Goal: Task Accomplishment & Management: Contribute content

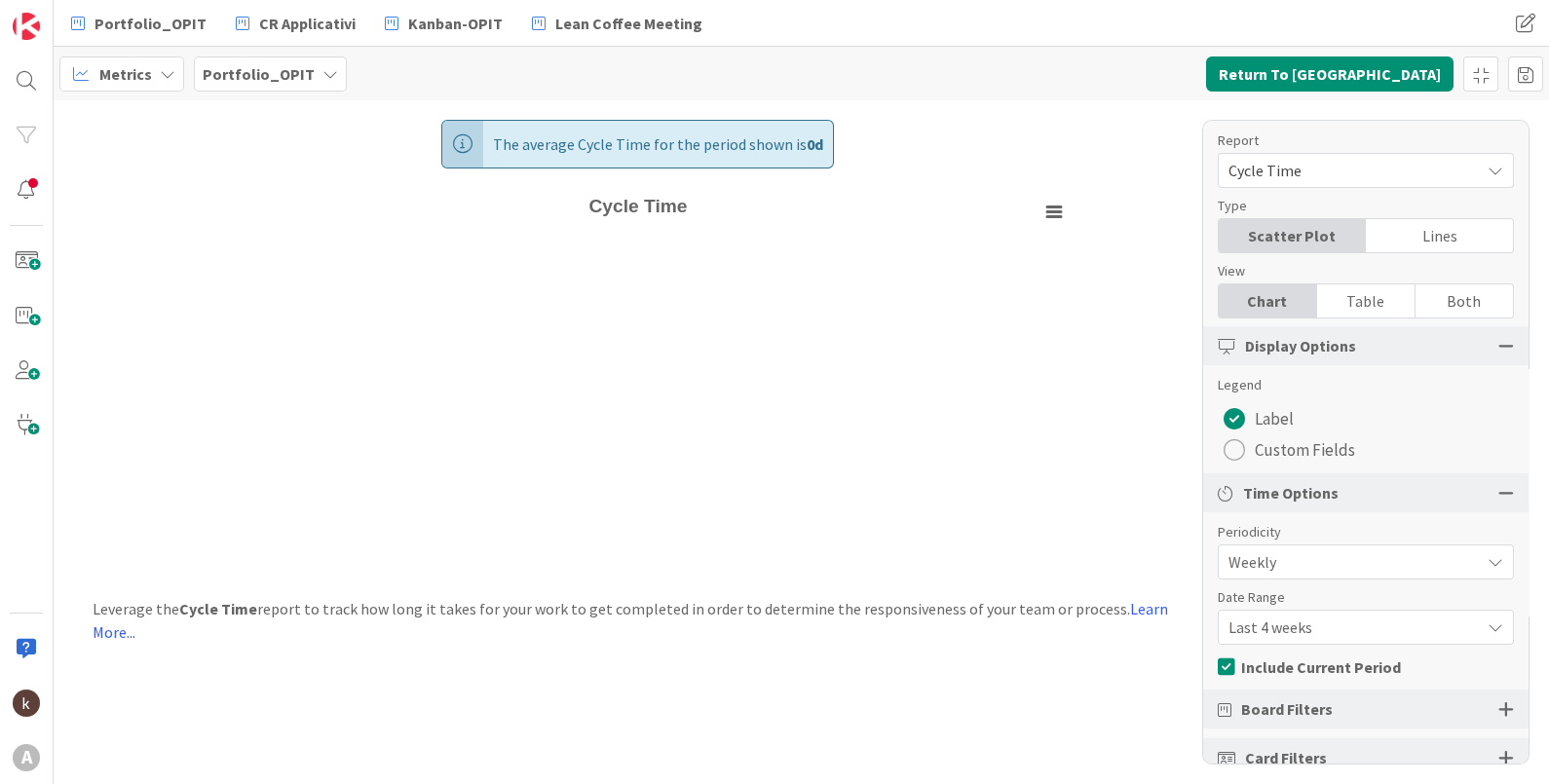
click at [284, 67] on b "Portfolio_OPIT" at bounding box center [258, 74] width 112 height 20
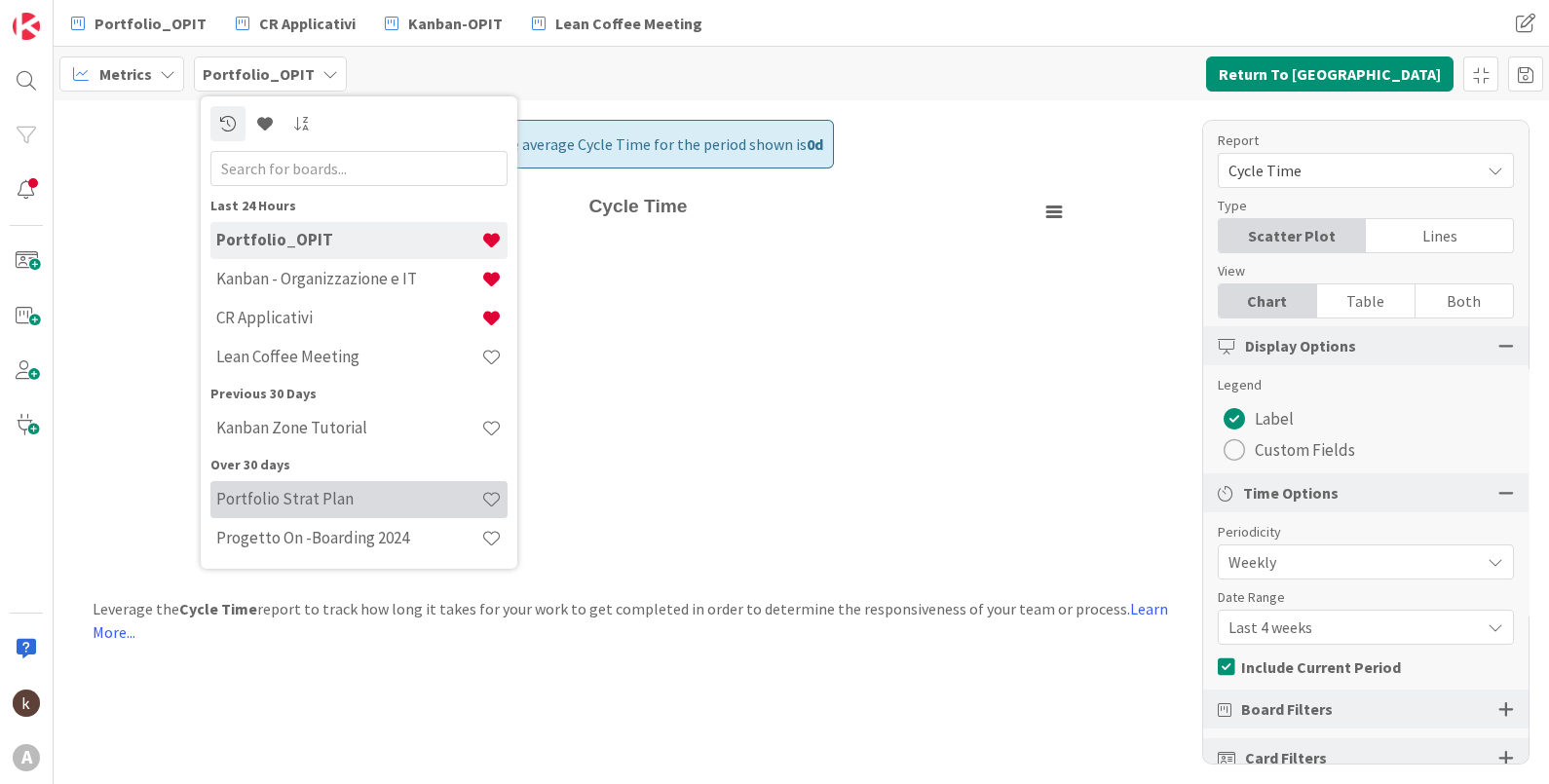
click at [318, 499] on h4 "Portfolio Strat Plan" at bounding box center [348, 499] width 265 height 20
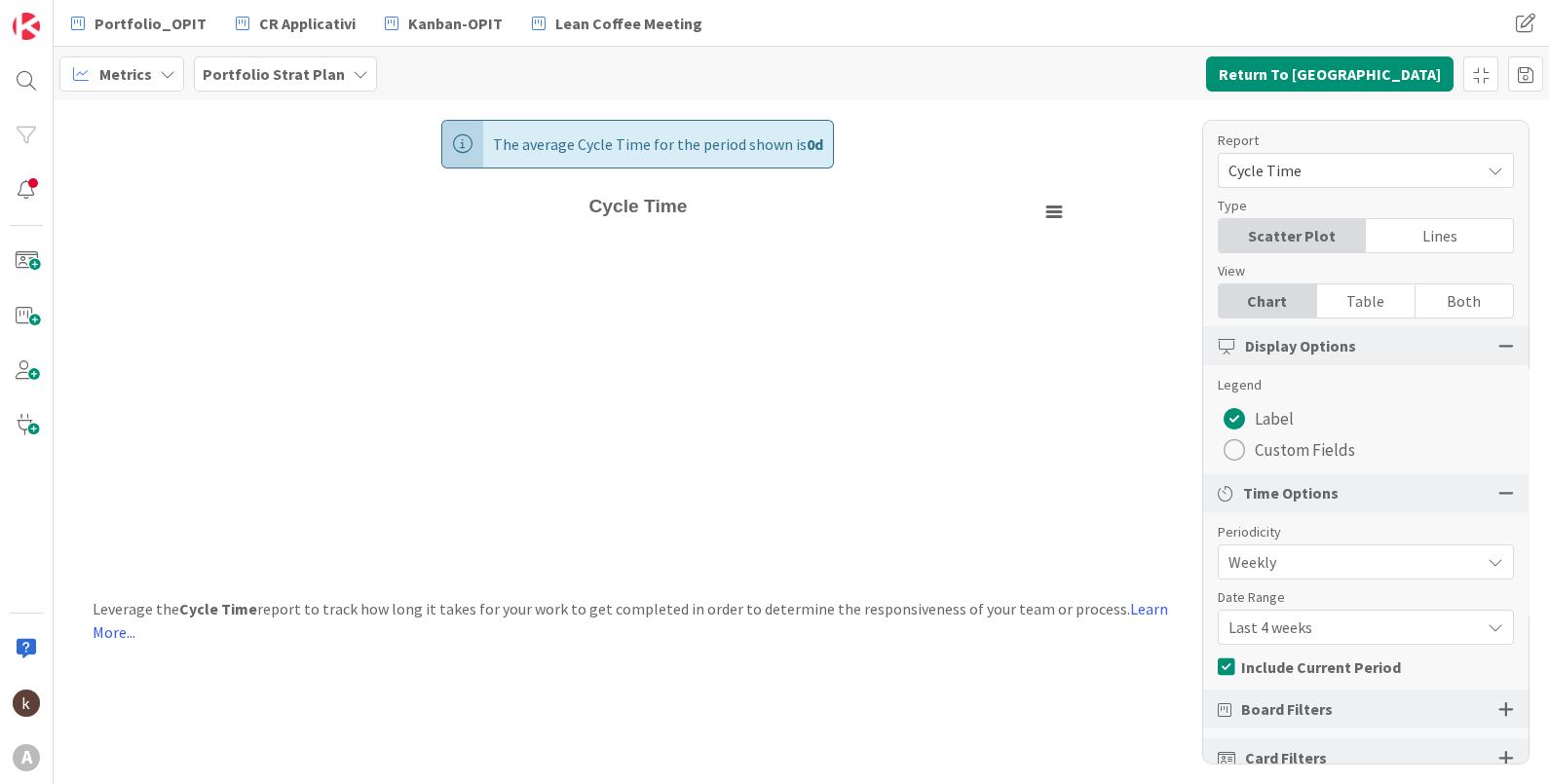
click at [175, 75] on div "Metrics" at bounding box center [122, 74] width 125 height 35
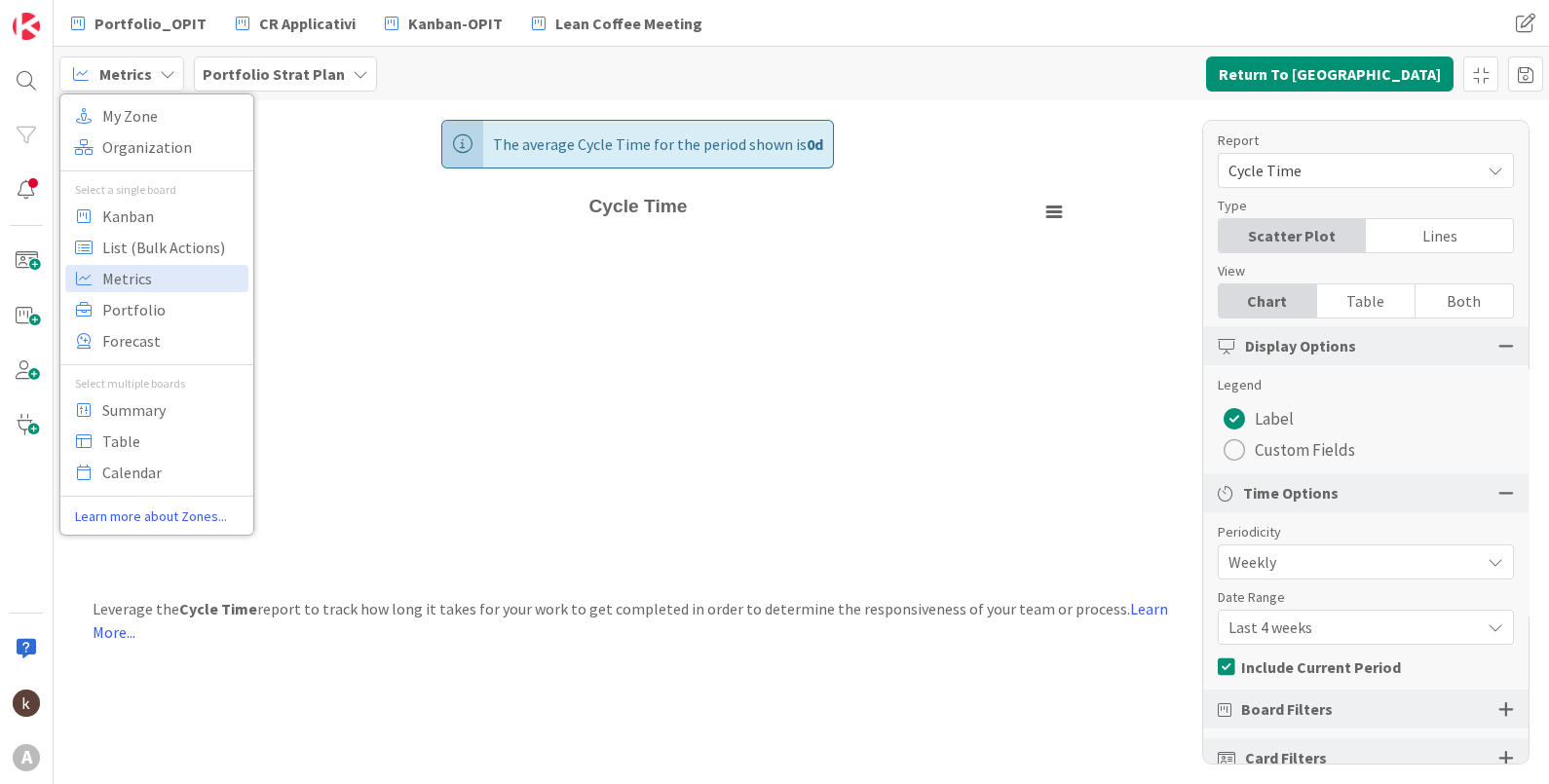
click at [173, 75] on div "Metrics" at bounding box center [122, 74] width 125 height 35
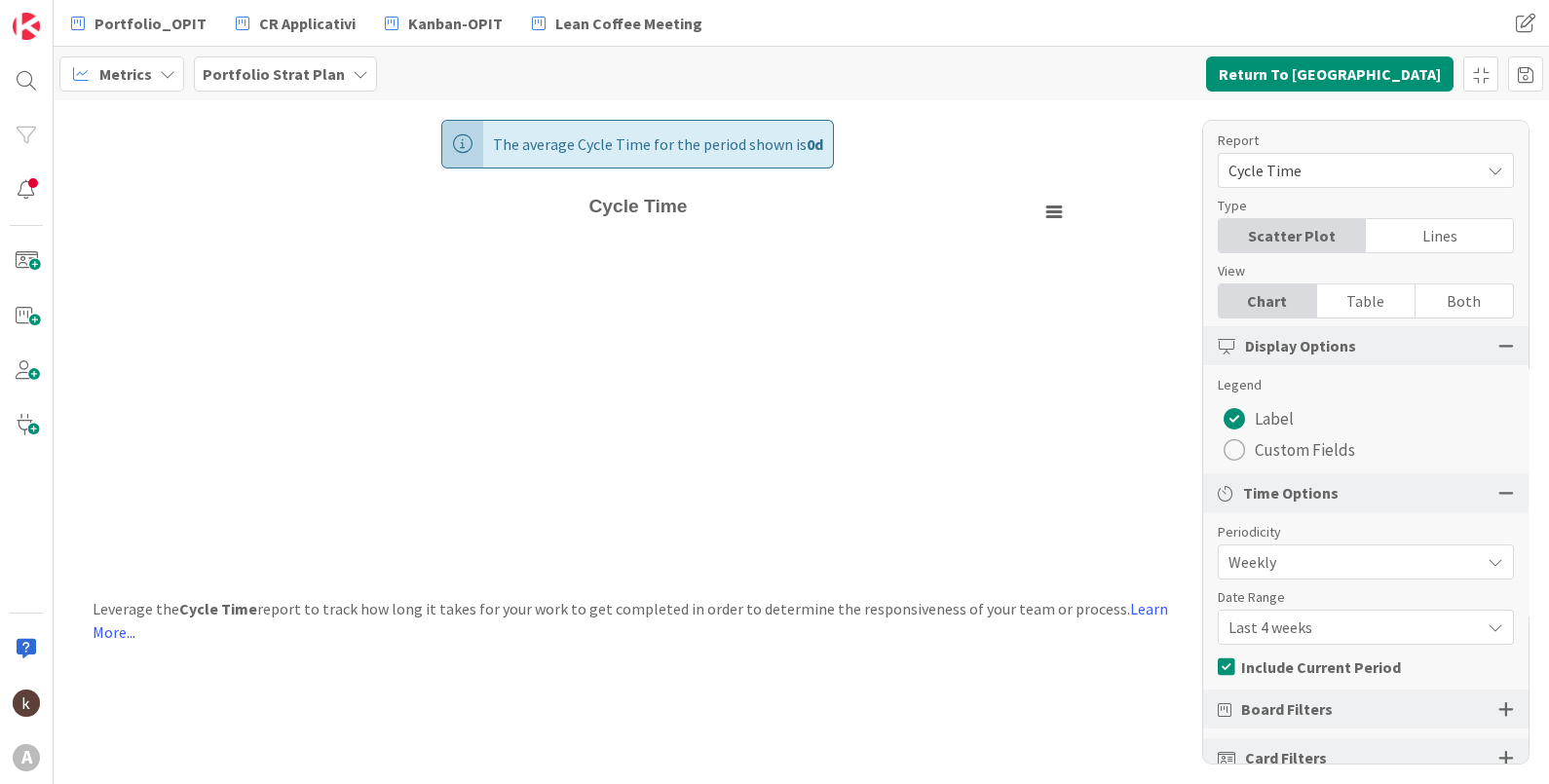
click at [1341, 168] on span "Cycle Time" at bounding box center [1349, 171] width 241 height 27
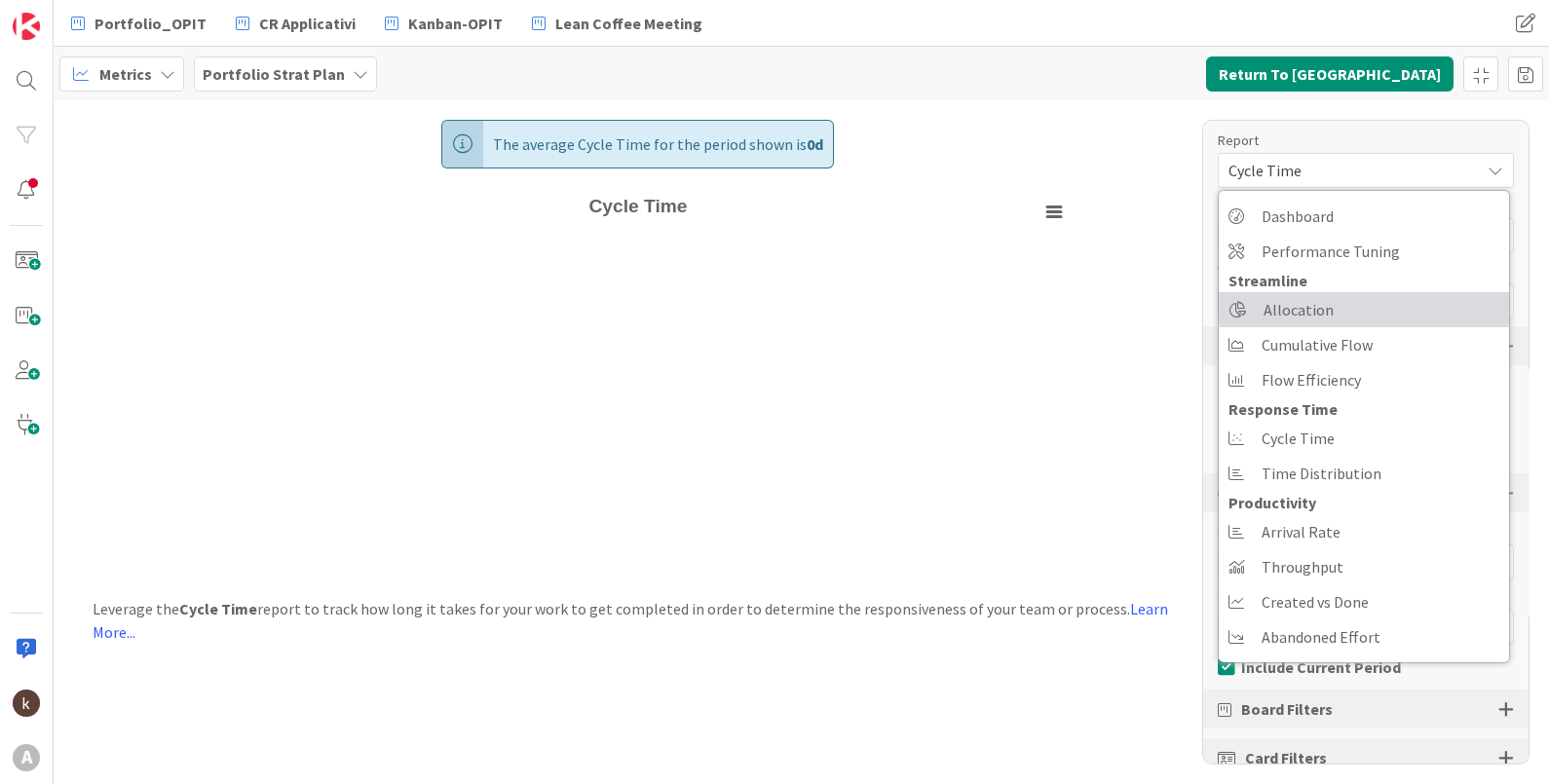
click at [1331, 303] on link "Allocation" at bounding box center [1363, 309] width 290 height 35
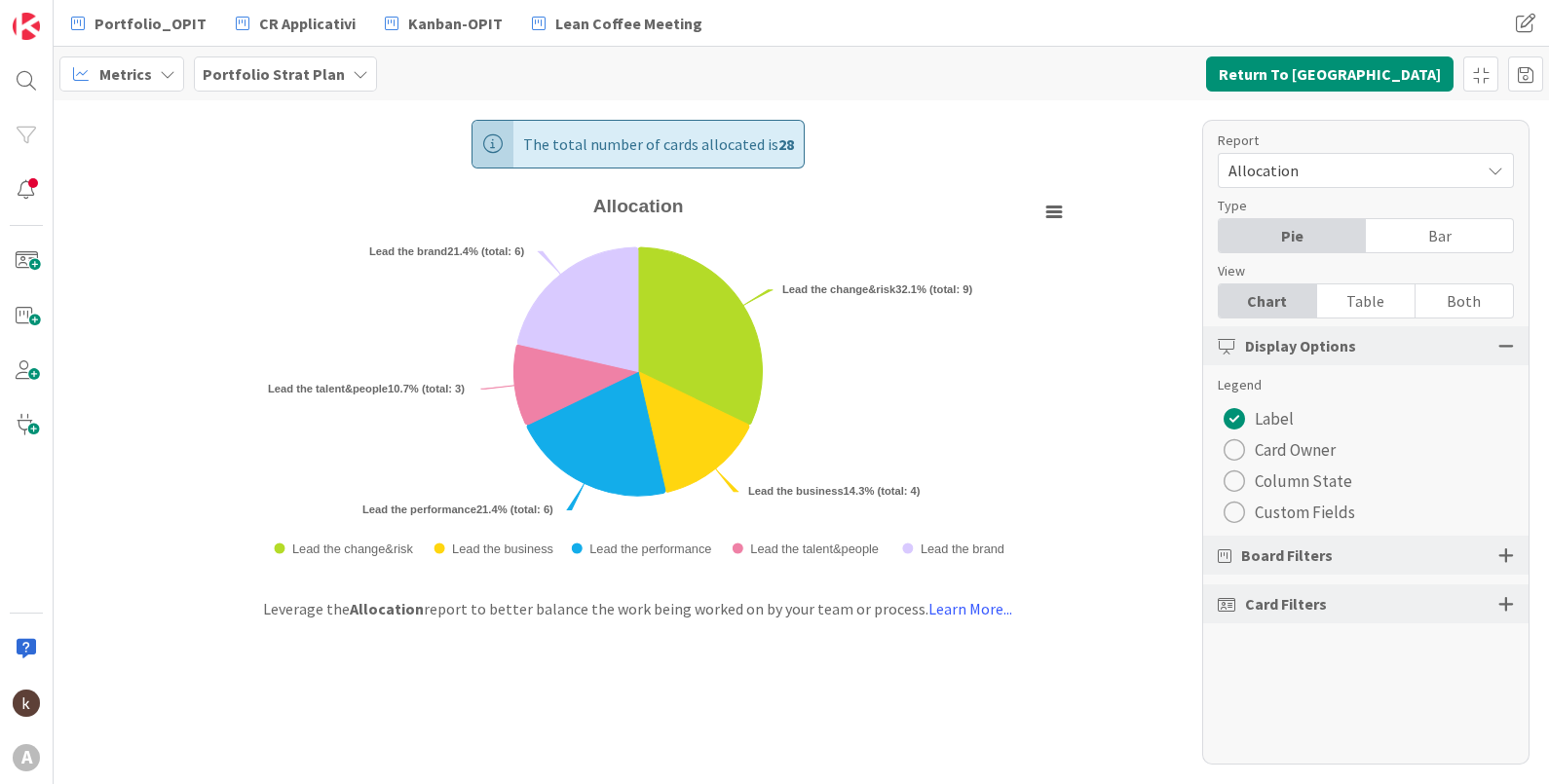
click at [1267, 492] on span "Column State" at bounding box center [1304, 481] width 98 height 29
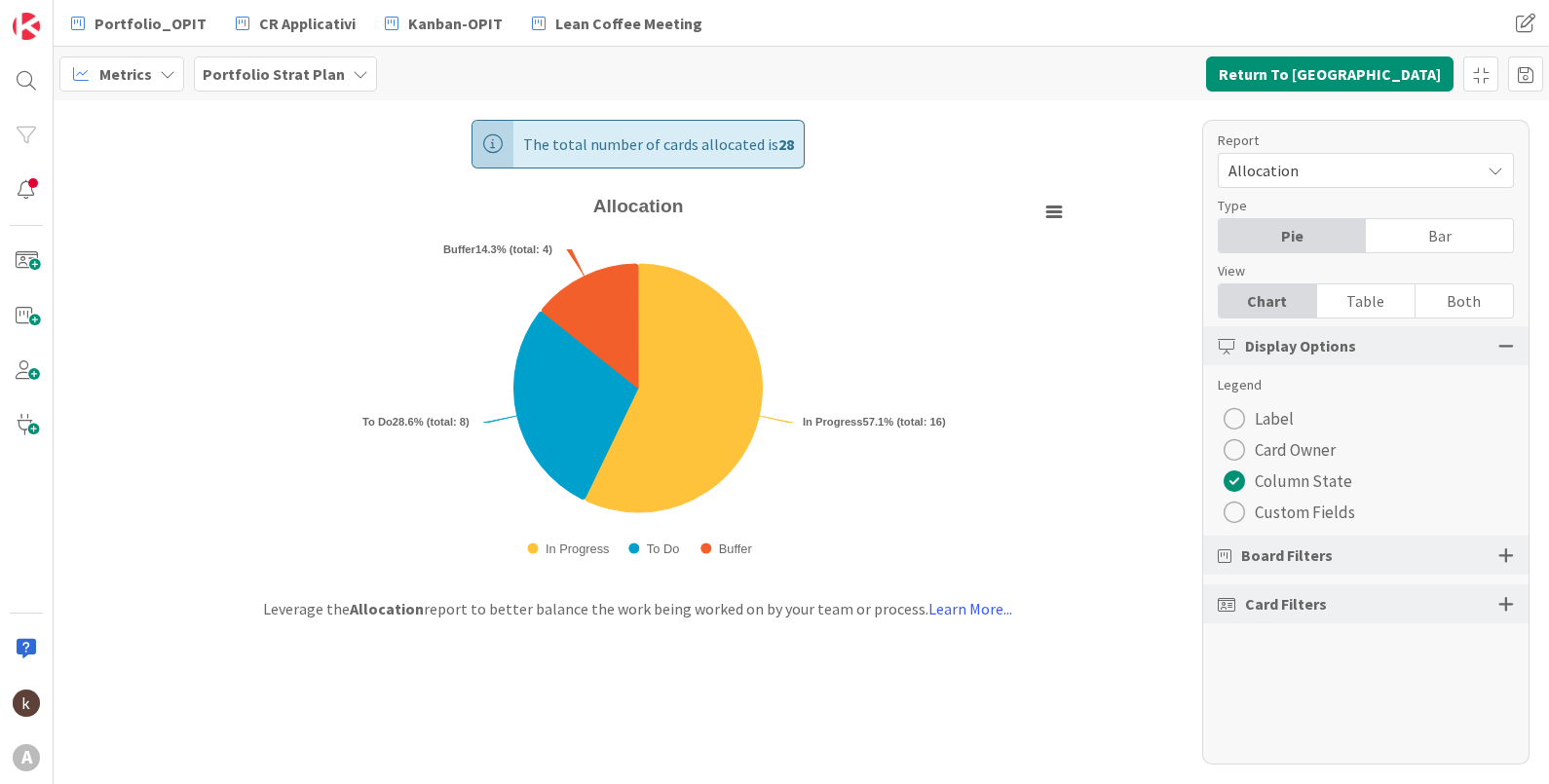
click at [1271, 511] on span "Custom Fields" at bounding box center [1305, 513] width 101 height 29
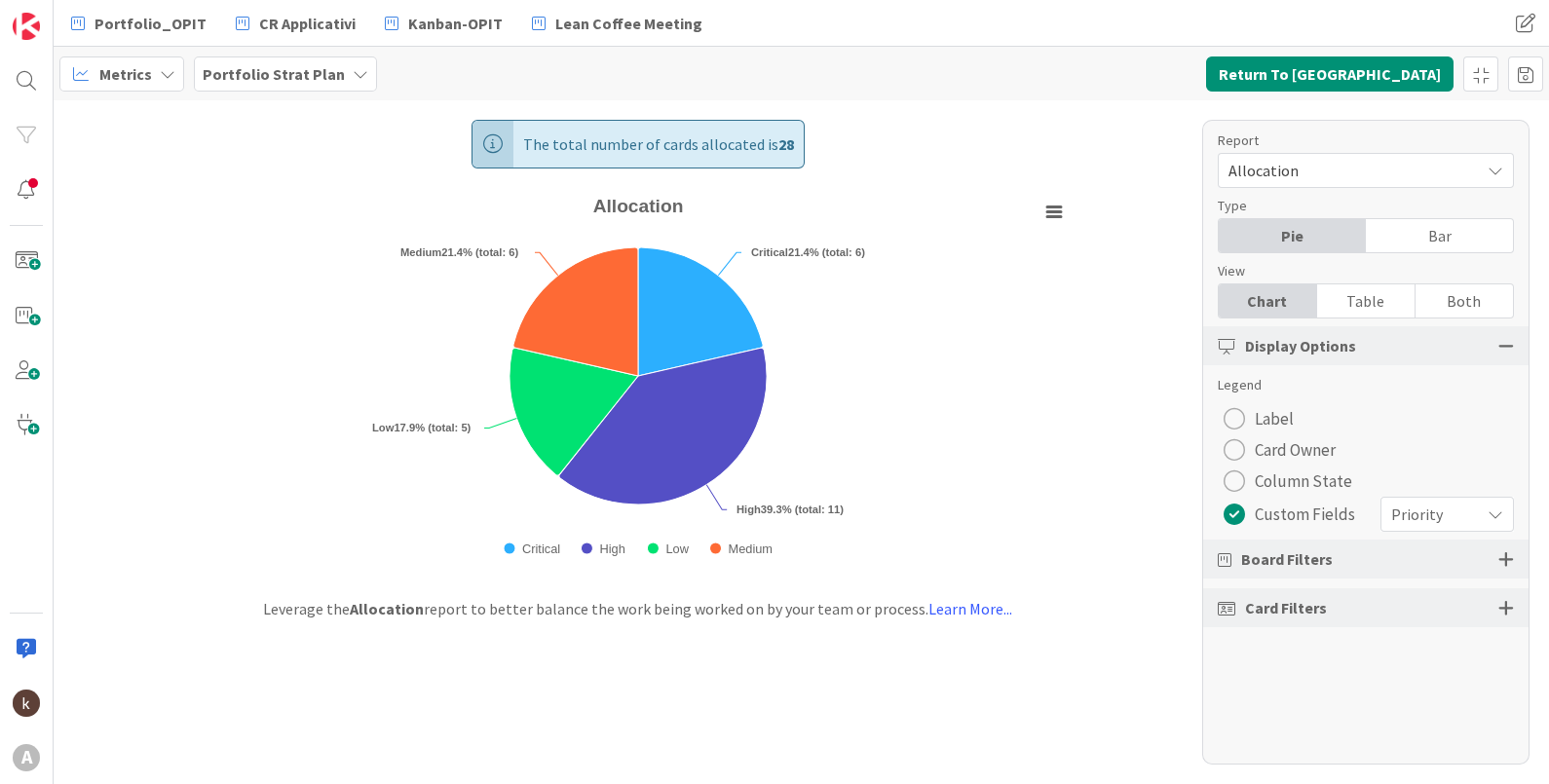
click at [1270, 445] on span "Card Owner" at bounding box center [1295, 450] width 81 height 29
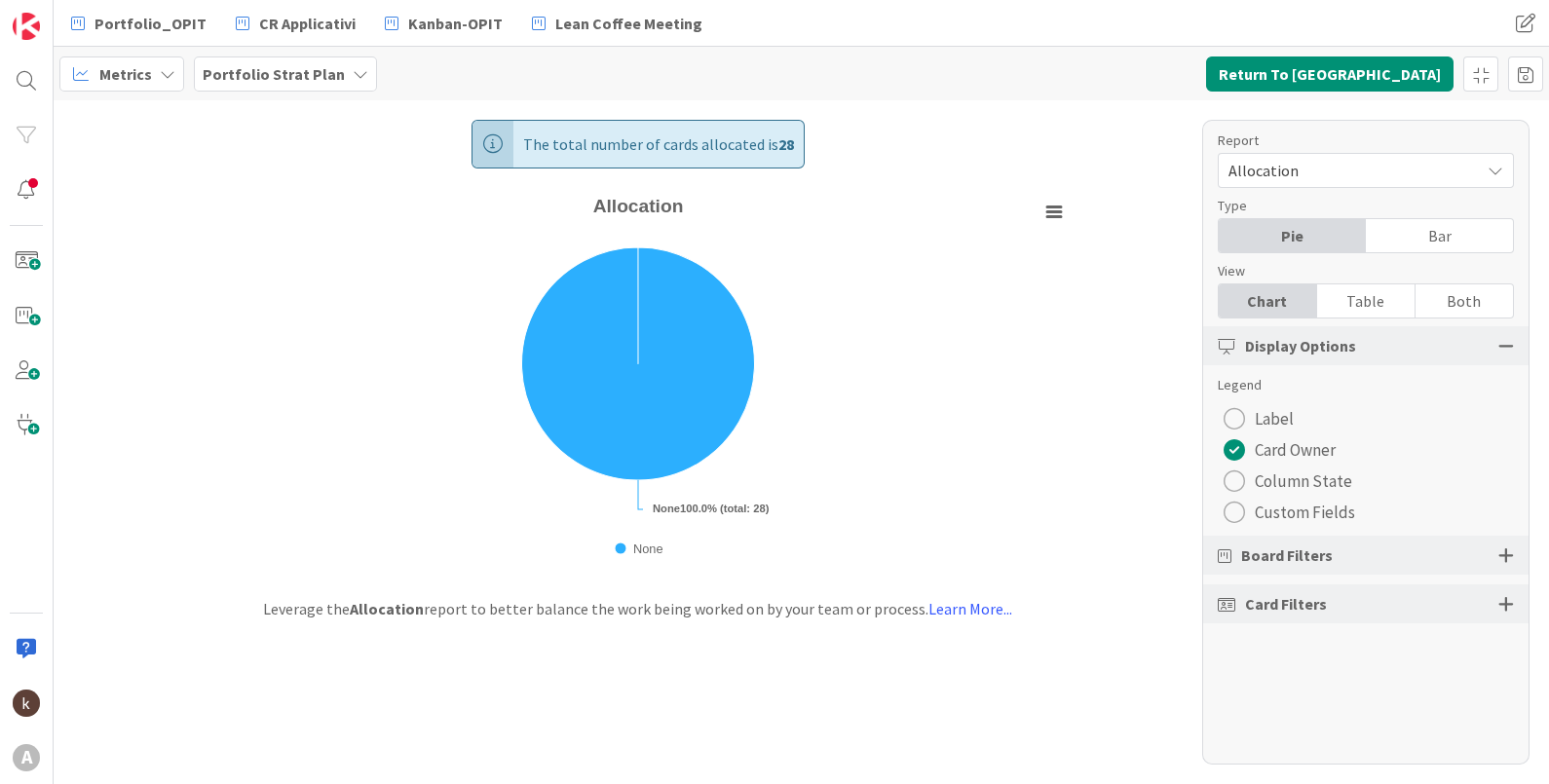
click at [1269, 476] on span "Column State" at bounding box center [1304, 481] width 98 height 29
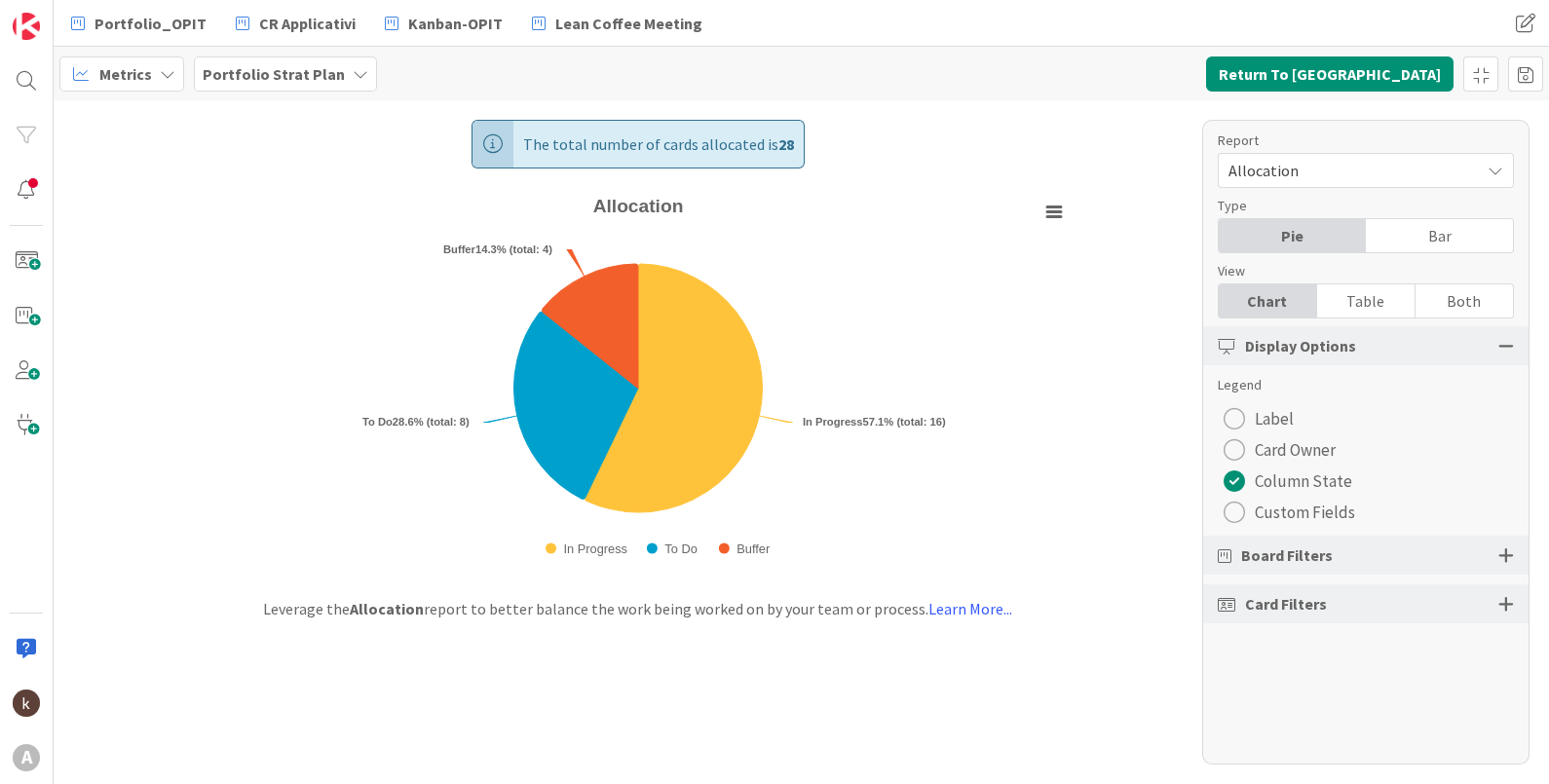
click at [1266, 411] on span "Label" at bounding box center [1275, 419] width 39 height 29
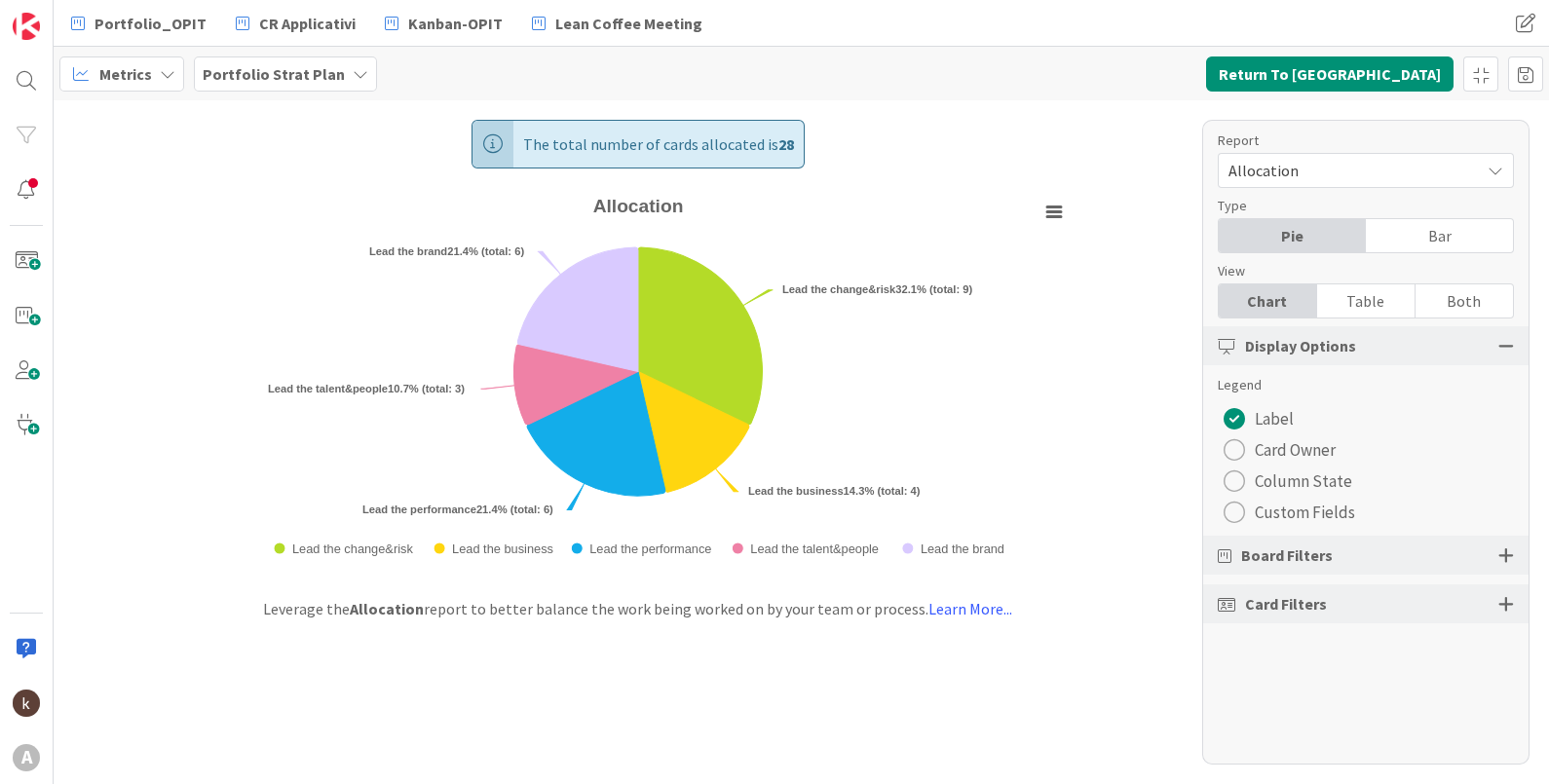
click at [1288, 475] on span "Column State" at bounding box center [1304, 481] width 98 height 29
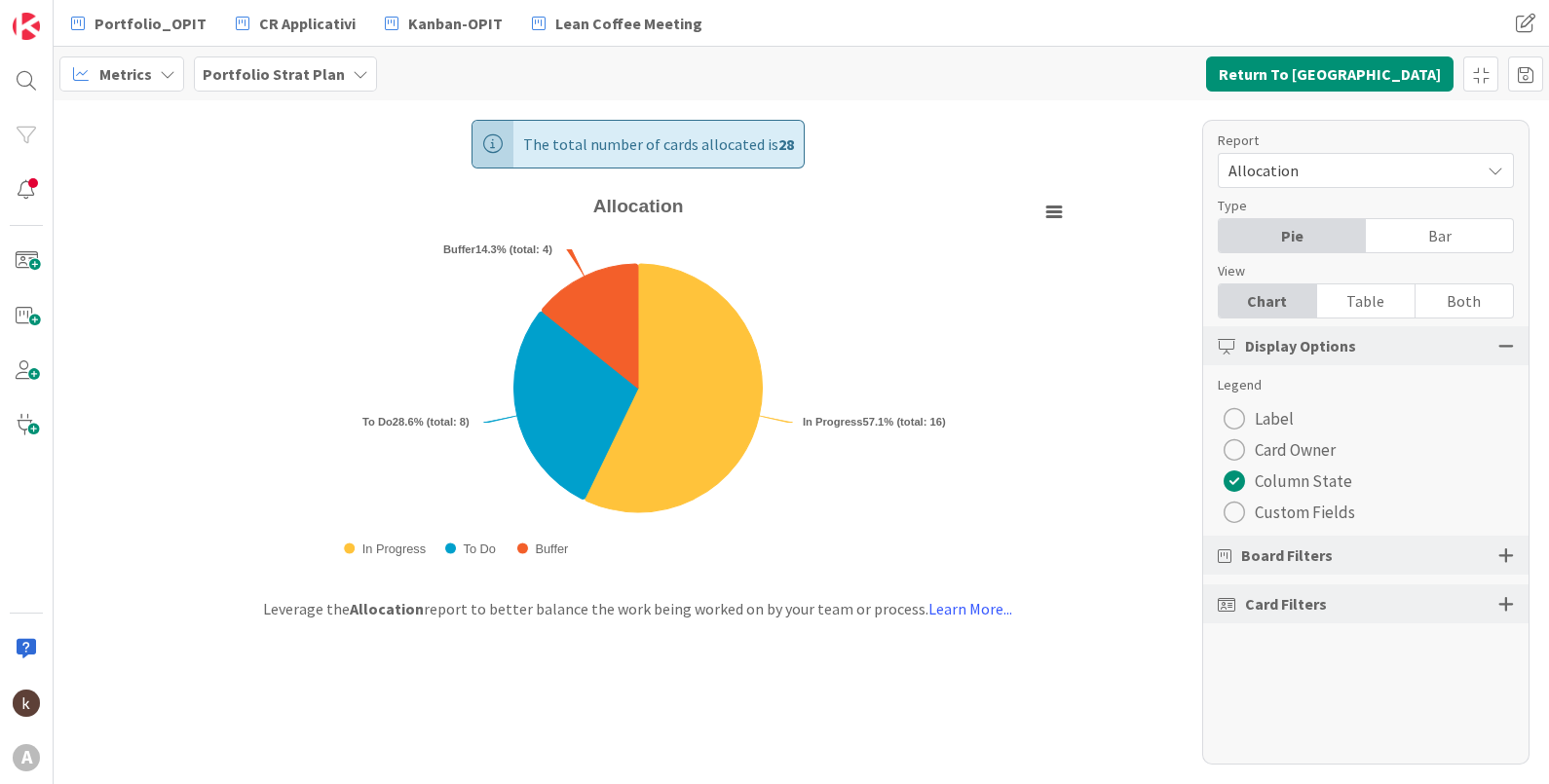
click at [1278, 560] on span "Board Filters" at bounding box center [1287, 556] width 92 height 23
click at [1500, 562] on div at bounding box center [1506, 556] width 16 height 18
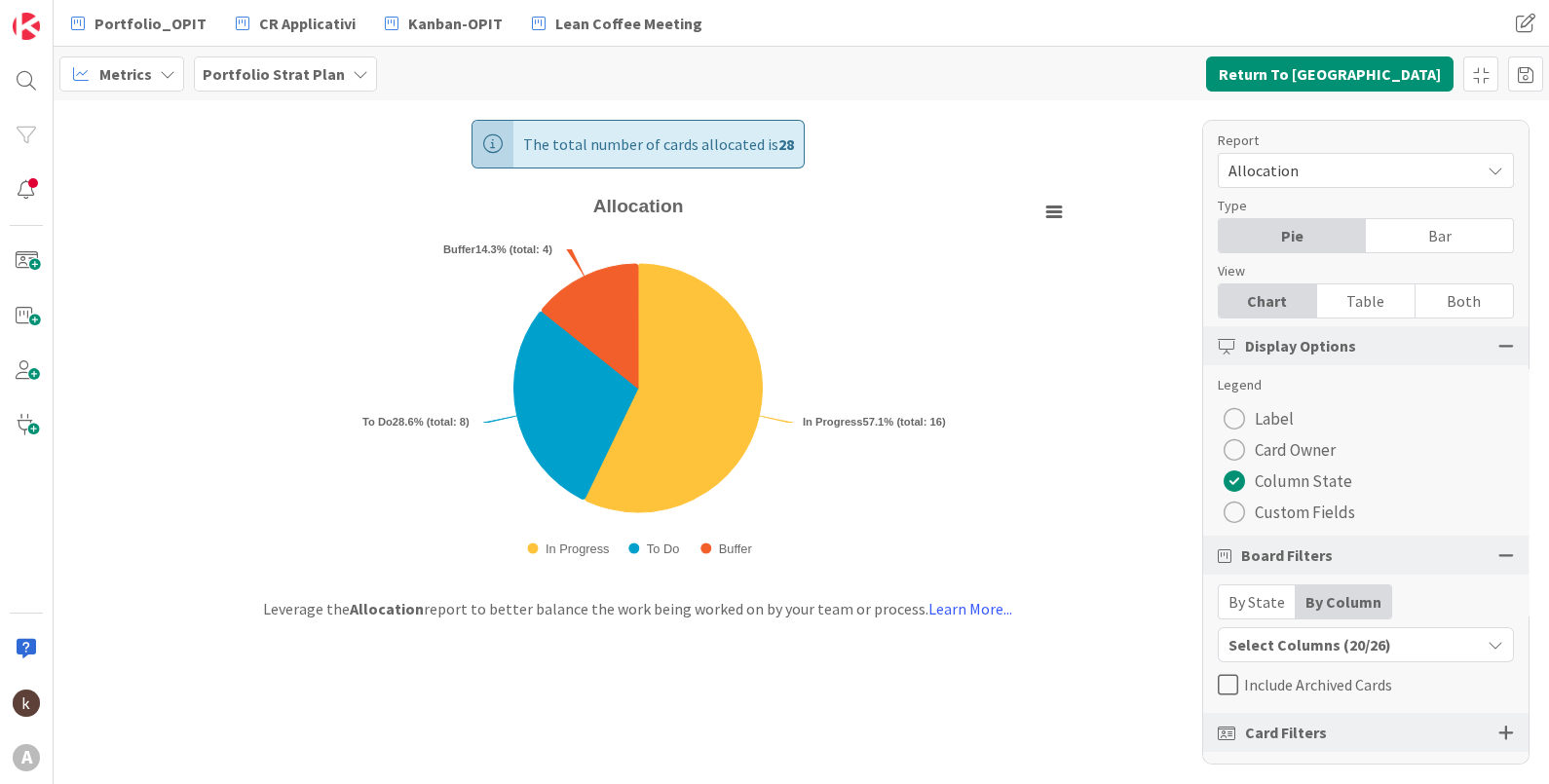
click at [1255, 598] on div "By State" at bounding box center [1257, 601] width 77 height 33
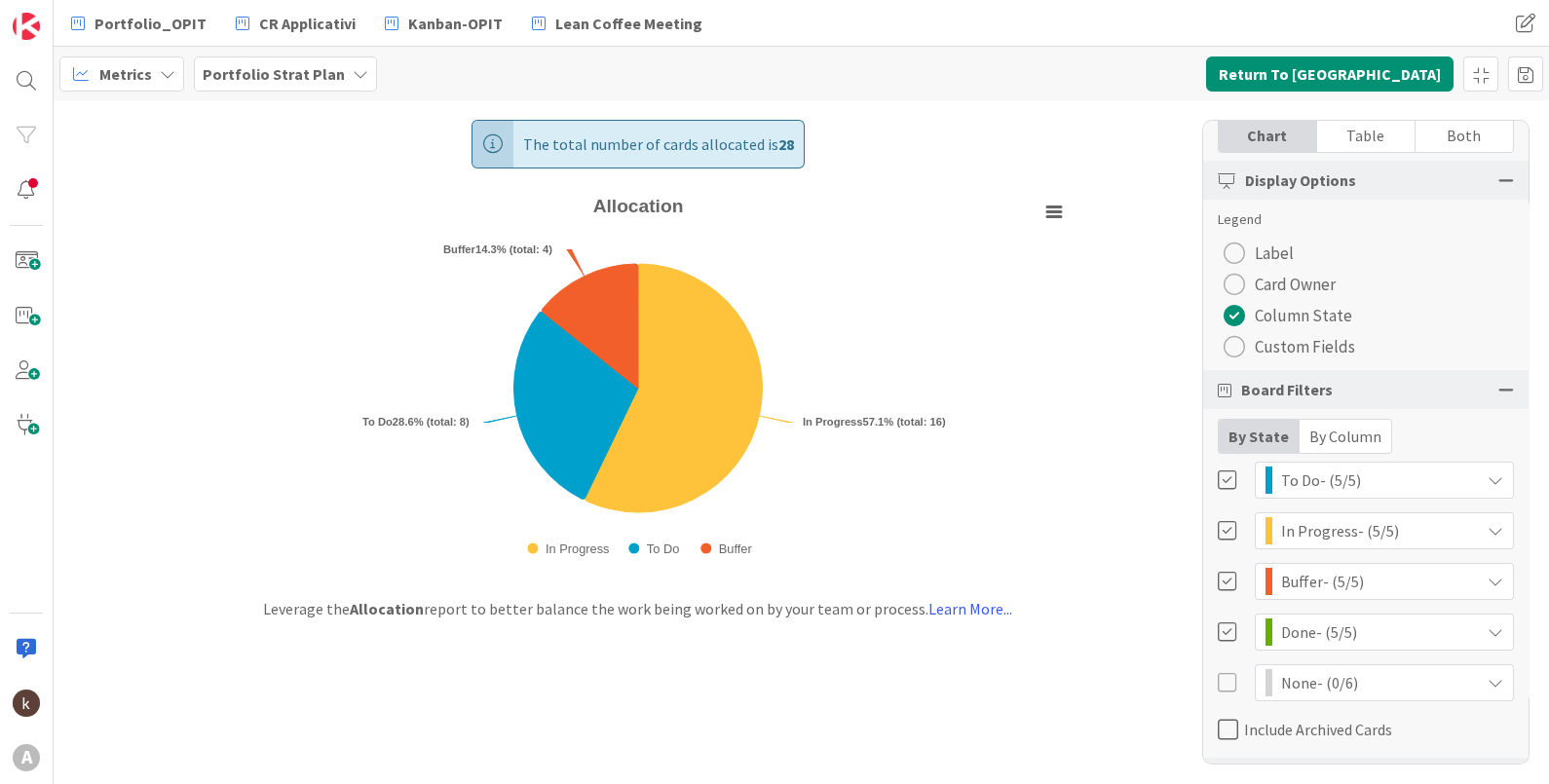
scroll to position [215, 0]
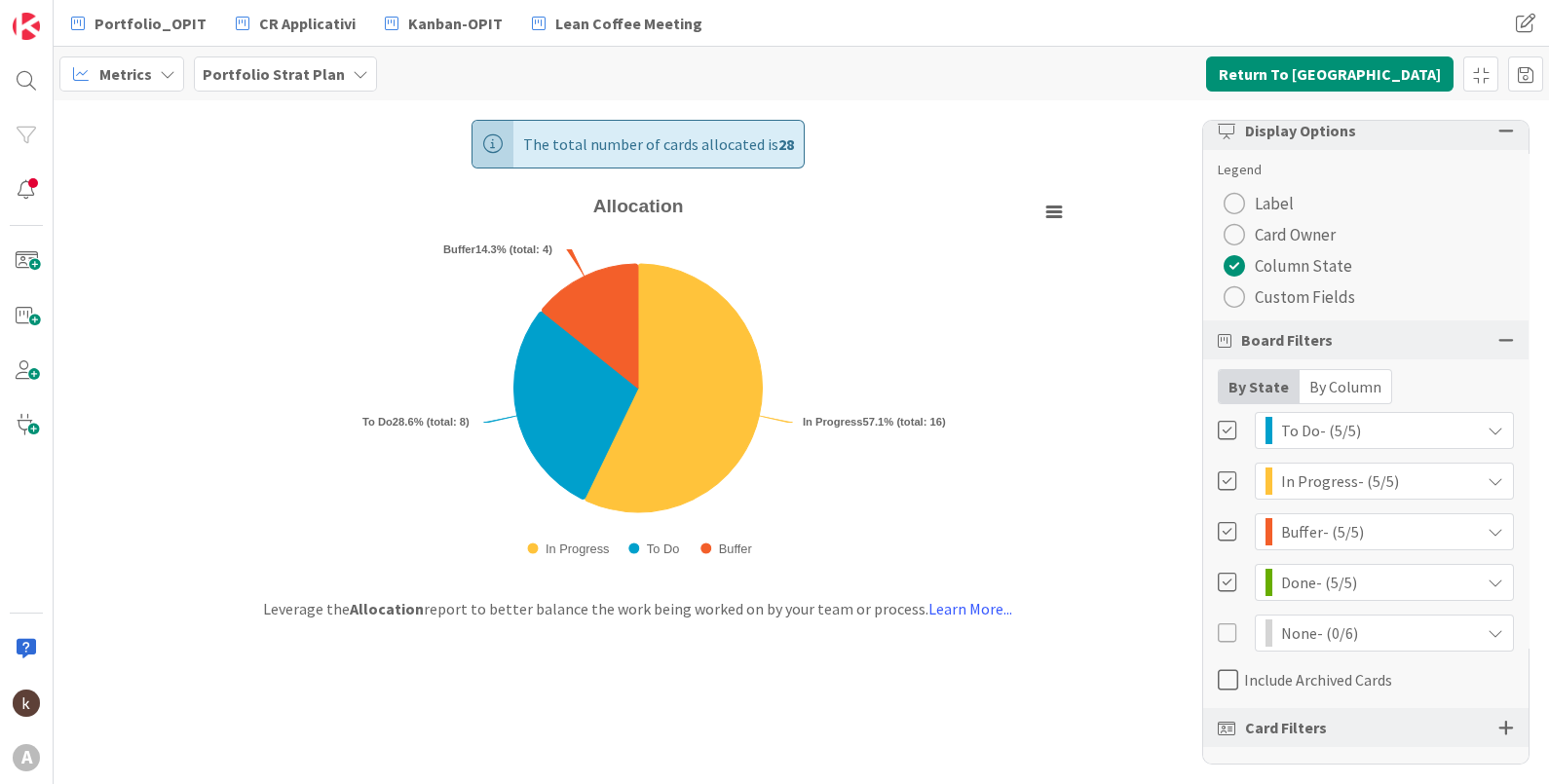
click at [1328, 387] on div "By Column" at bounding box center [1346, 387] width 92 height 33
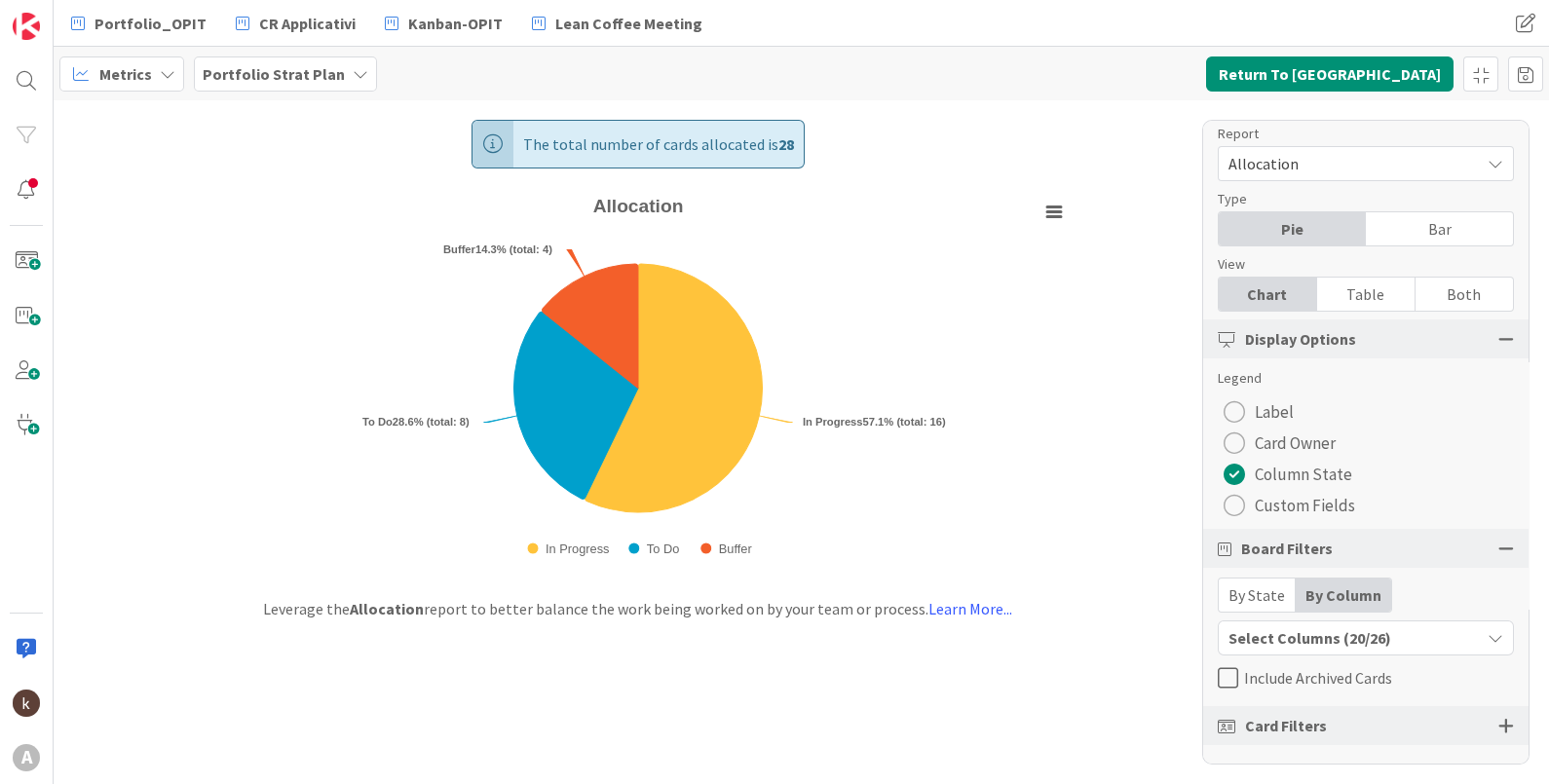
click at [1293, 629] on div "Select Columns (20/26)" at bounding box center [1349, 638] width 261 height 25
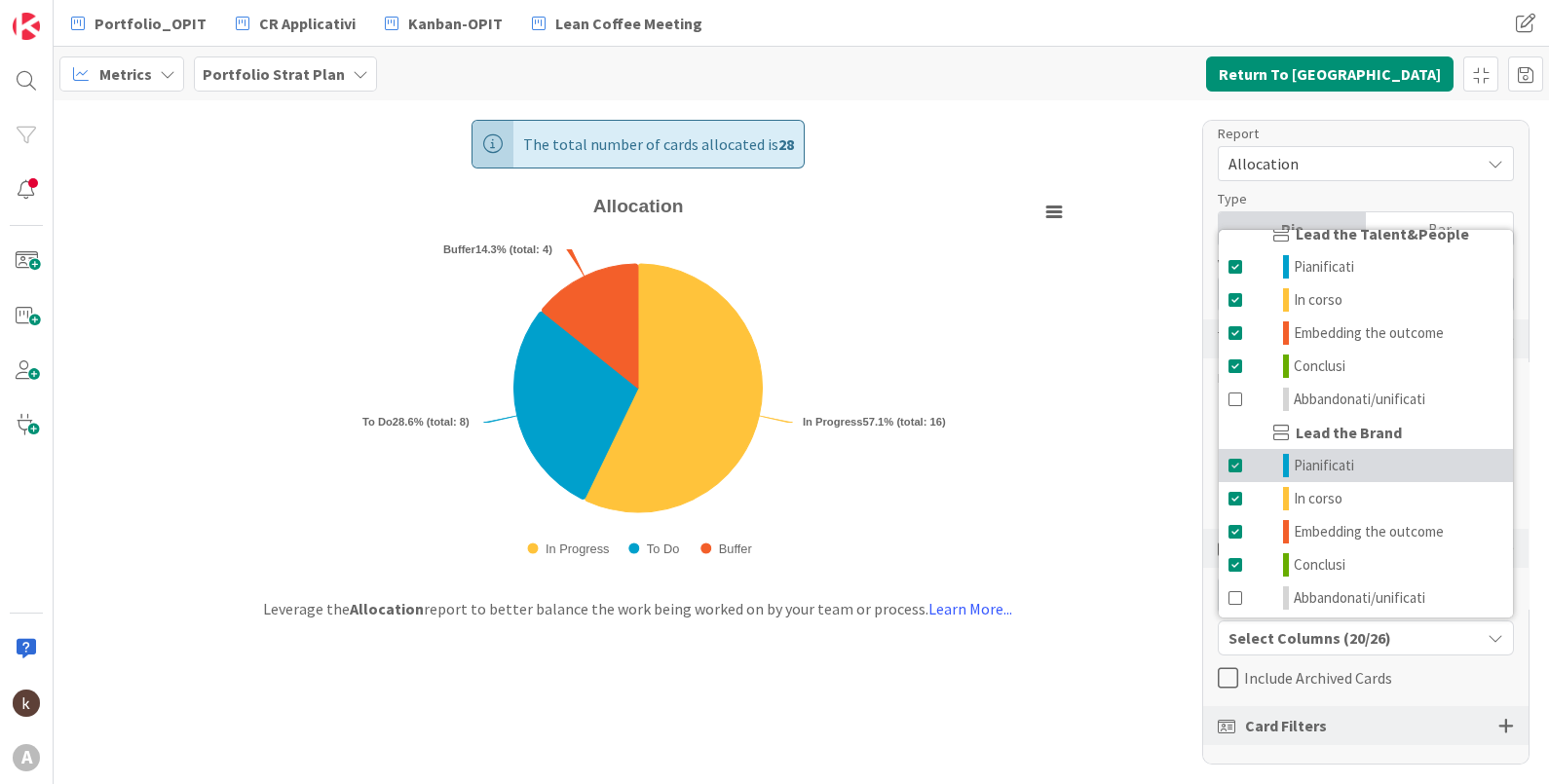
scroll to position [720, 0]
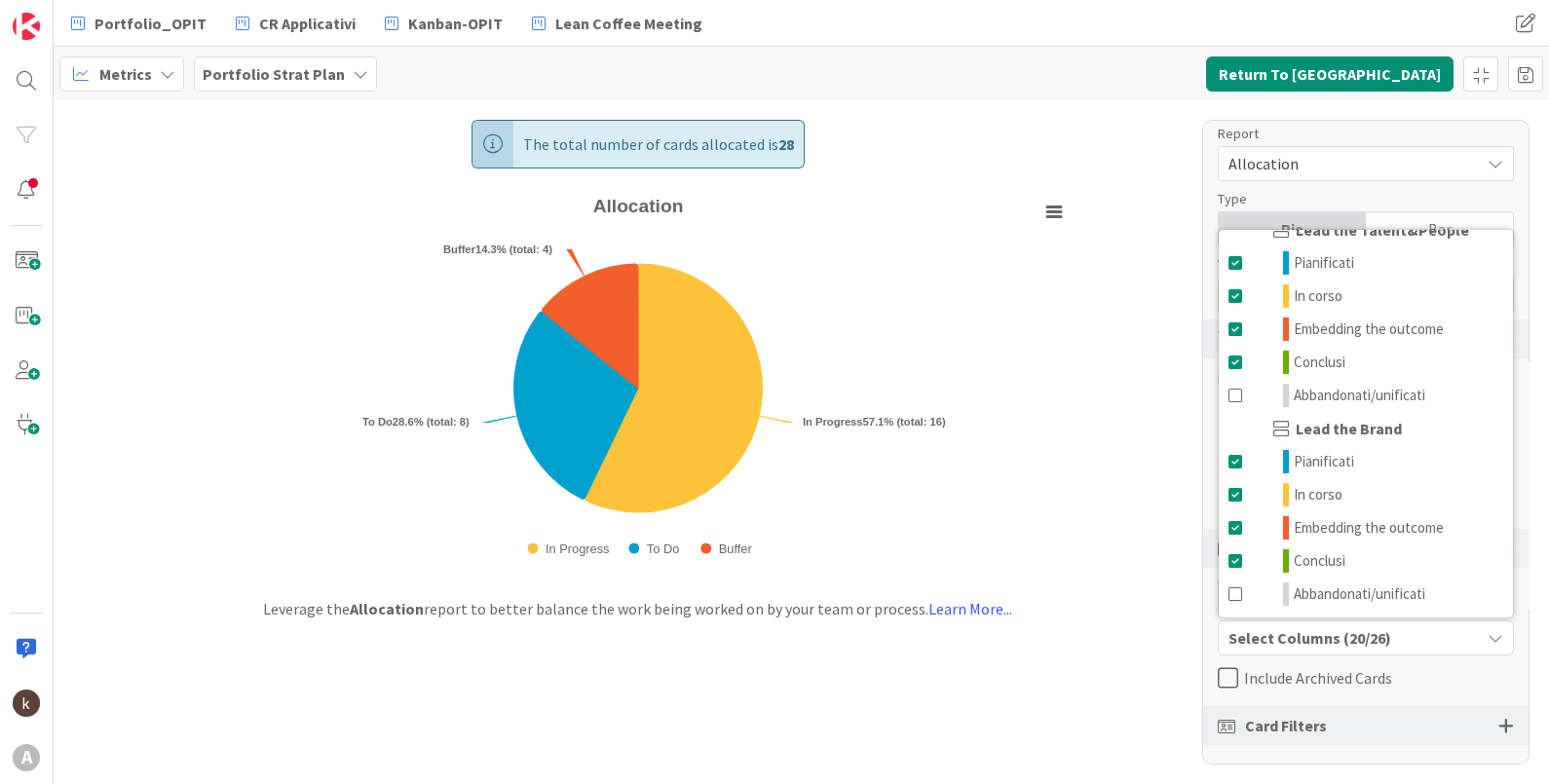
click at [1322, 681] on span "Include Archived Cards" at bounding box center [1319, 678] width 148 height 29
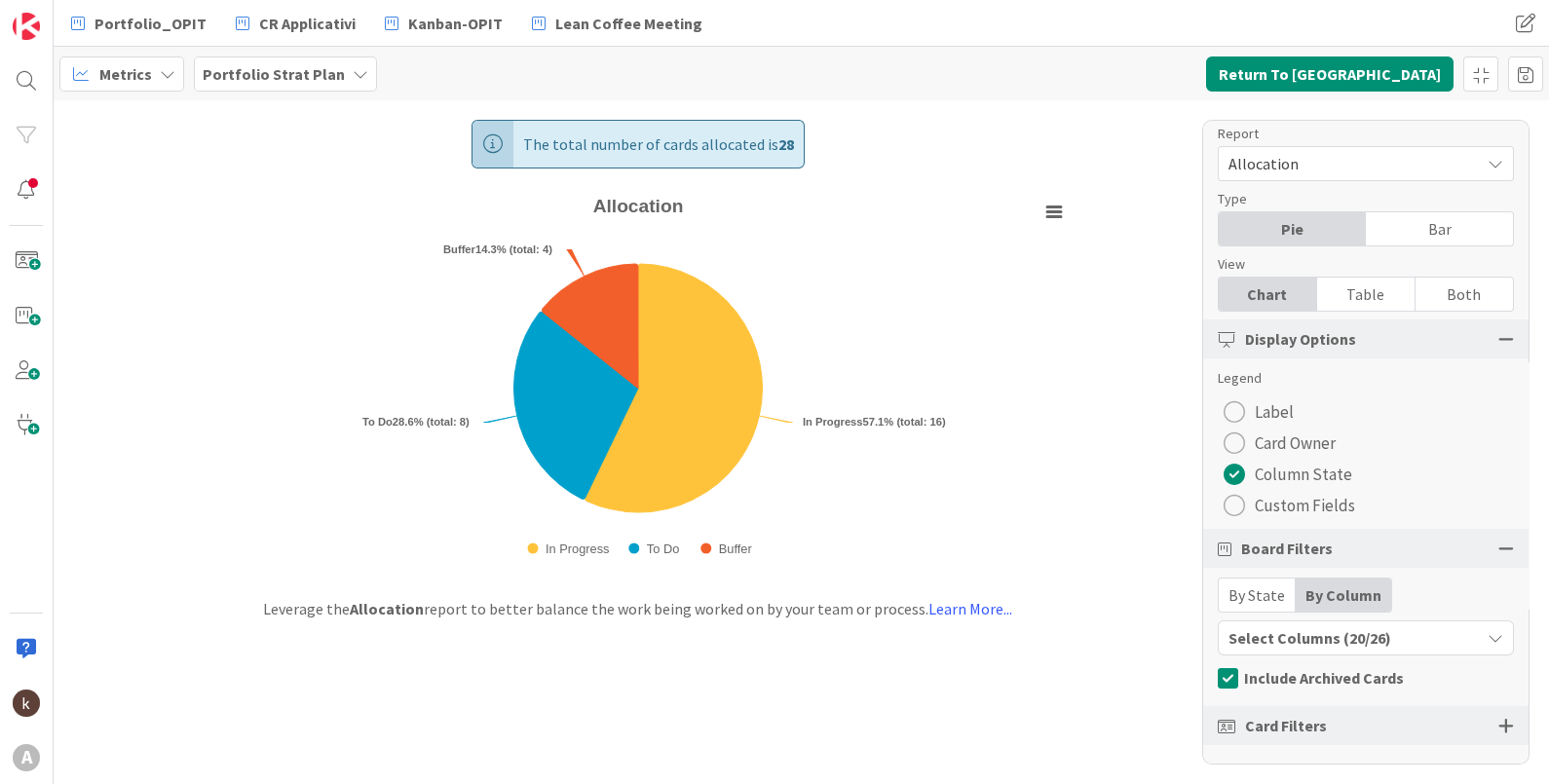
click at [1262, 595] on div "By State" at bounding box center [1257, 595] width 77 height 33
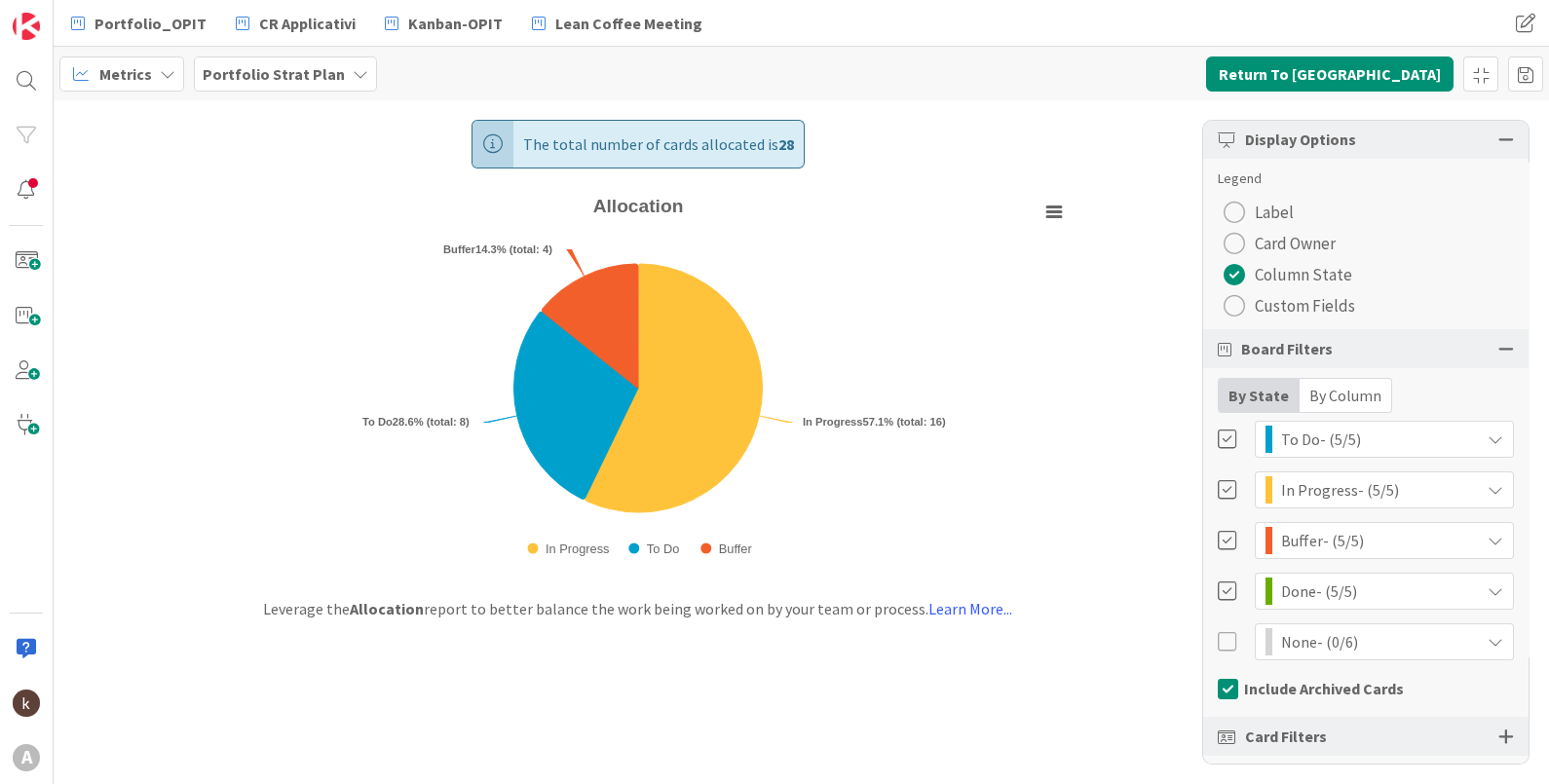
scroll to position [215, 0]
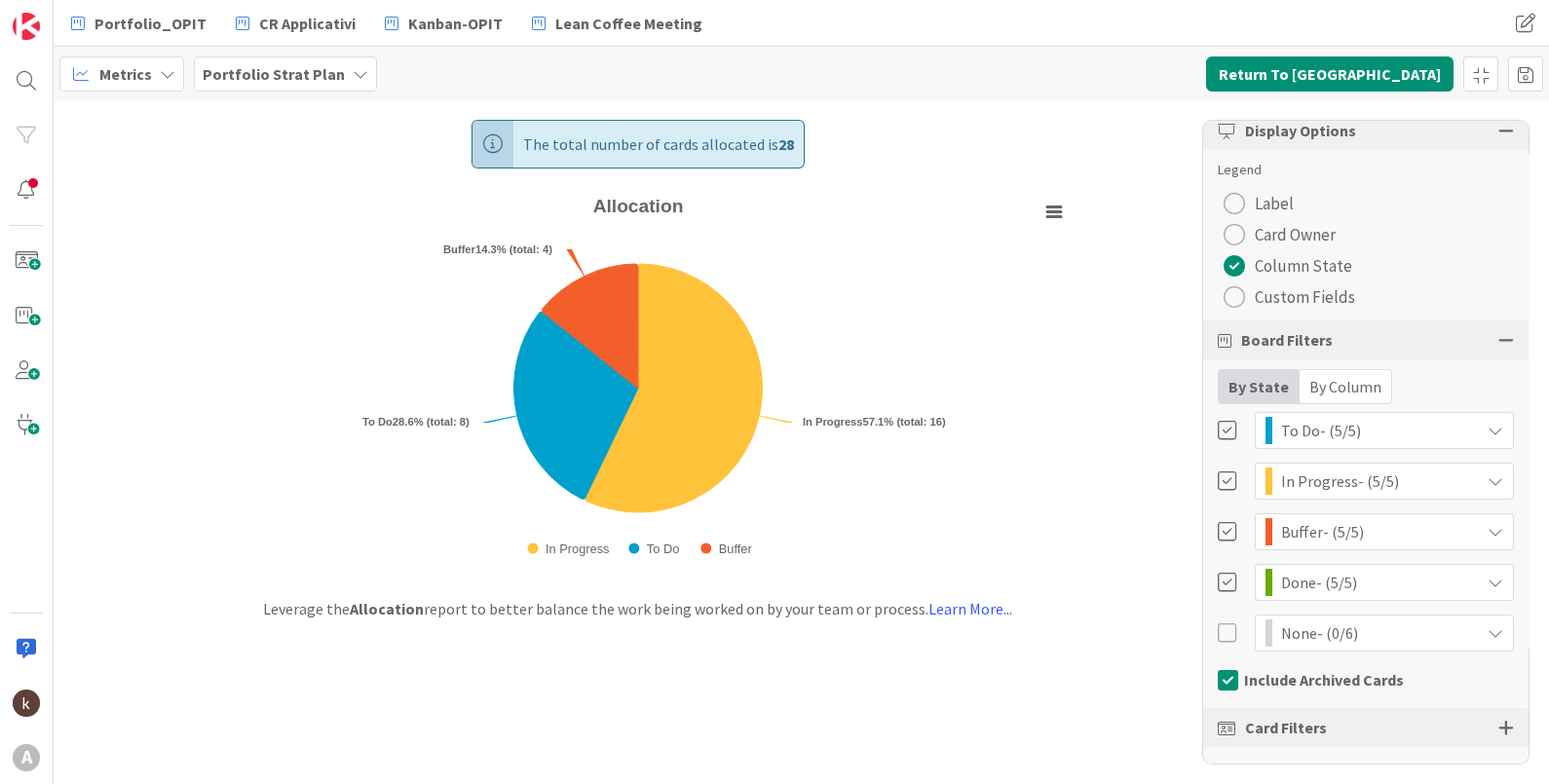
click at [1227, 639] on div at bounding box center [1229, 633] width 21 height 21
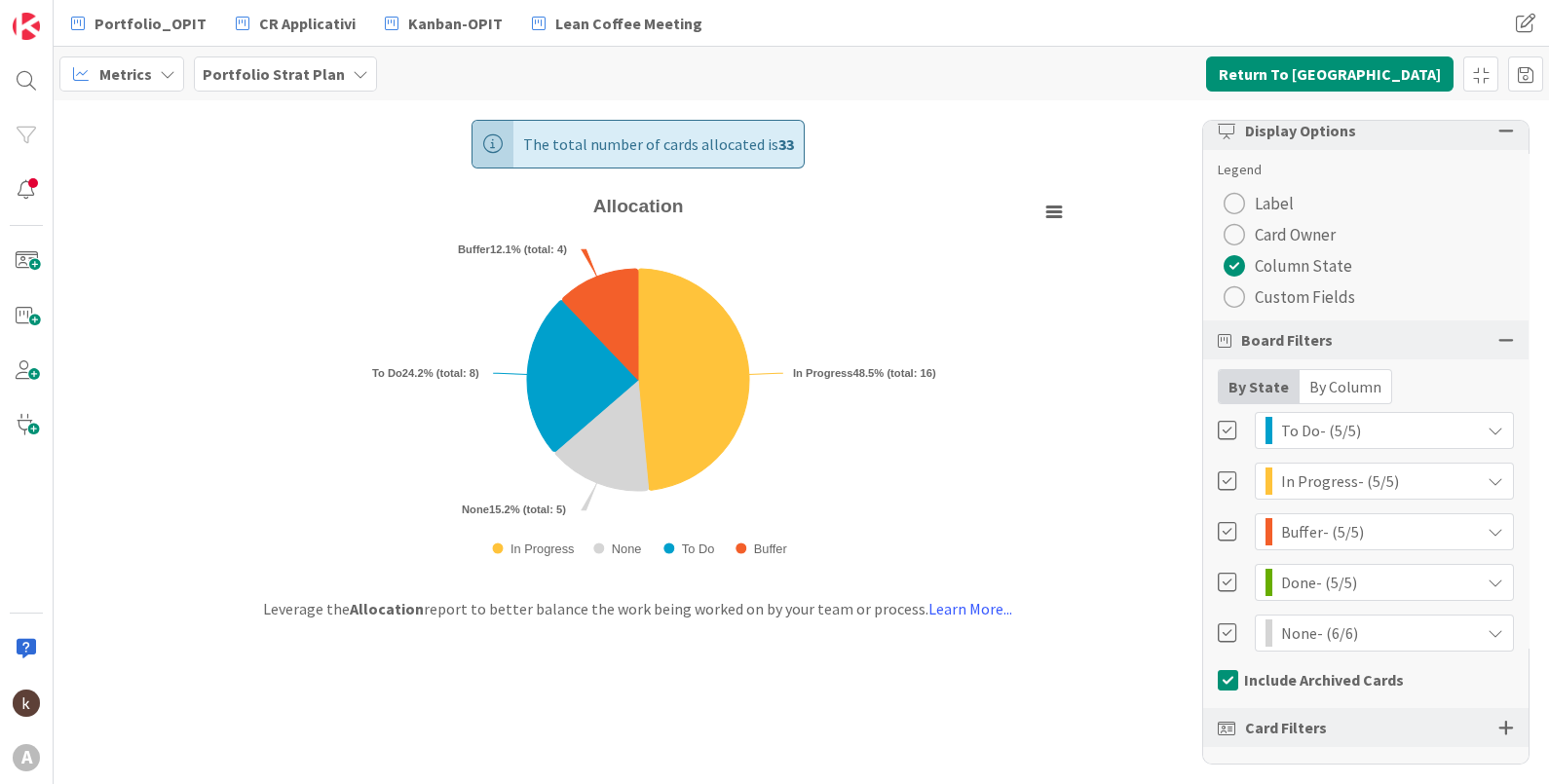
click at [1120, 685] on div "The total number of cards allocated is 33 Created with Highcharts 11.4.3 Chart …" at bounding box center [801, 442] width 1495 height 683
click at [123, 78] on span "Metrics" at bounding box center [126, 74] width 53 height 23
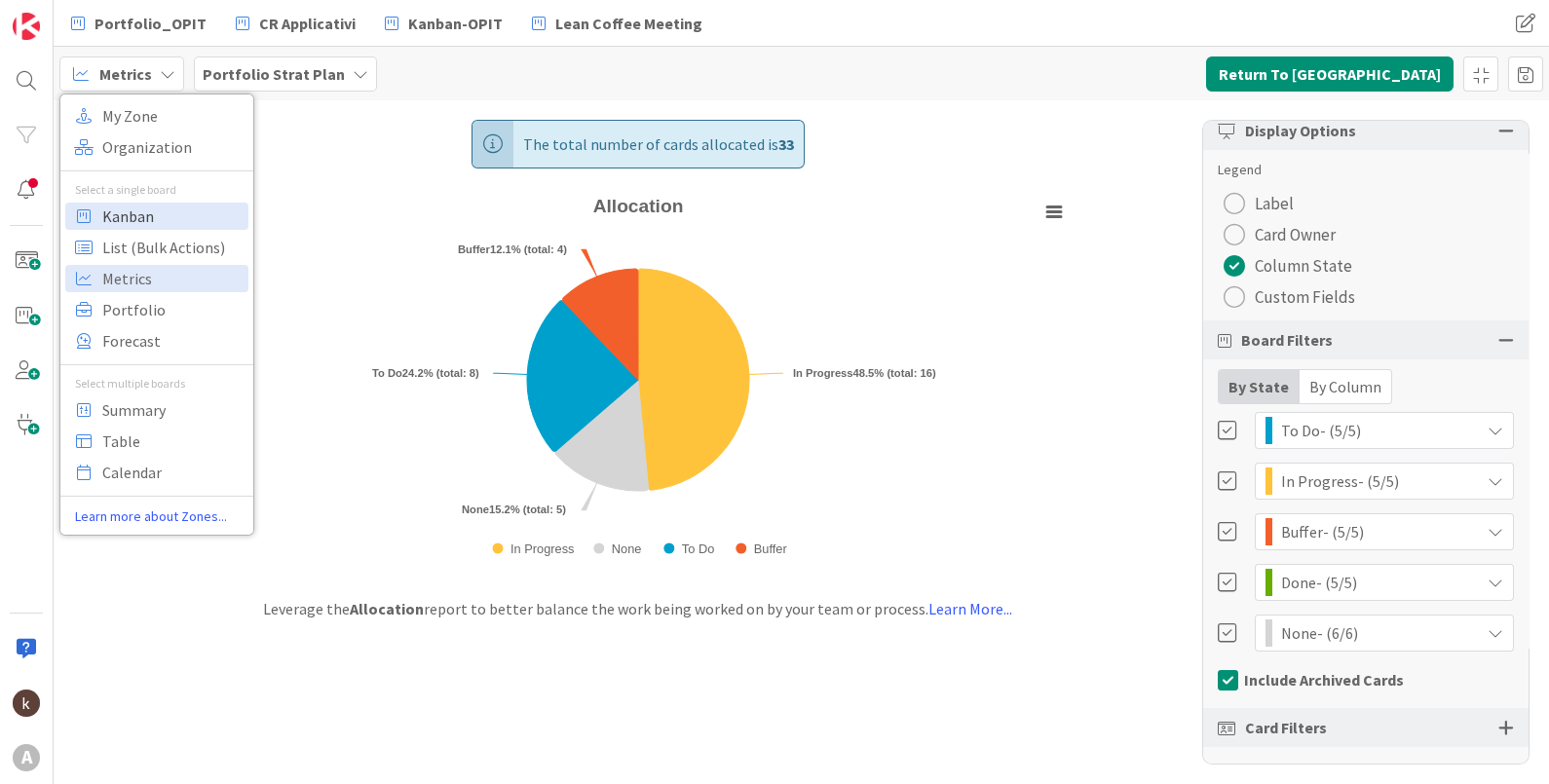
click at [148, 205] on span "Kanban" at bounding box center [173, 215] width 141 height 29
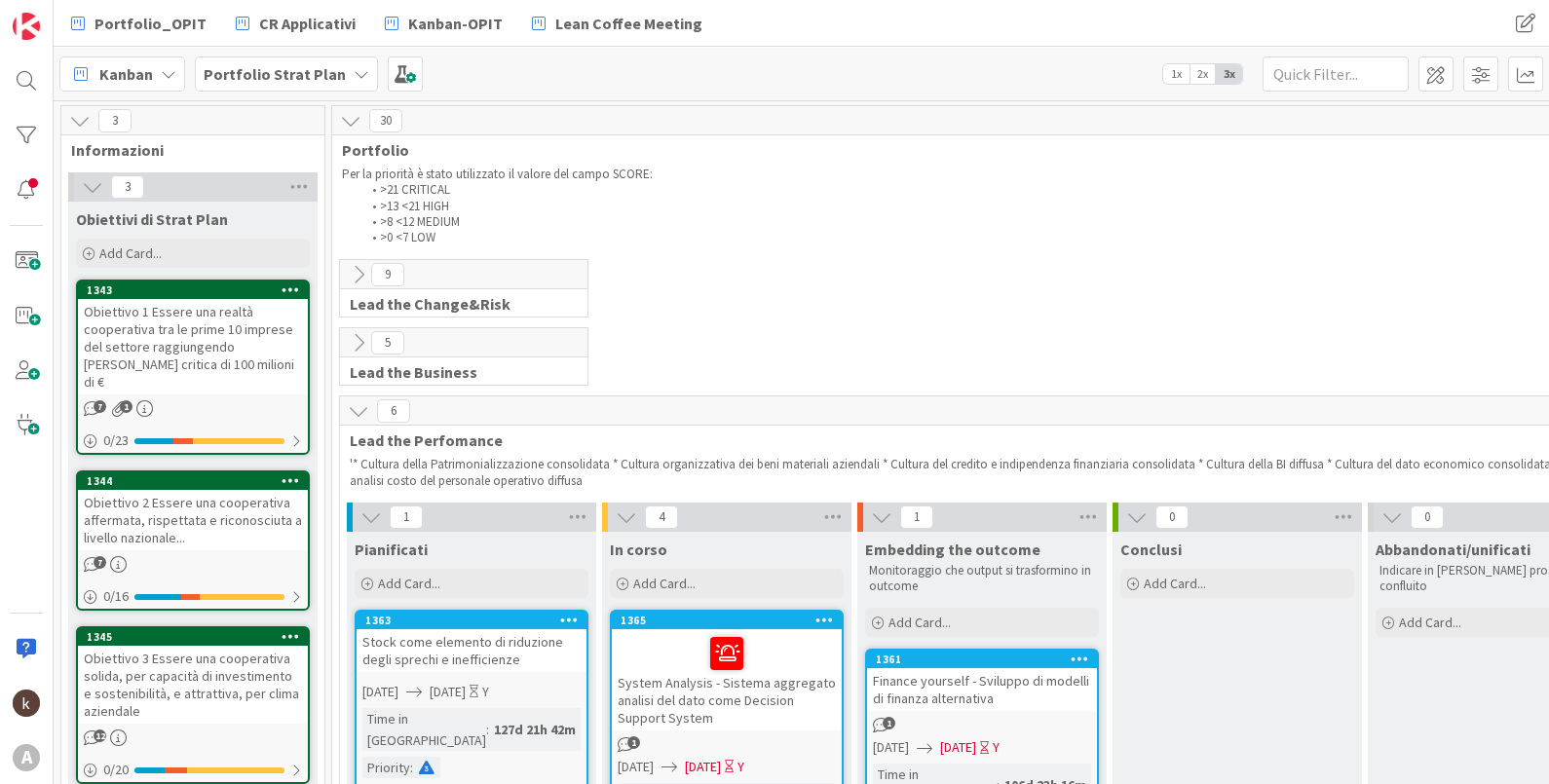
click at [78, 129] on icon at bounding box center [80, 121] width 21 height 21
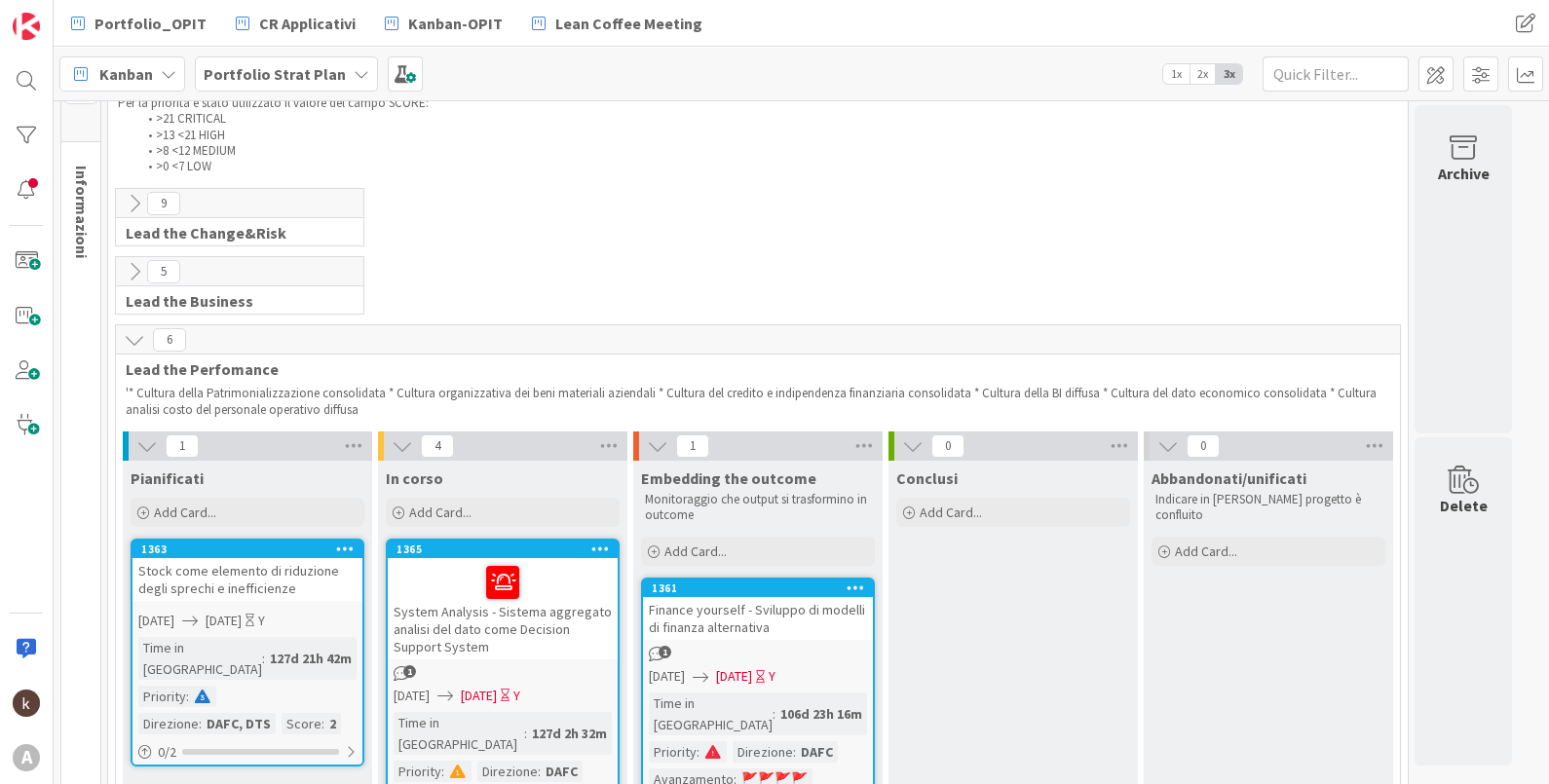
scroll to position [12, 0]
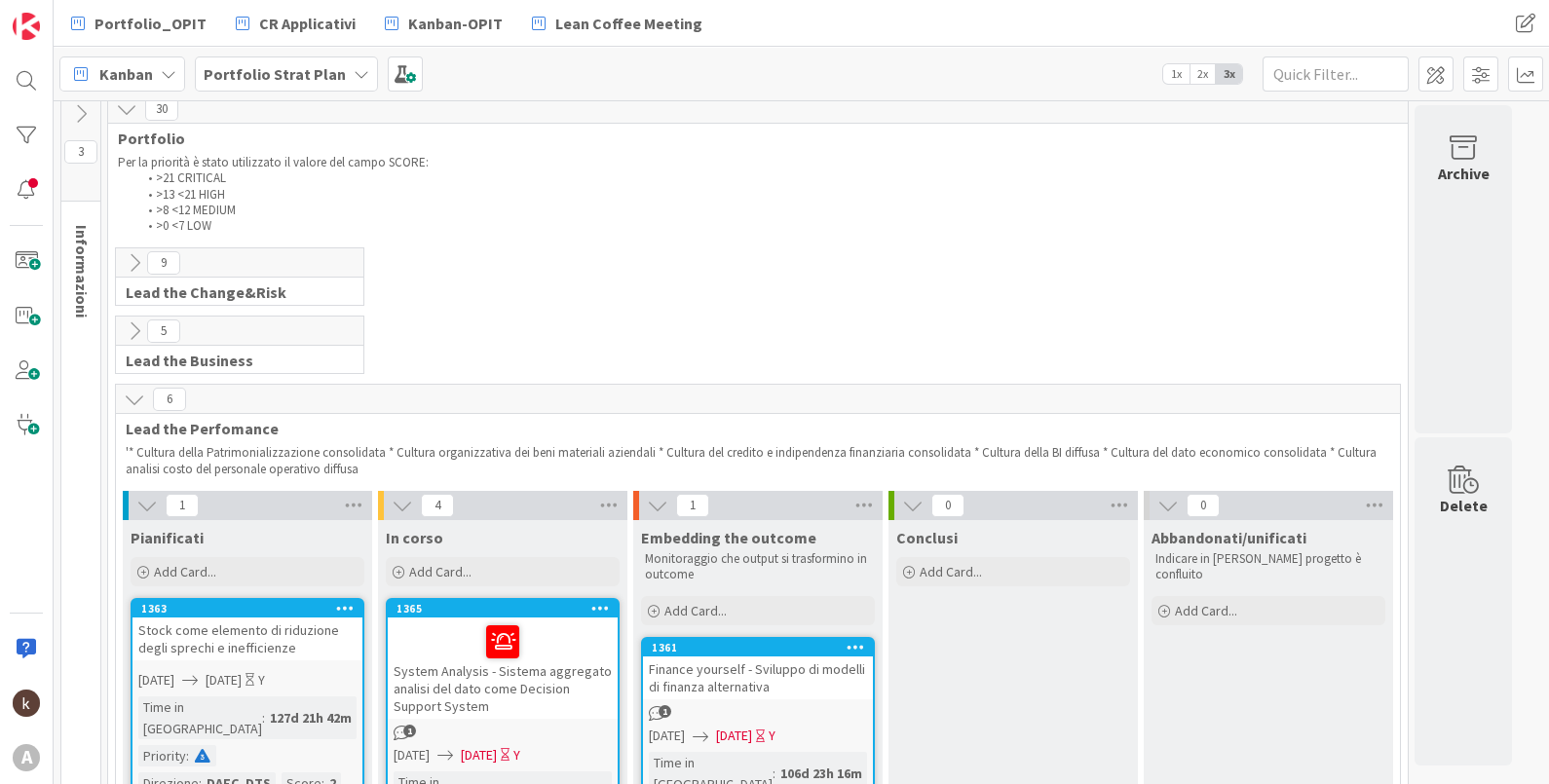
click at [132, 395] on icon at bounding box center [135, 399] width 21 height 21
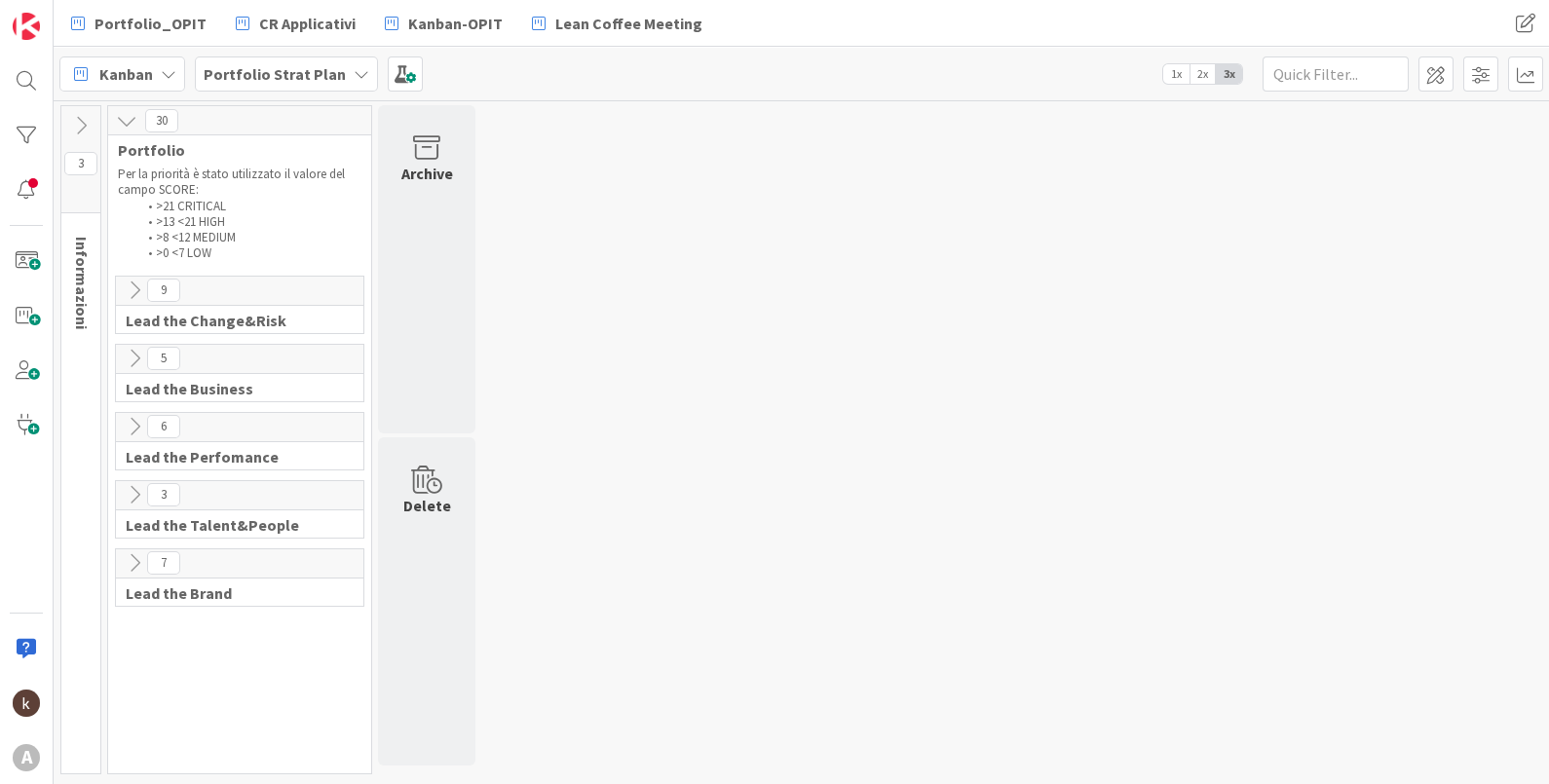
scroll to position [0, 0]
click at [131, 492] on icon at bounding box center [135, 495] width 21 height 21
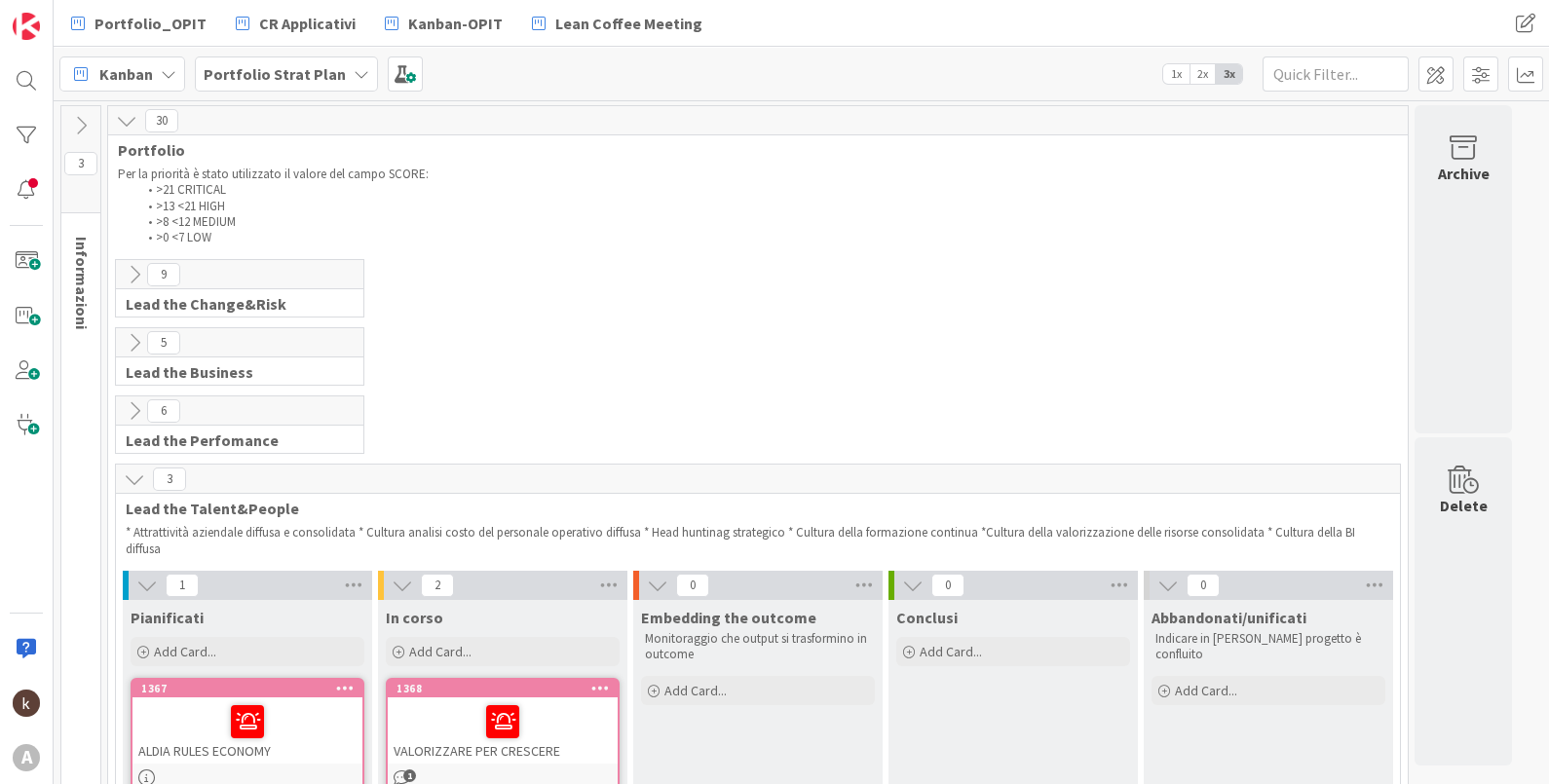
click at [137, 408] on icon at bounding box center [135, 411] width 21 height 21
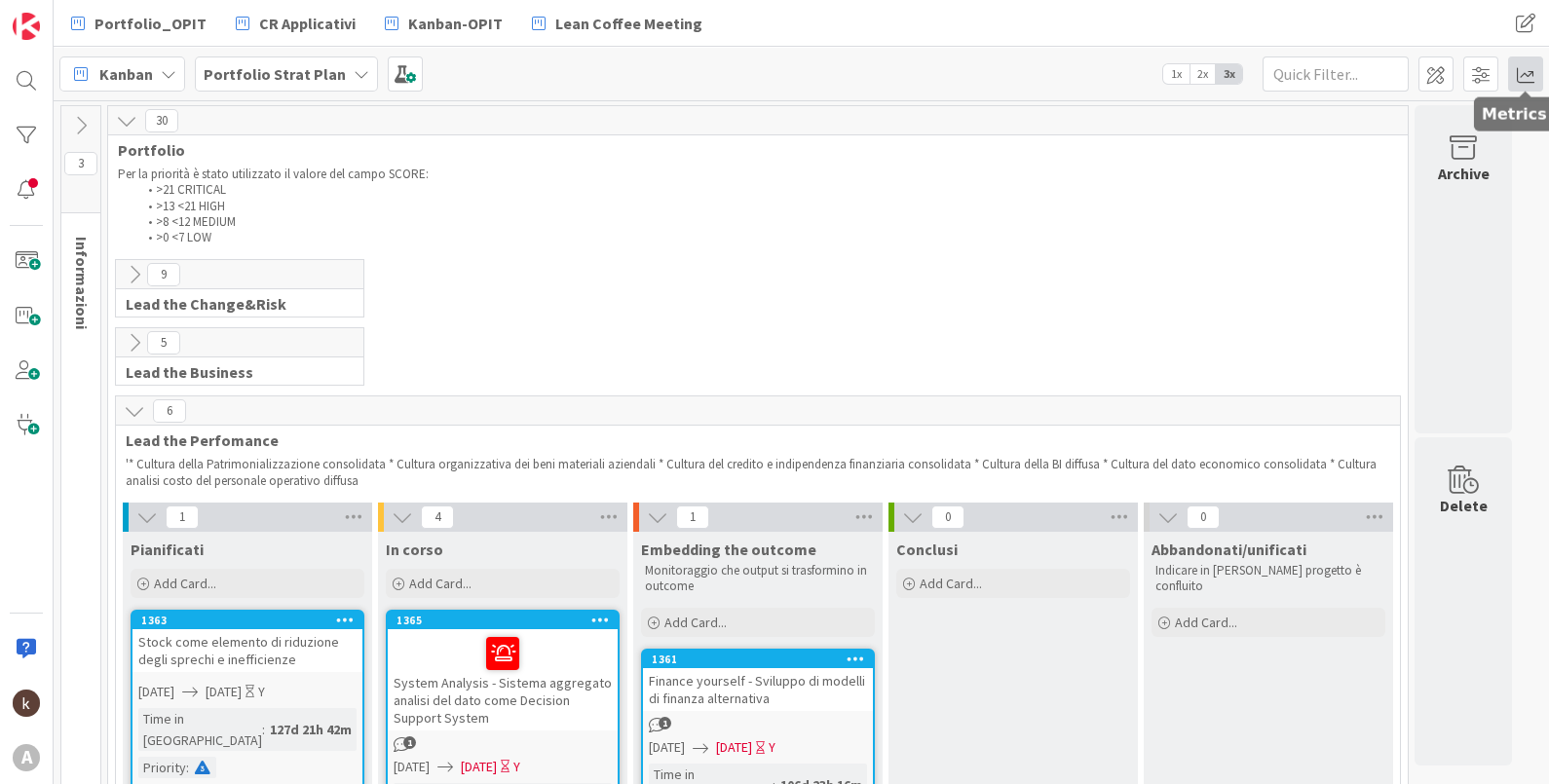
click at [1522, 64] on span at bounding box center [1526, 74] width 35 height 35
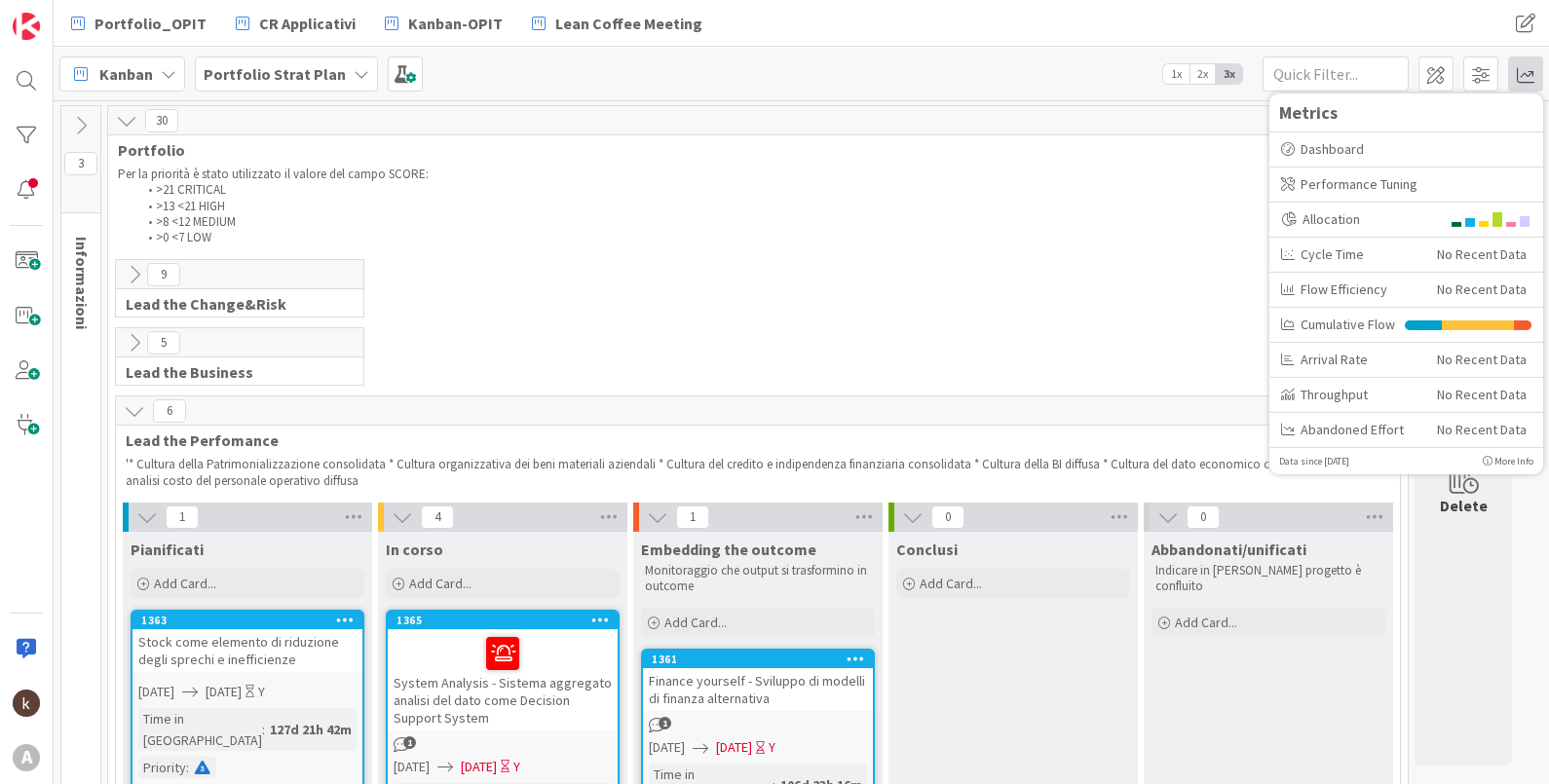
click at [694, 340] on div "5 Lead the Business '* Assunzione a core business area socio-sanitaria * Cultur…" at bounding box center [758, 361] width 1292 height 68
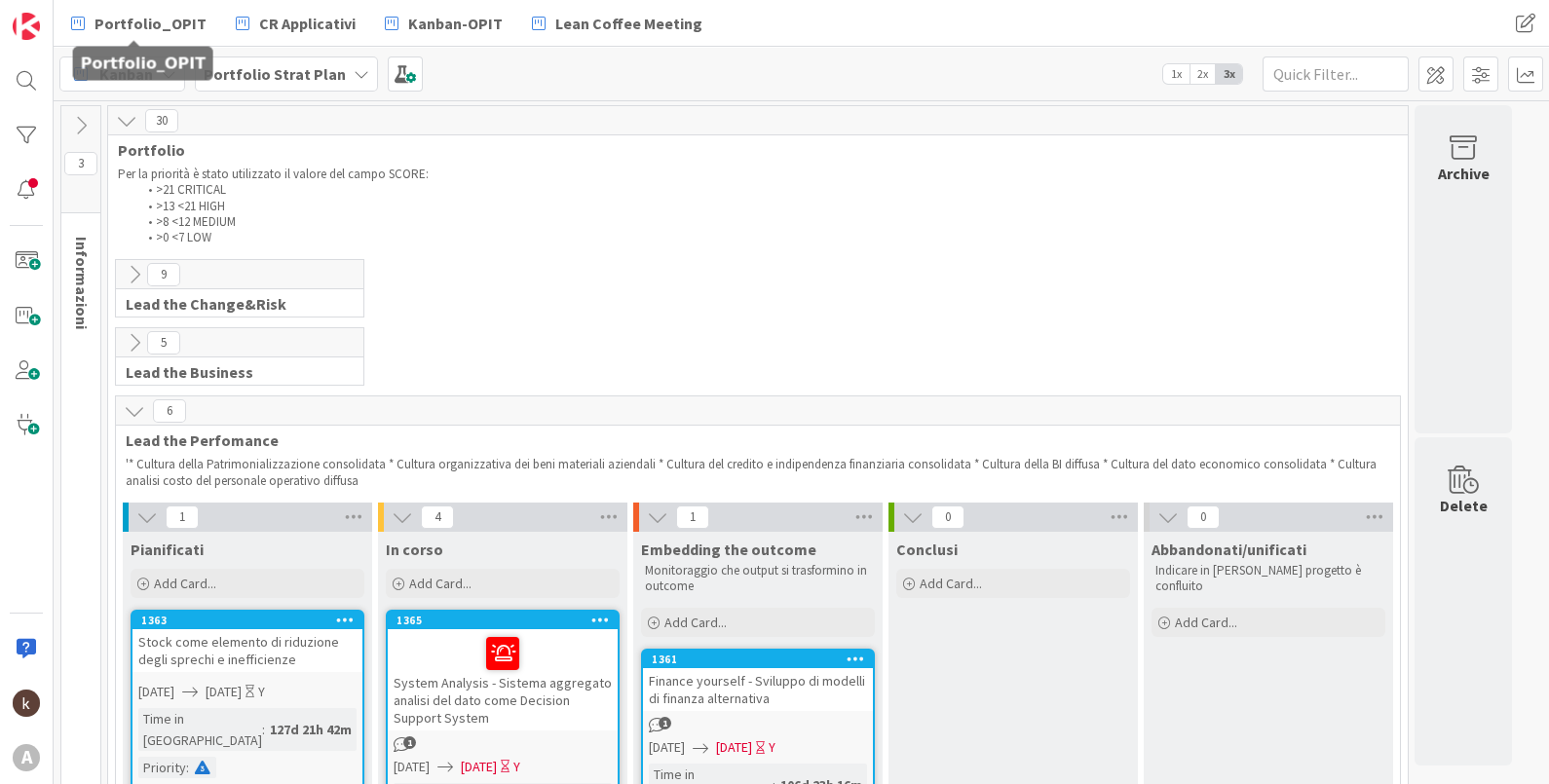
drag, startPoint x: 147, startPoint y: 28, endPoint x: 297, endPoint y: 51, distance: 151.8
click at [147, 28] on span "Portfolio_OPIT" at bounding box center [150, 23] width 112 height 23
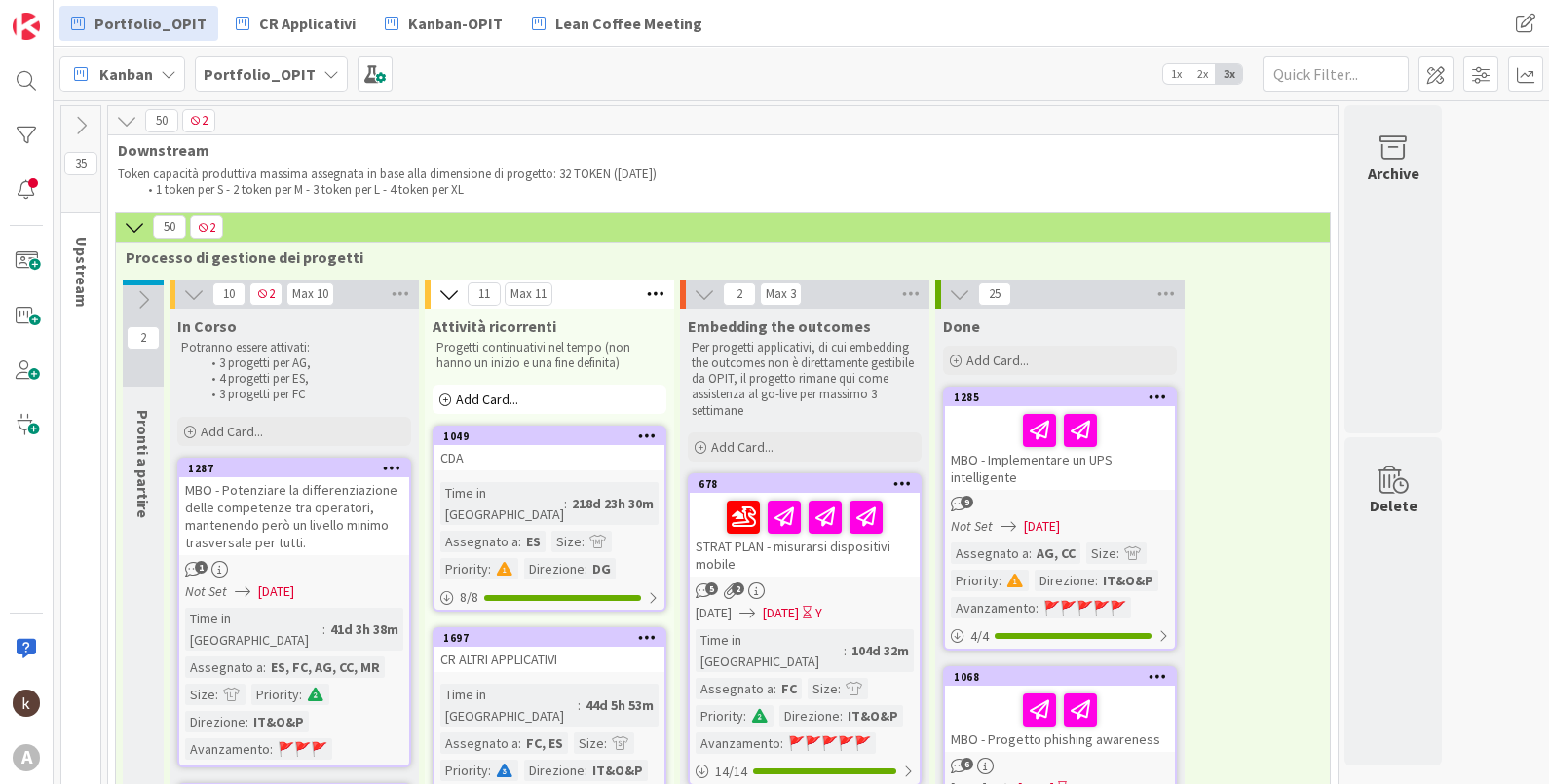
click at [77, 129] on icon at bounding box center [81, 126] width 21 height 21
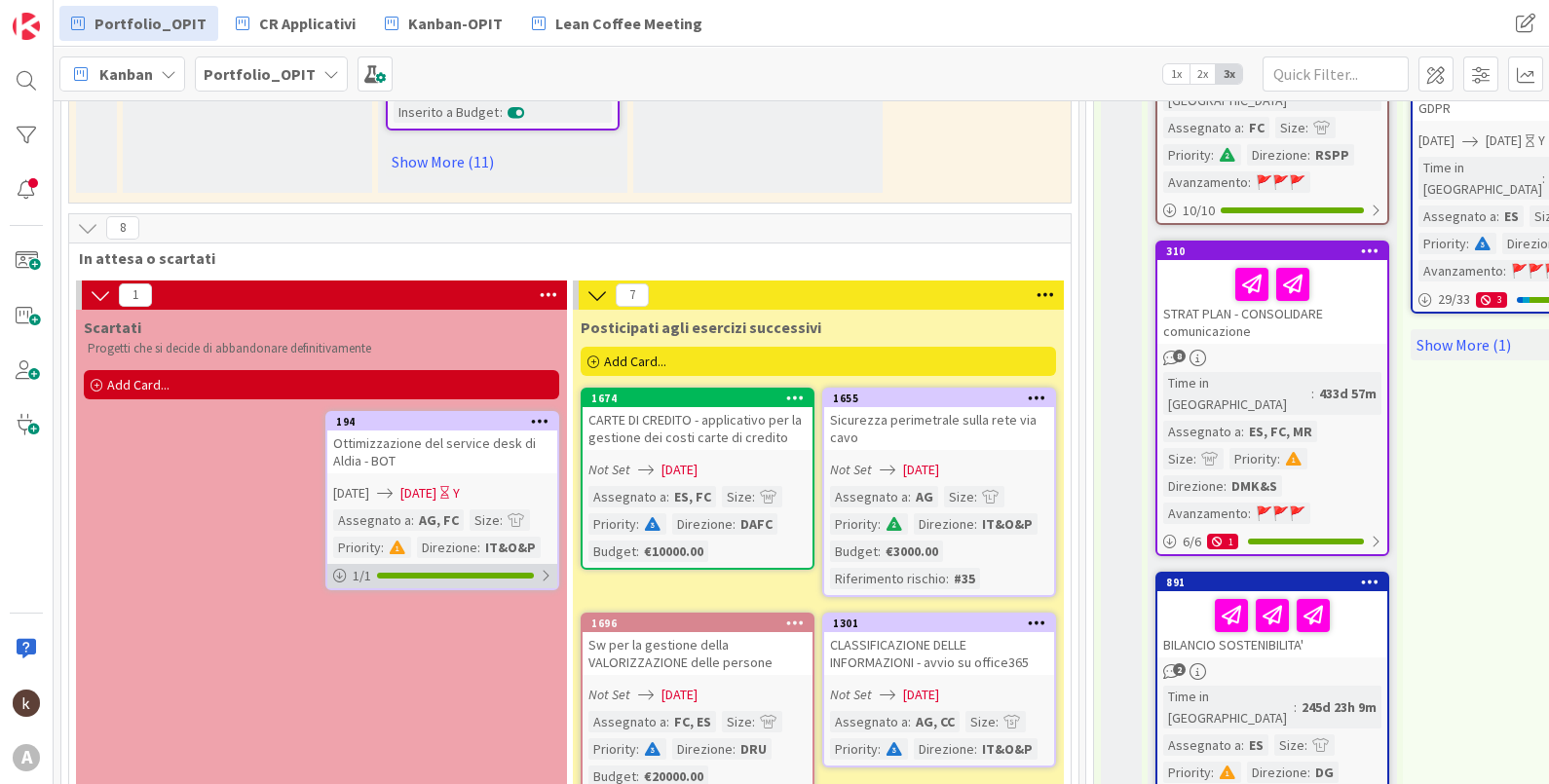
scroll to position [2069, 0]
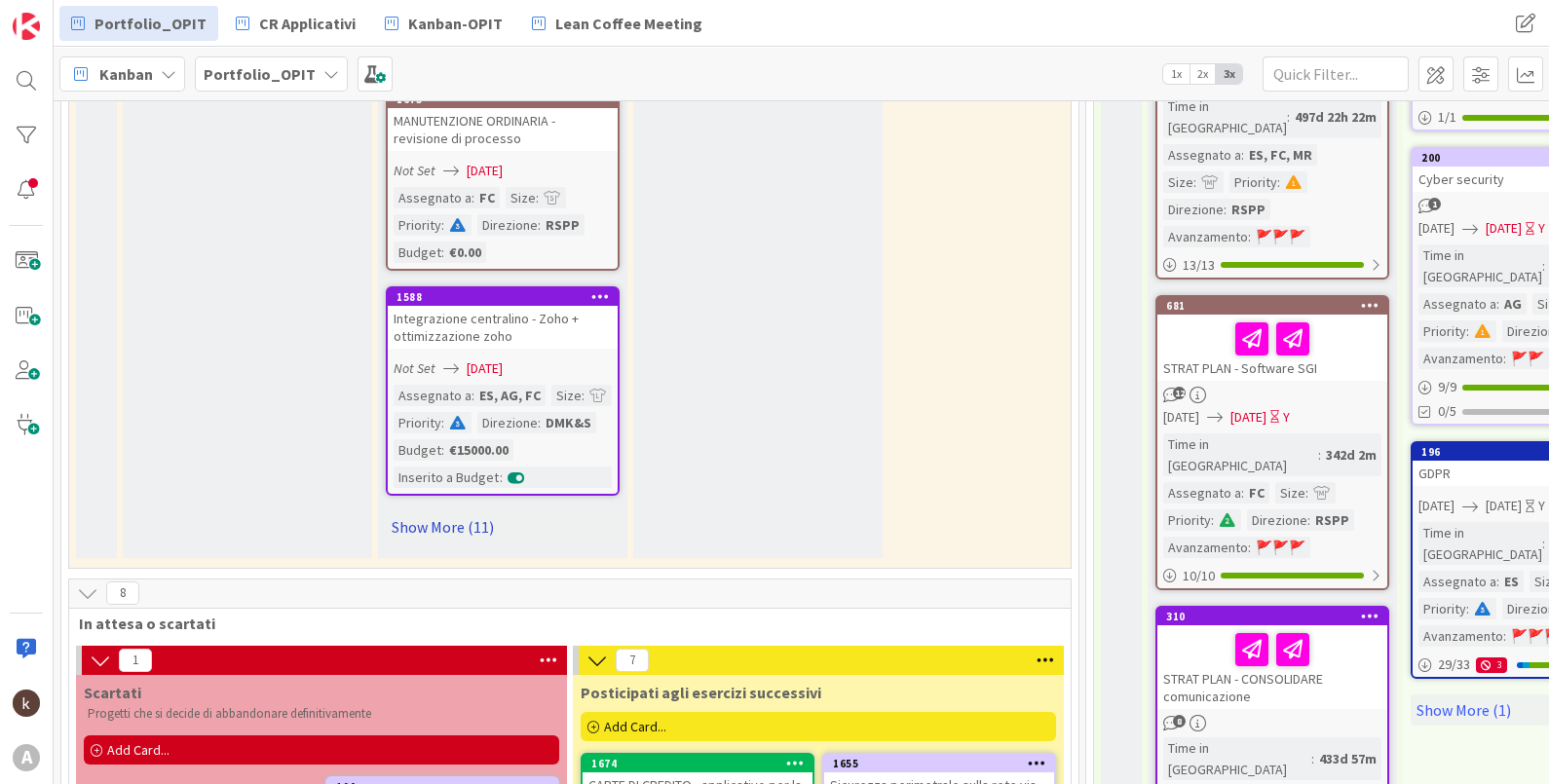
click at [467, 518] on link "Show More (11)" at bounding box center [502, 527] width 233 height 31
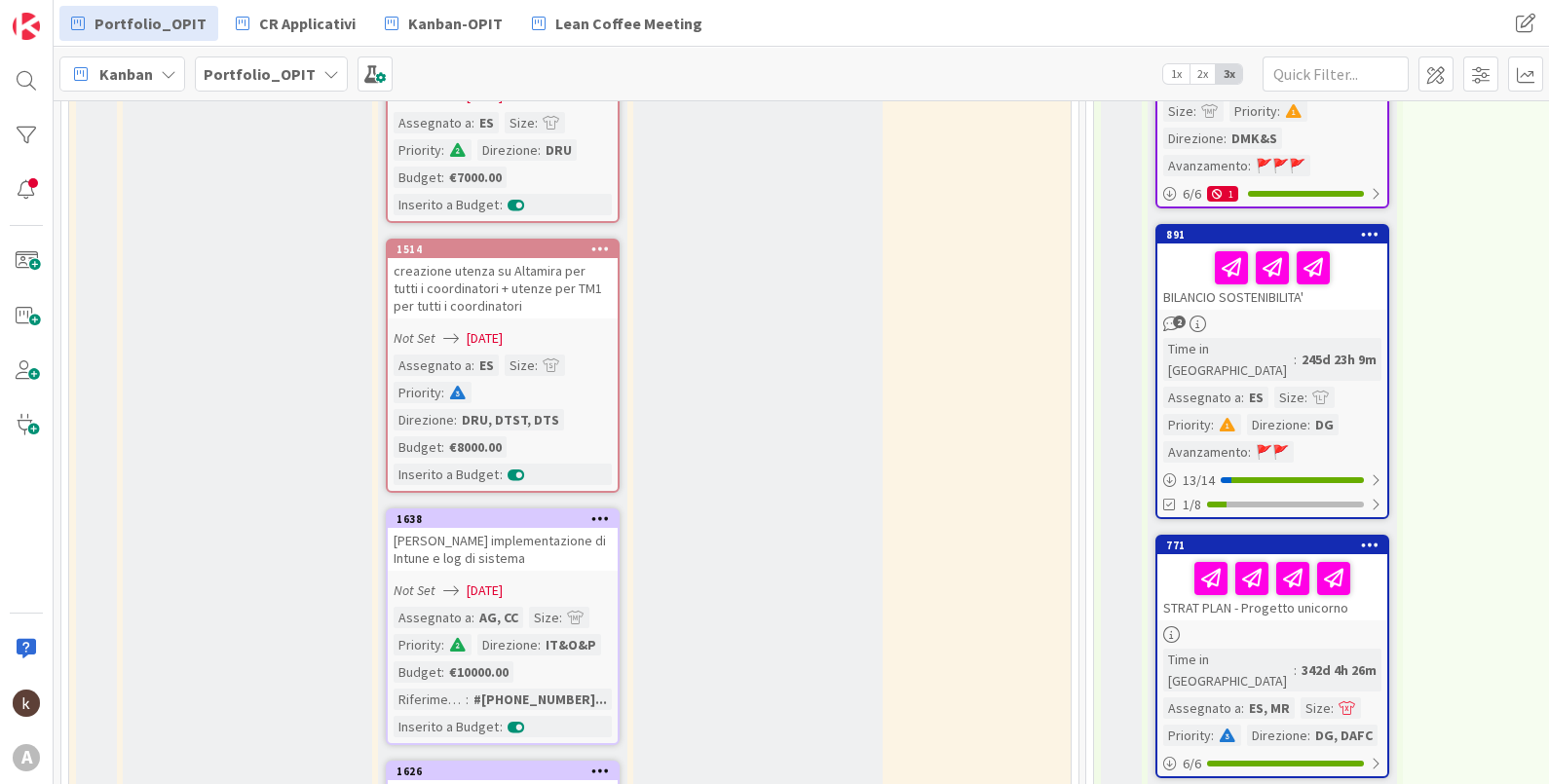
scroll to position [2678, 0]
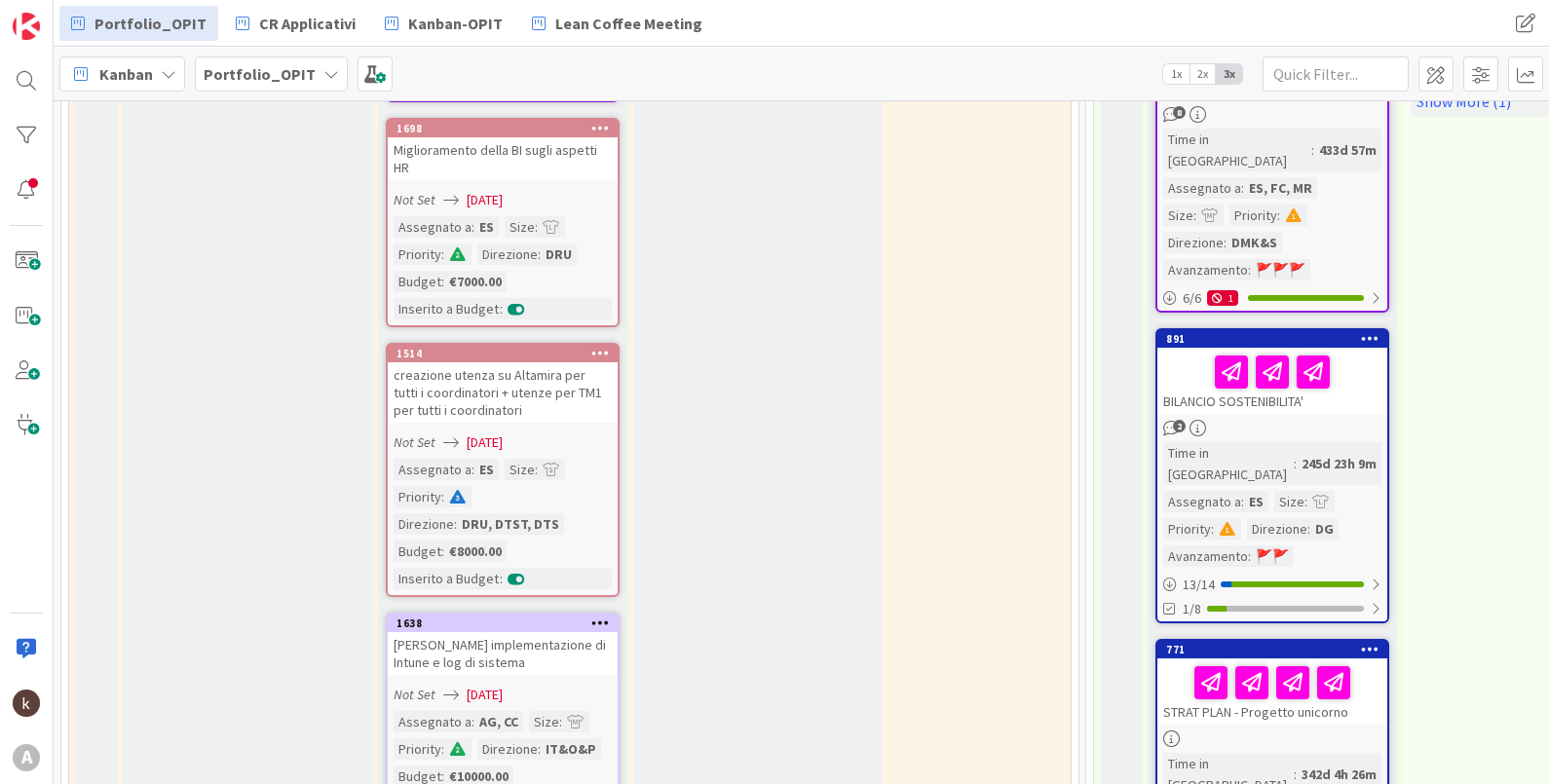
drag, startPoint x: 1207, startPoint y: 71, endPoint x: 482, endPoint y: 349, distance: 776.5
click at [1206, 71] on span "2x" at bounding box center [1202, 74] width 26 height 20
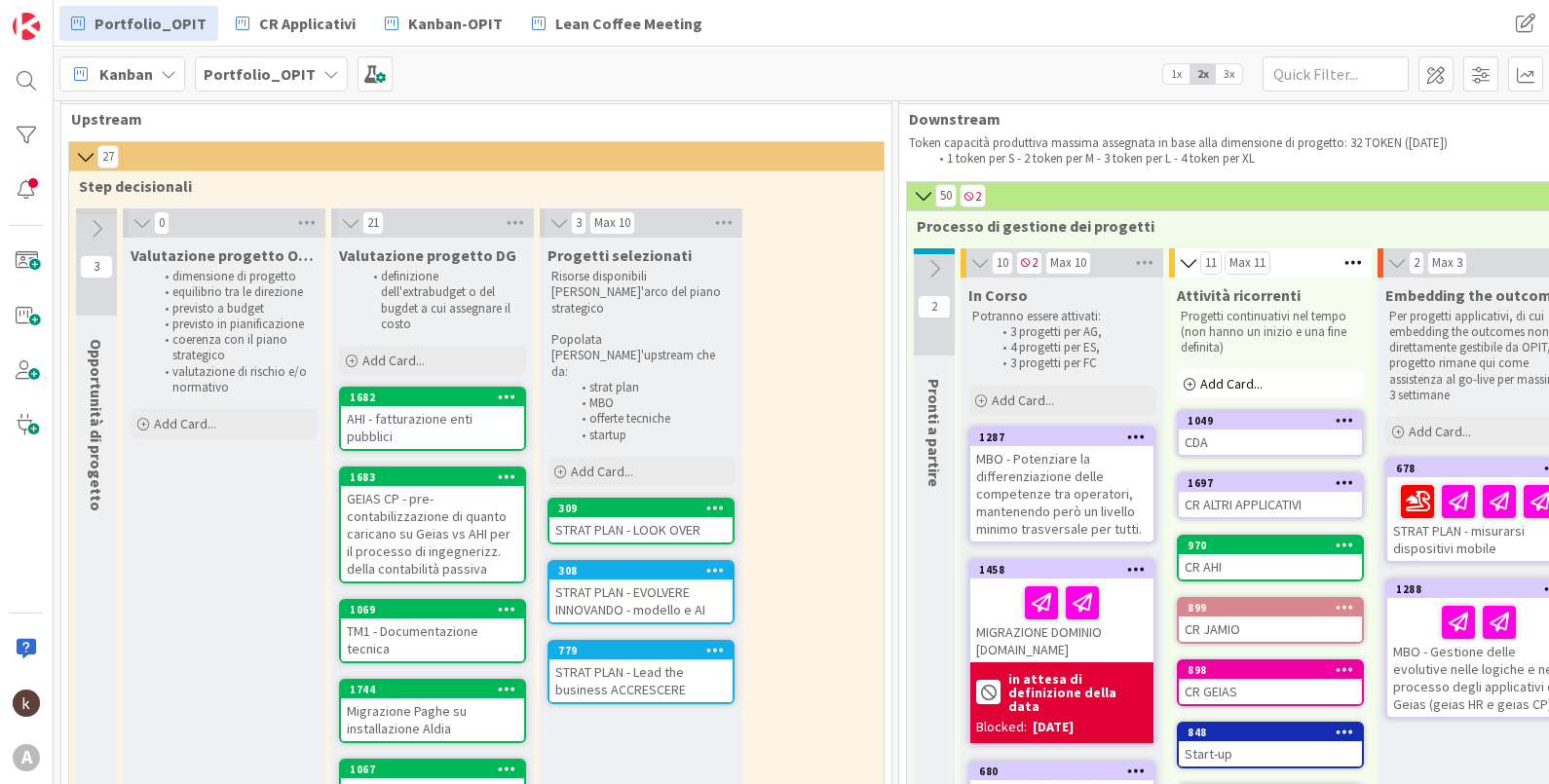
scroll to position [0, 0]
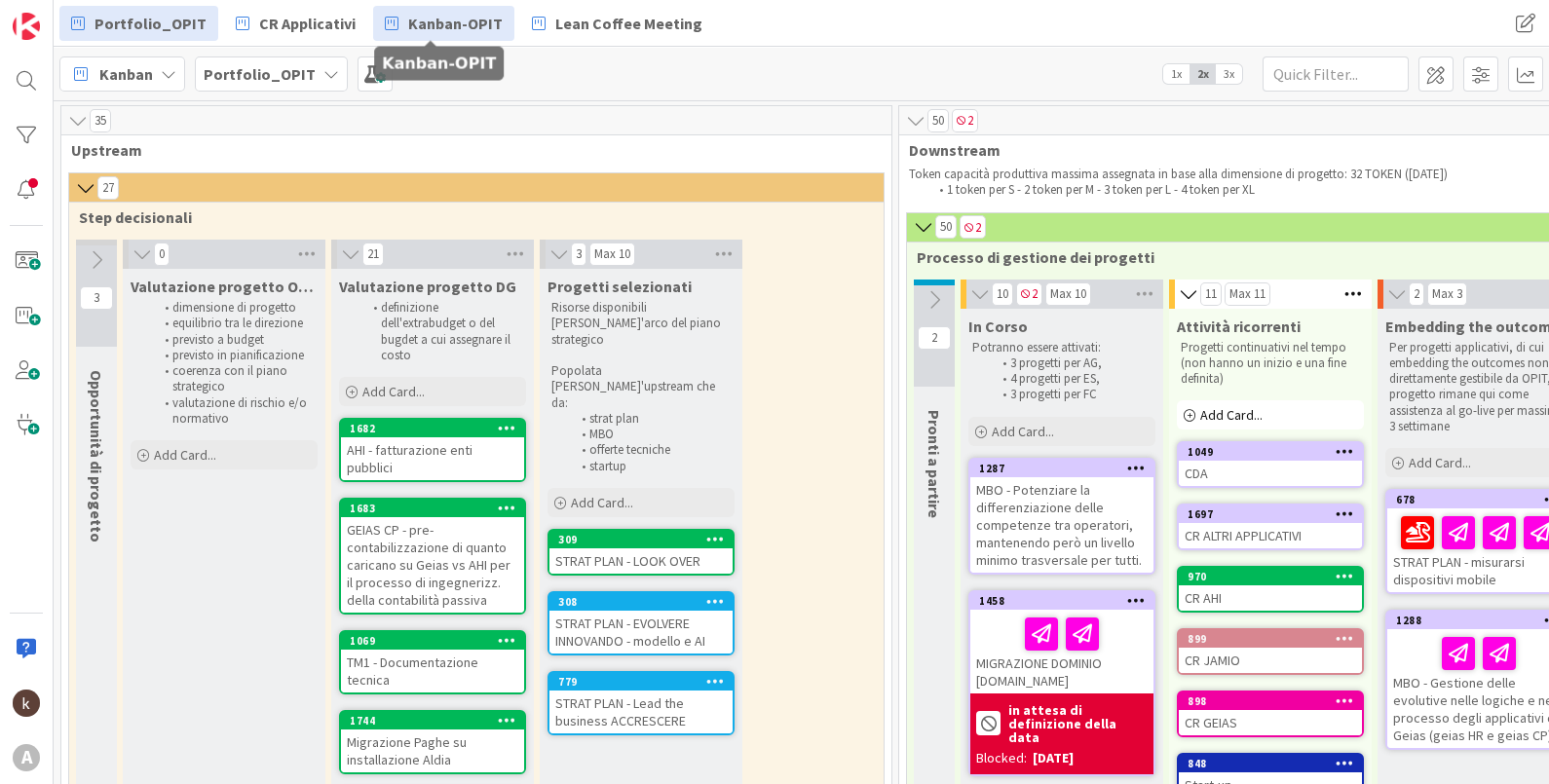
click at [454, 33] on span "Kanban-OPIT" at bounding box center [455, 23] width 95 height 23
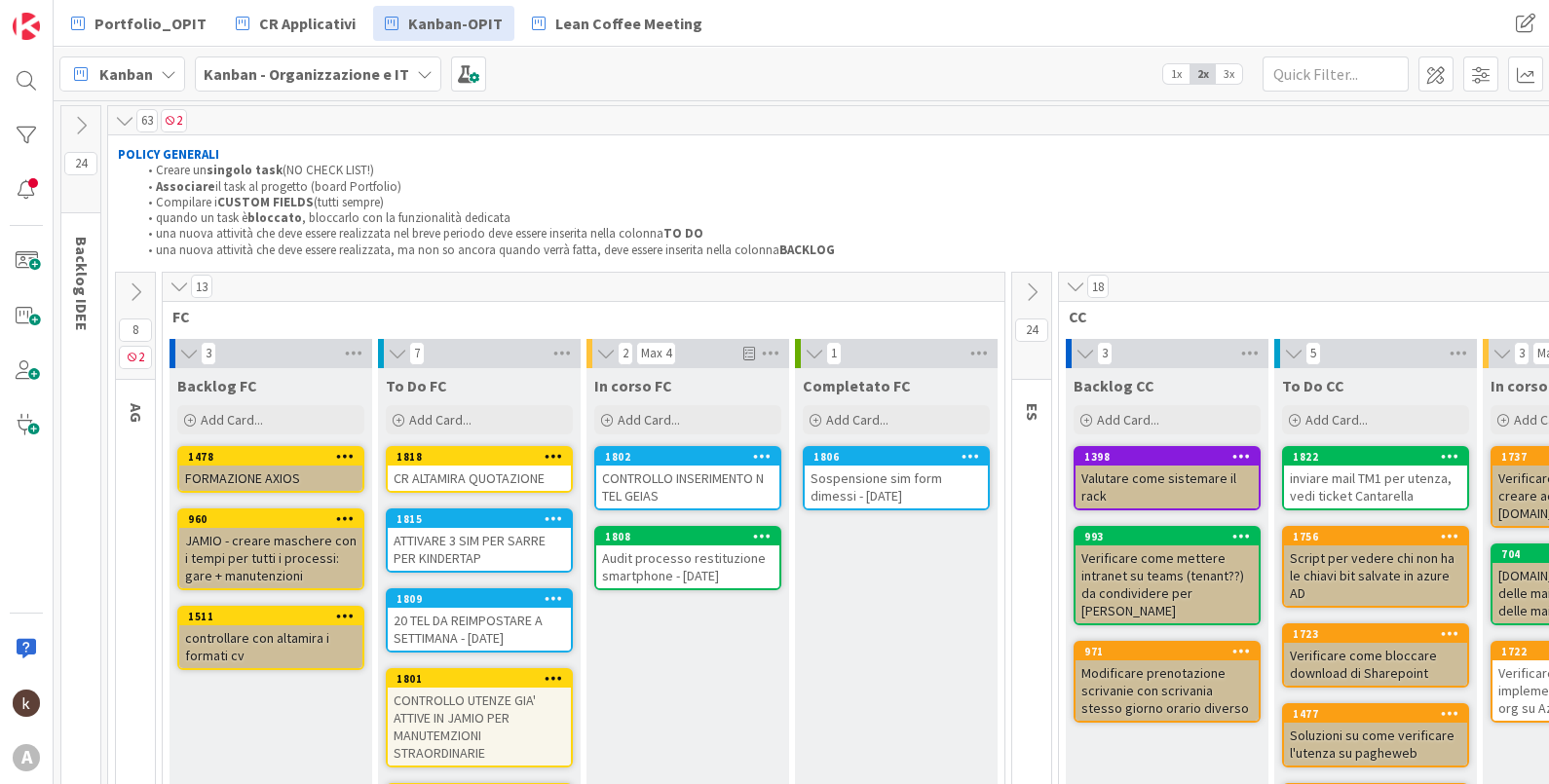
click at [174, 287] on icon at bounding box center [180, 286] width 21 height 20
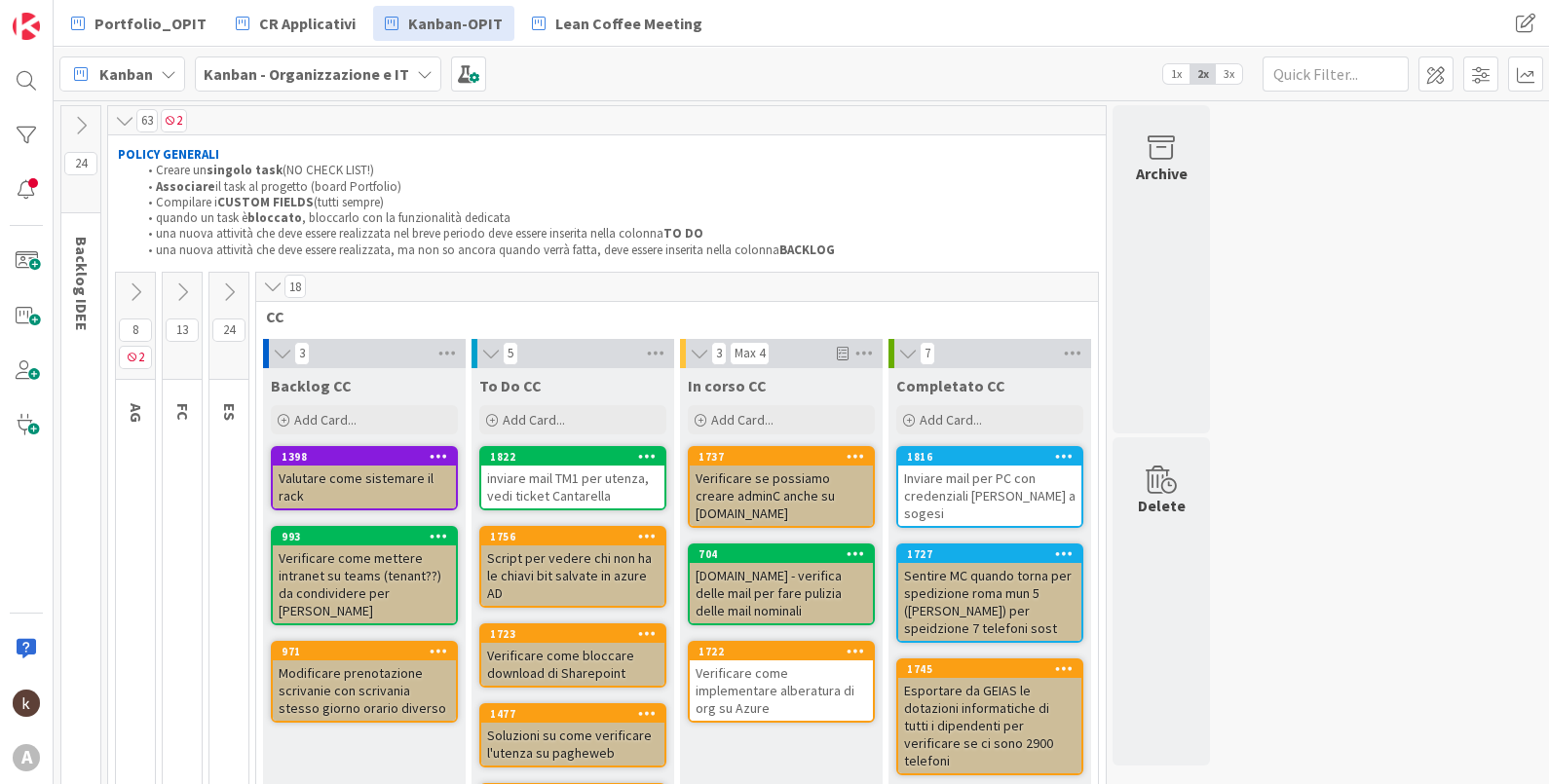
click at [232, 293] on icon at bounding box center [229, 292] width 21 height 21
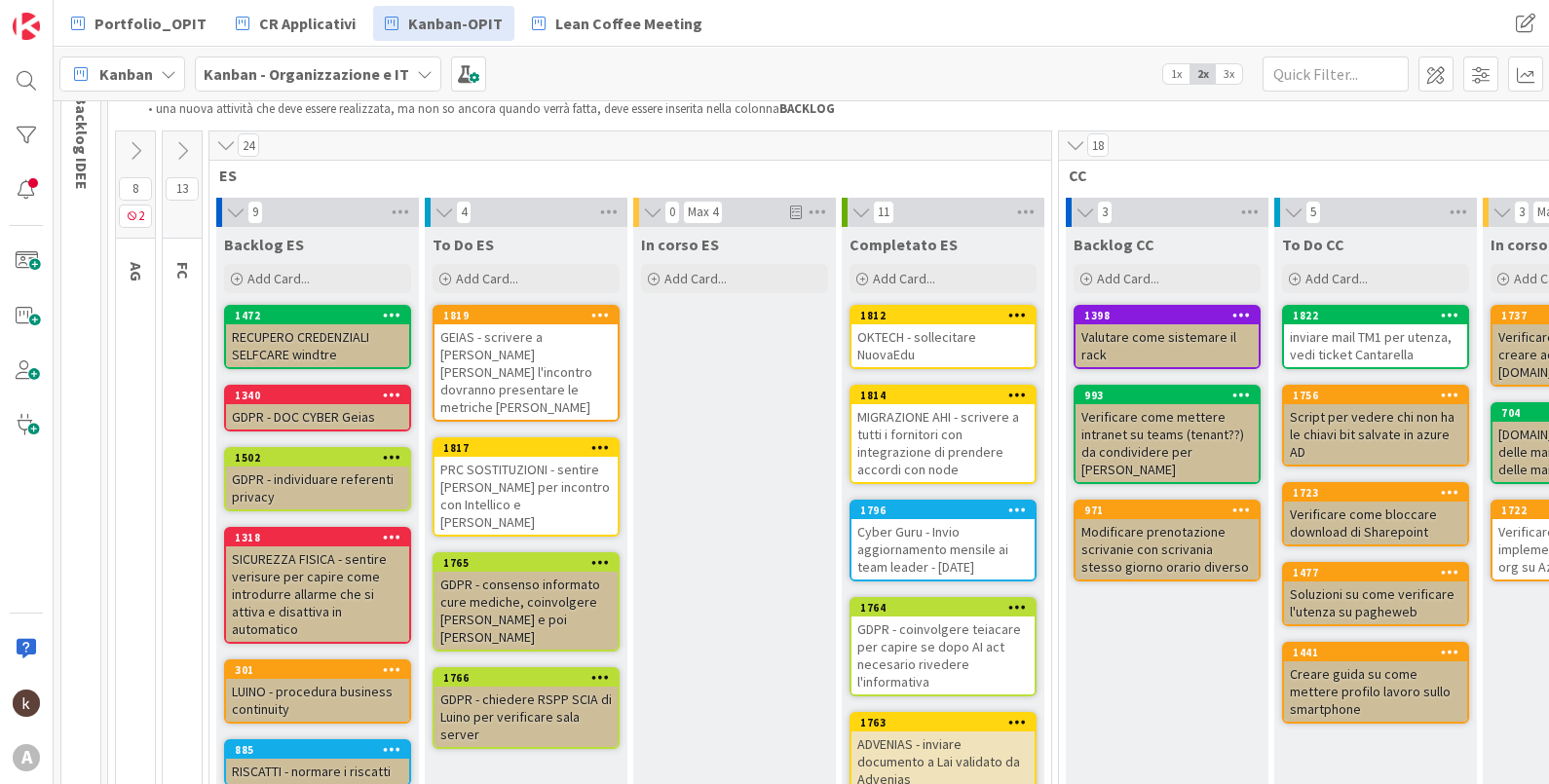
scroll to position [121, 0]
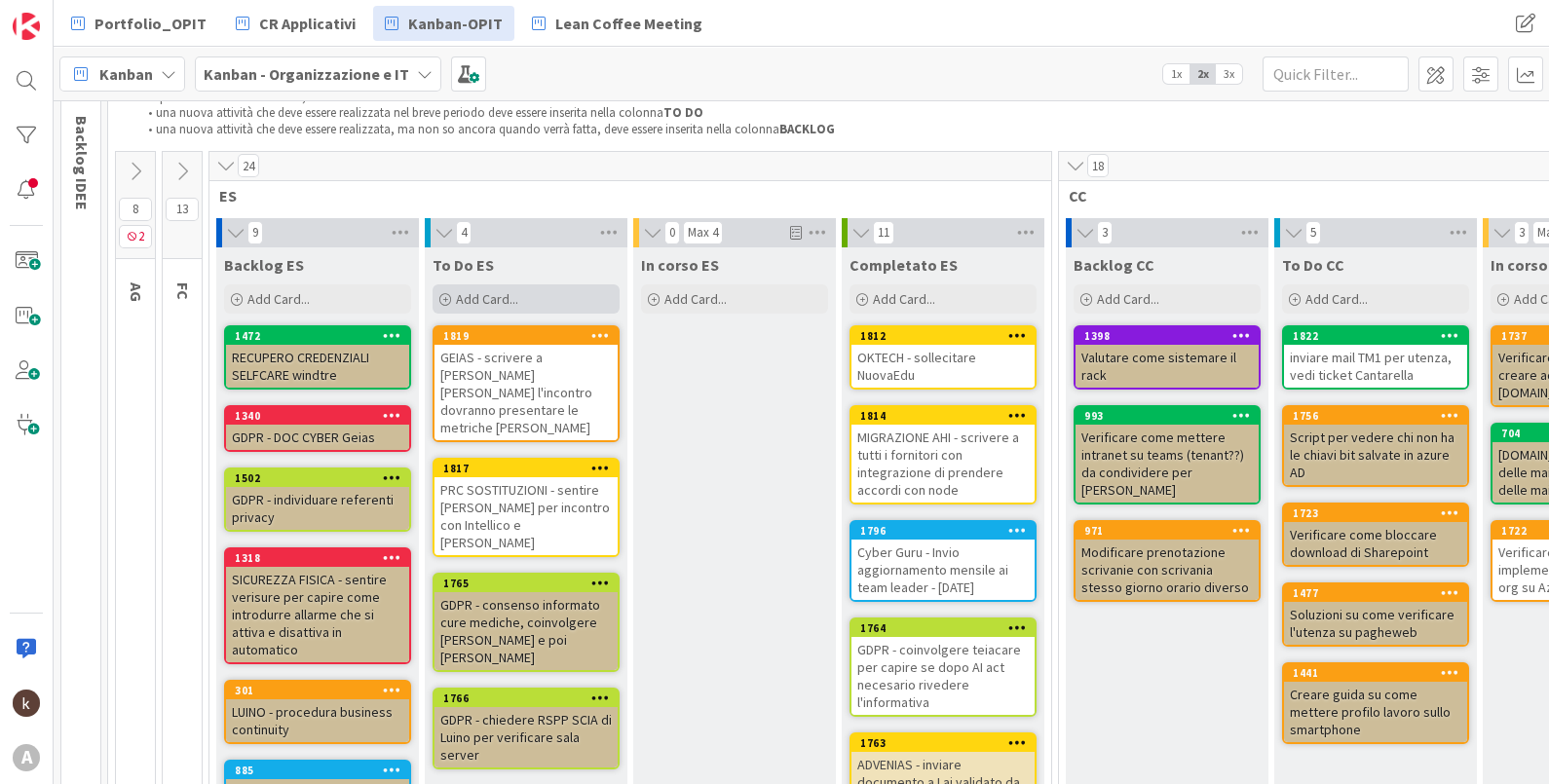
drag, startPoint x: 476, startPoint y: 285, endPoint x: 562, endPoint y: 298, distance: 87.0
click at [476, 284] on div "Add Card..." at bounding box center [526, 299] width 188 height 29
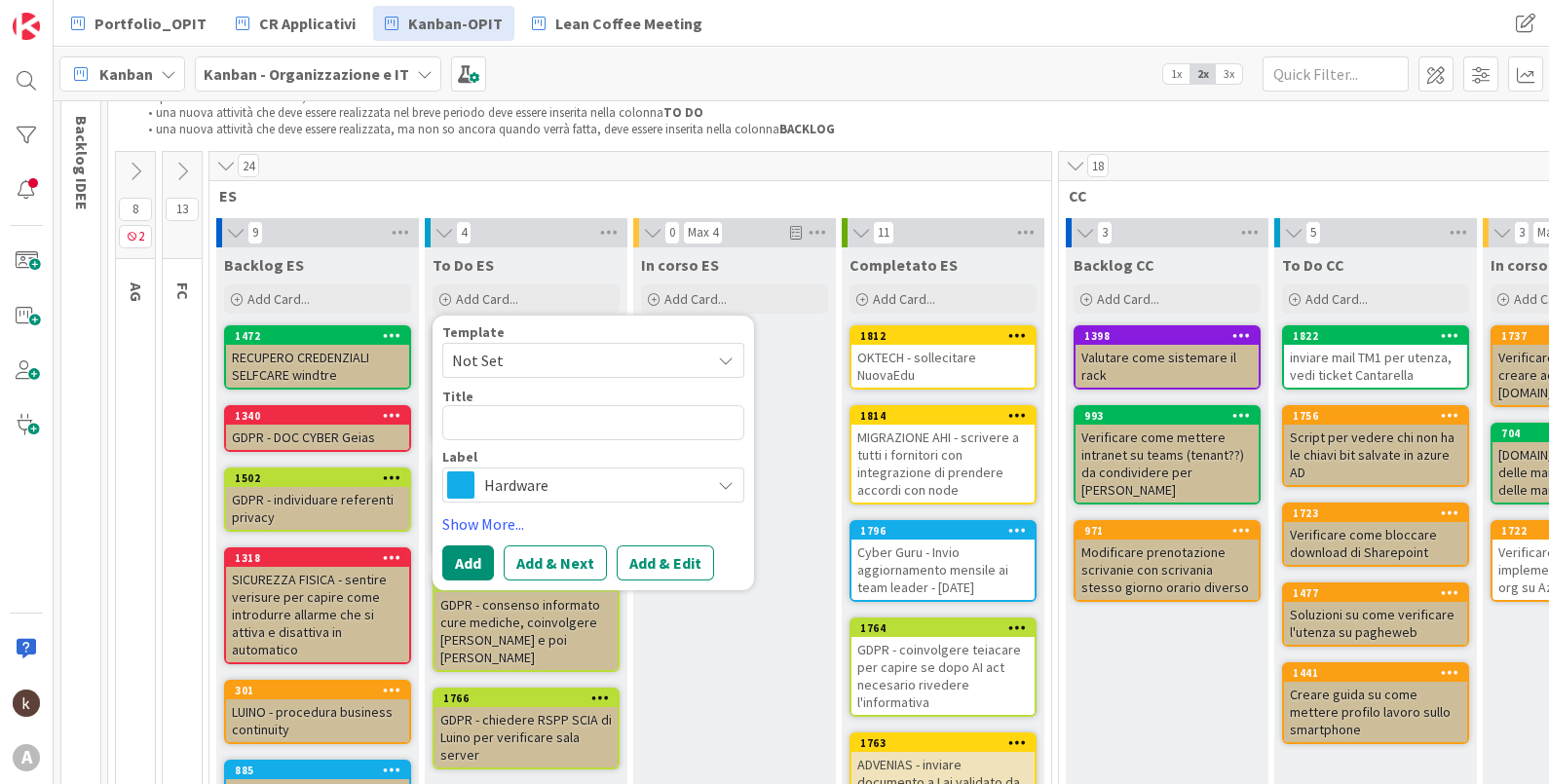
type textarea "x"
type textarea "P"
type textarea "x"
type textarea "PO"
type textarea "x"
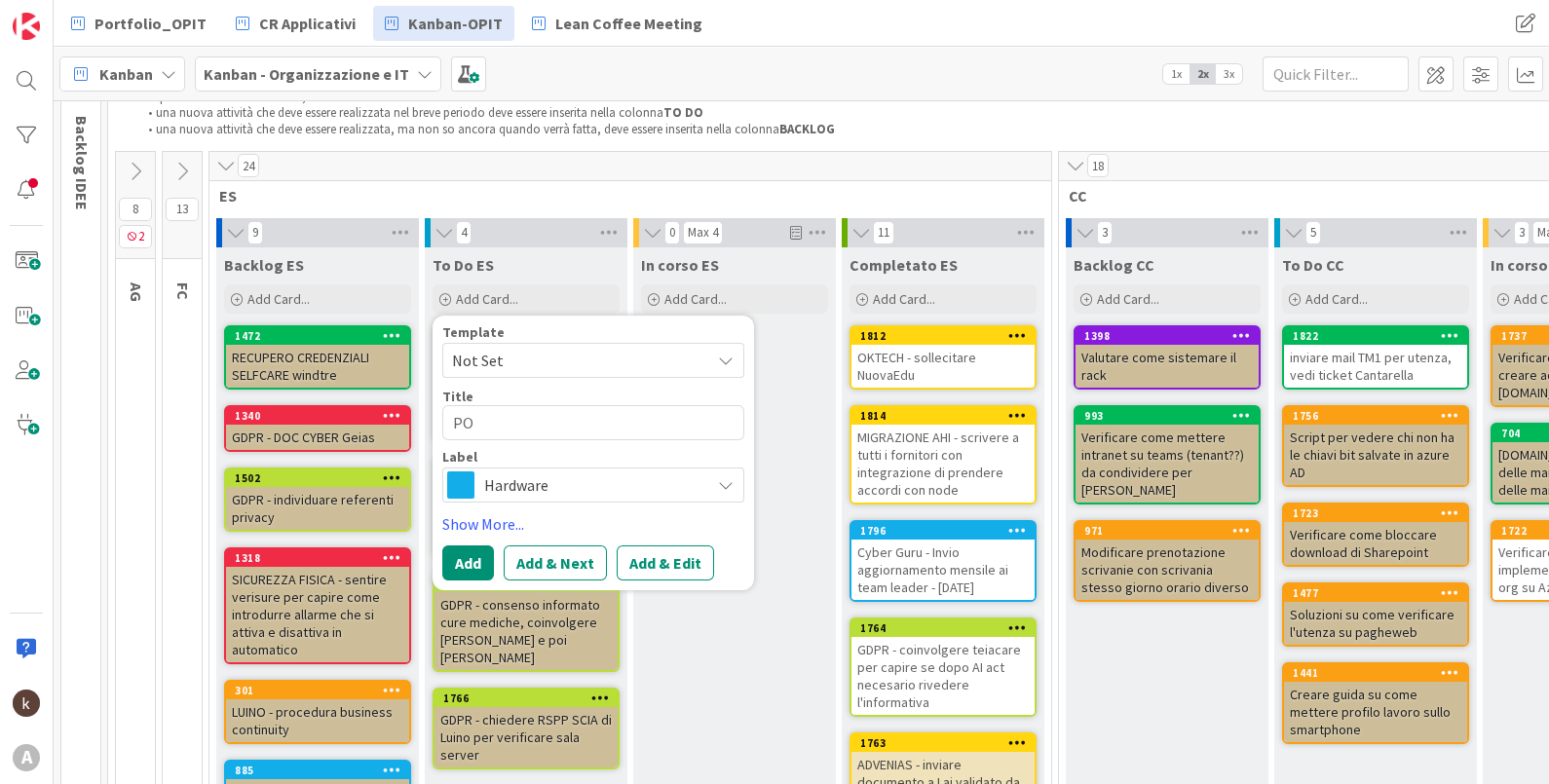
type textarea "PON"
type textarea "x"
type textarea "POND"
type textarea "x"
type textarea "[PERSON_NAME]"
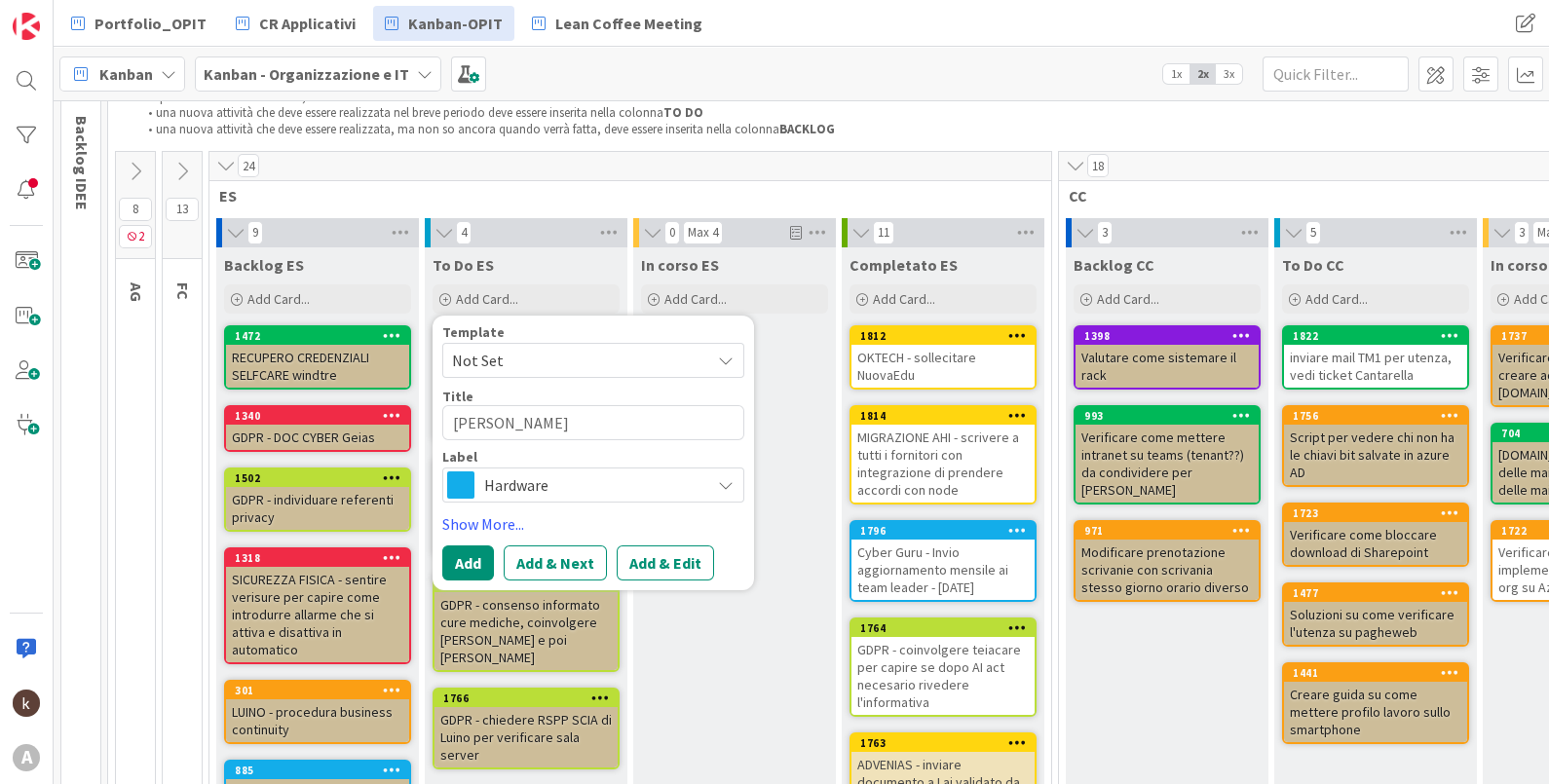
type textarea "x"
type textarea "PONDERA"
type textarea "x"
type textarea "PONDERAZ"
type textarea "x"
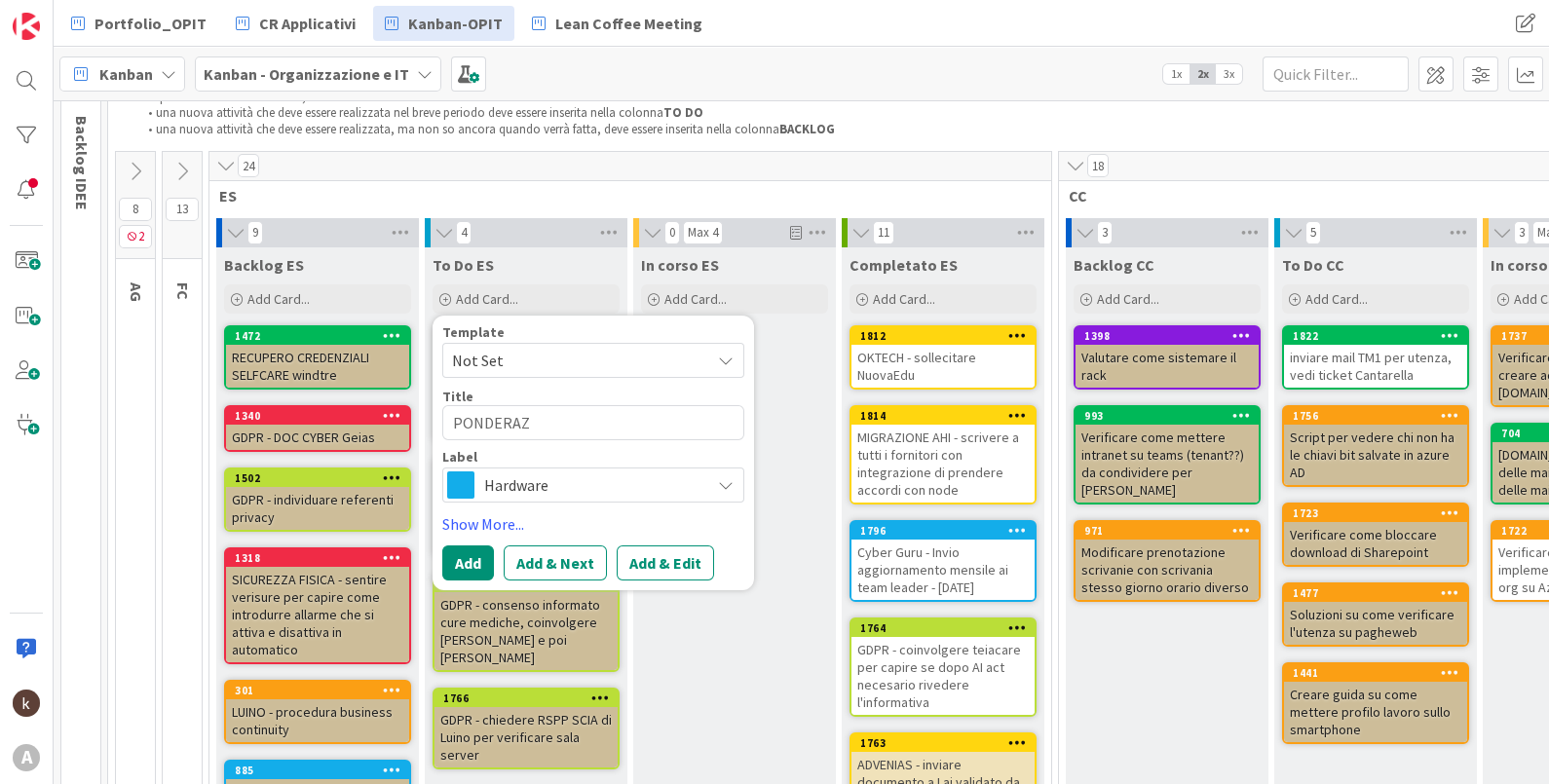
type textarea "PONDERAZI"
type textarea "x"
type textarea "PONDERAZIO"
type textarea "x"
type textarea "PONDERAZION"
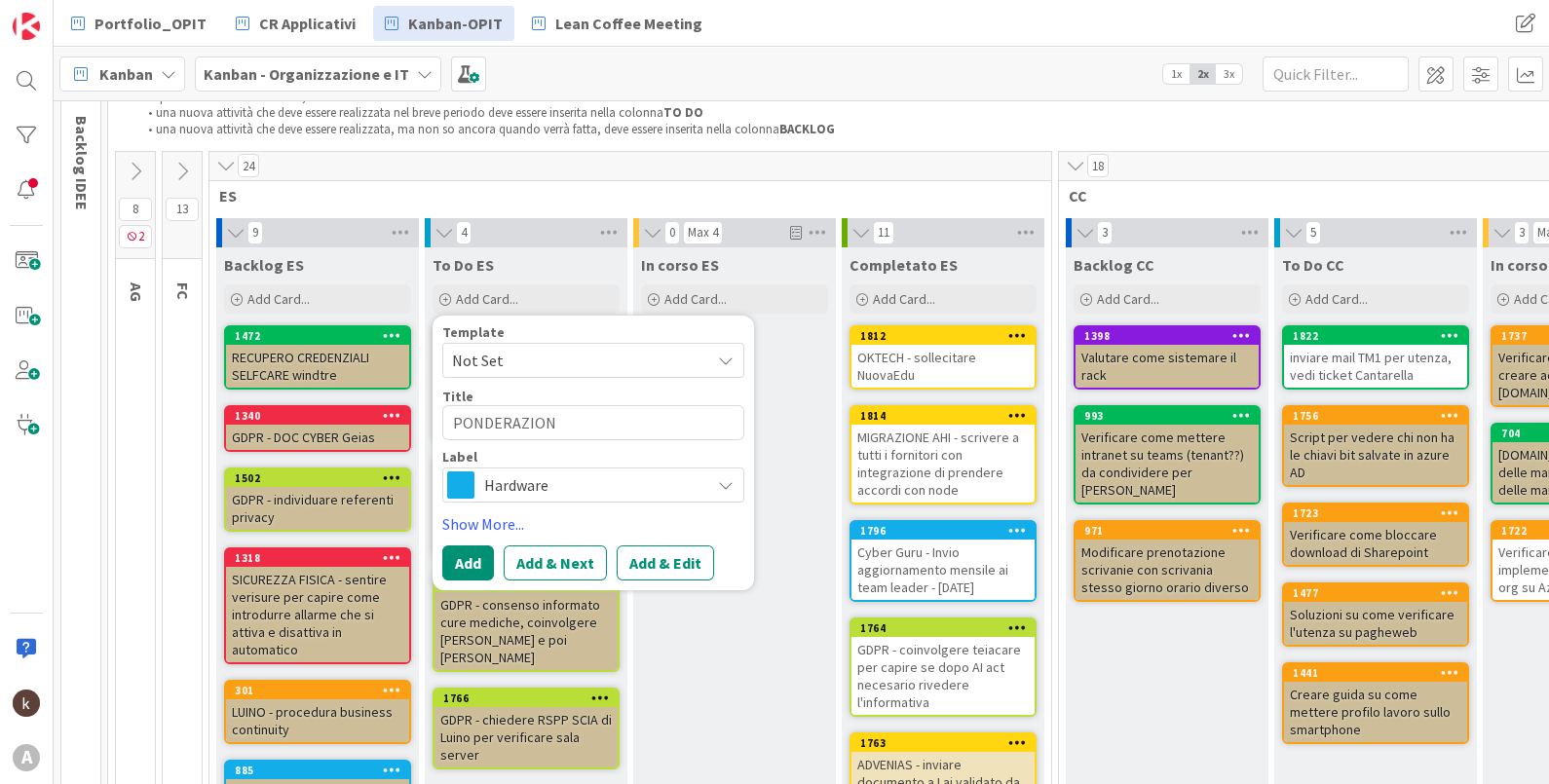
type textarea "x"
type textarea "PONDERAZIONE"
type textarea "x"
type textarea "PONDERAZIONE"
type textarea "x"
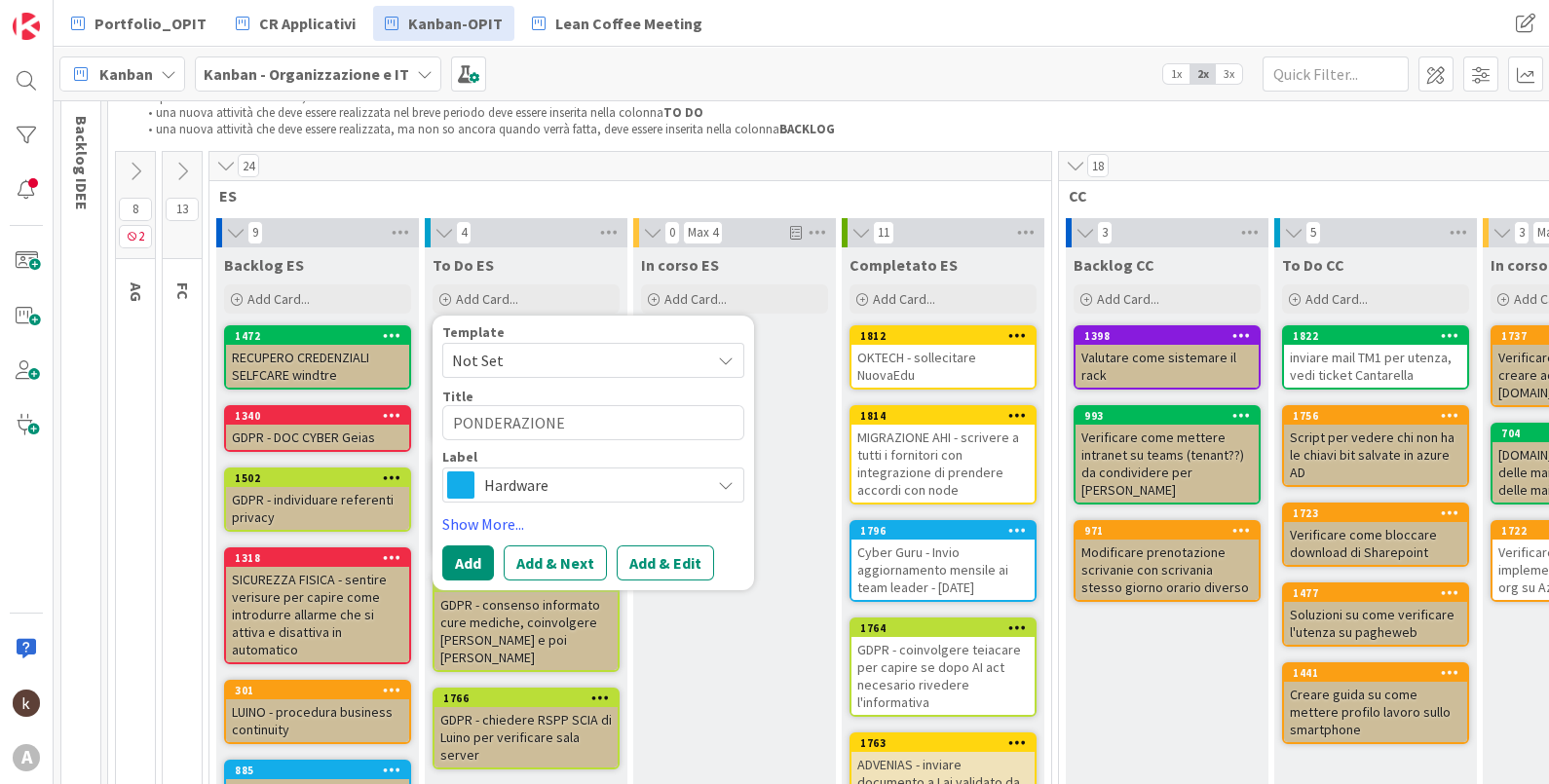
type textarea "PONDERAZIONE S"
type textarea "x"
type textarea "PONDERAZIONE SC"
type textarea "x"
type textarea "PONDERAZIONE SCEN"
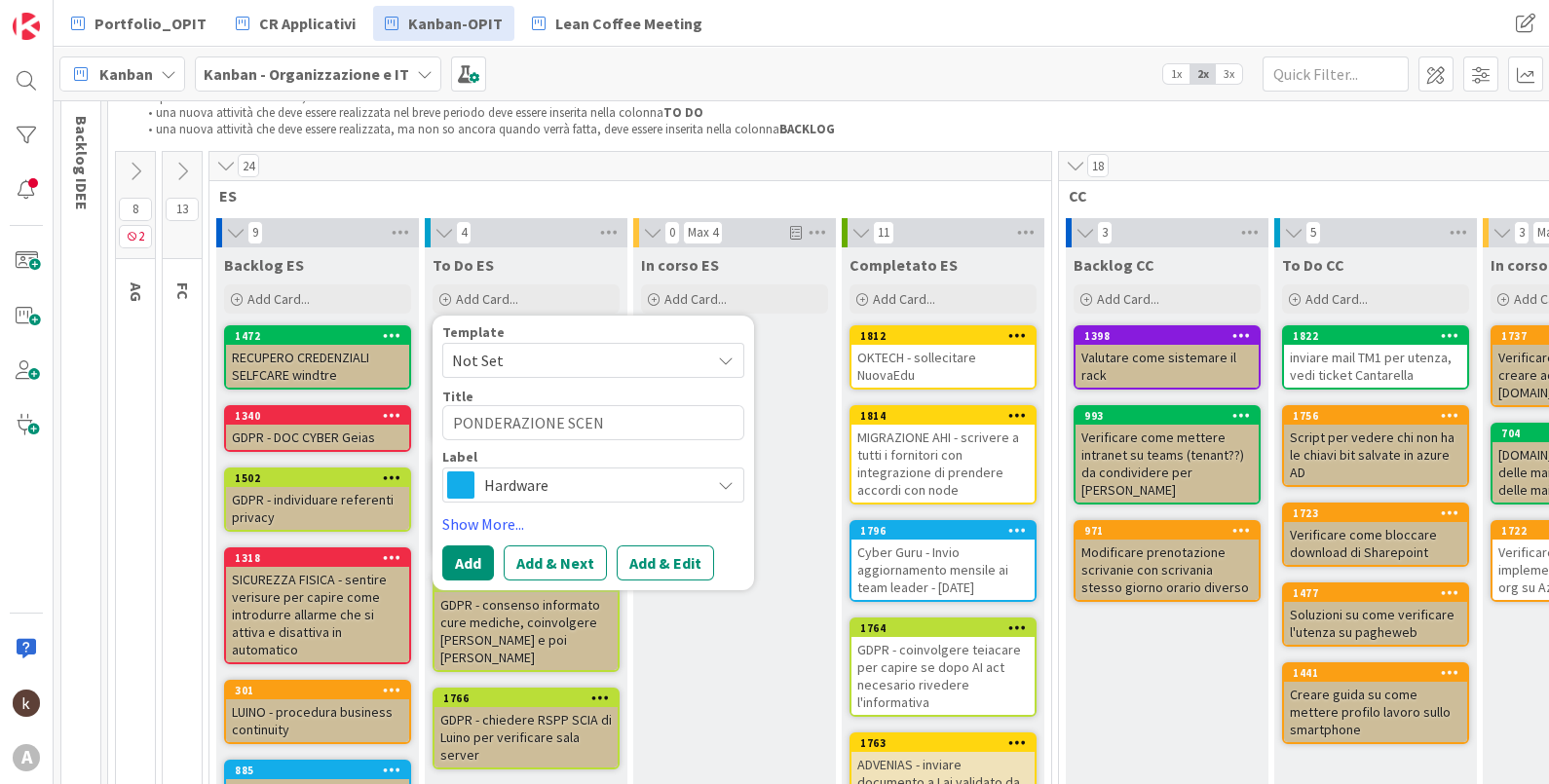
type textarea "x"
type textarea "PONDERAZIONE SCENAR"
type textarea "x"
type textarea "PONDERAZIONE SCENARI"
type textarea "x"
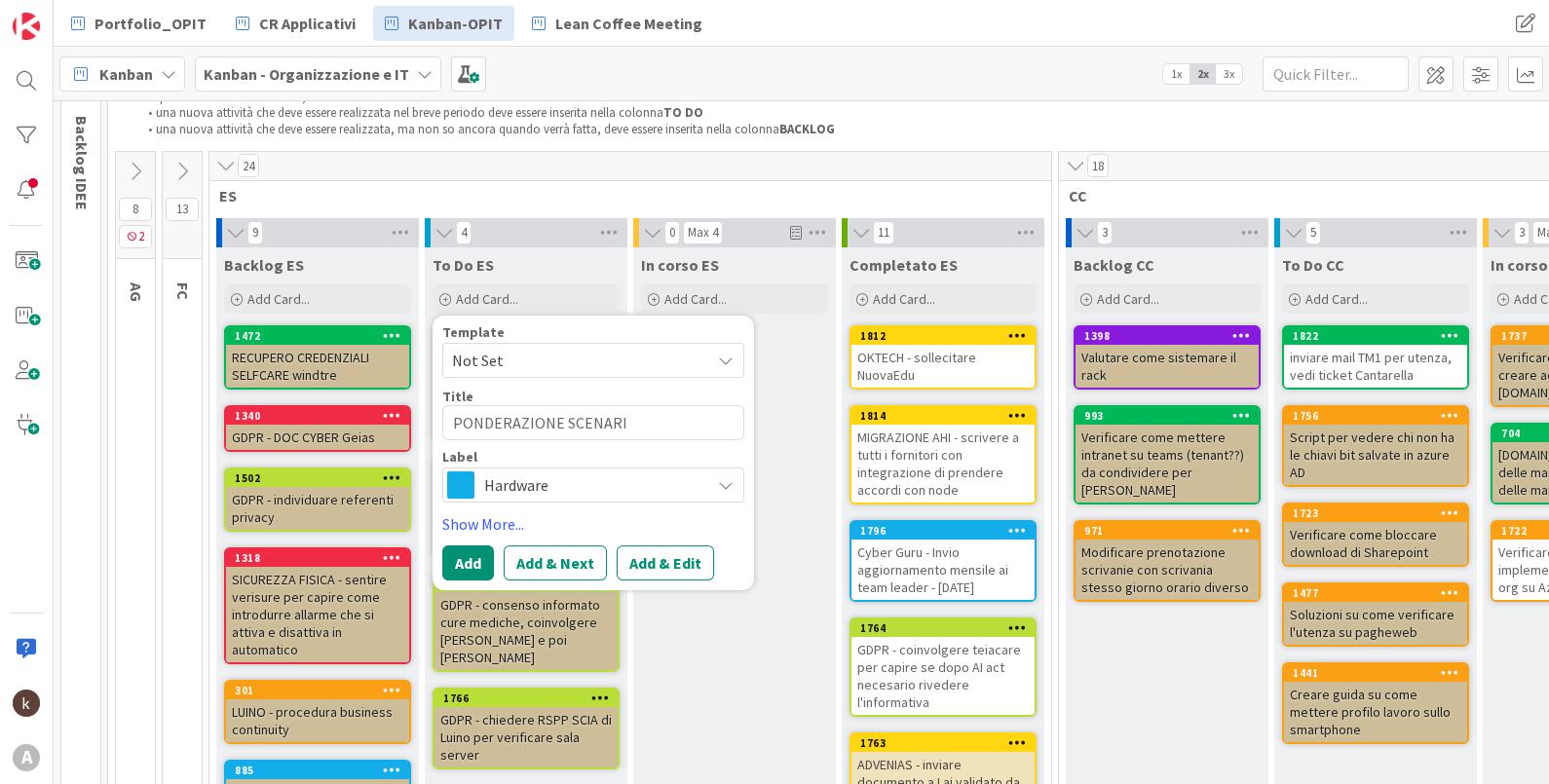
type textarea "PONDERAZIONE SCENARI"
type textarea "x"
type textarea "PONDERAZIONE SCENARI -"
type textarea "x"
type textarea "PONDERAZIONE SCENARI -"
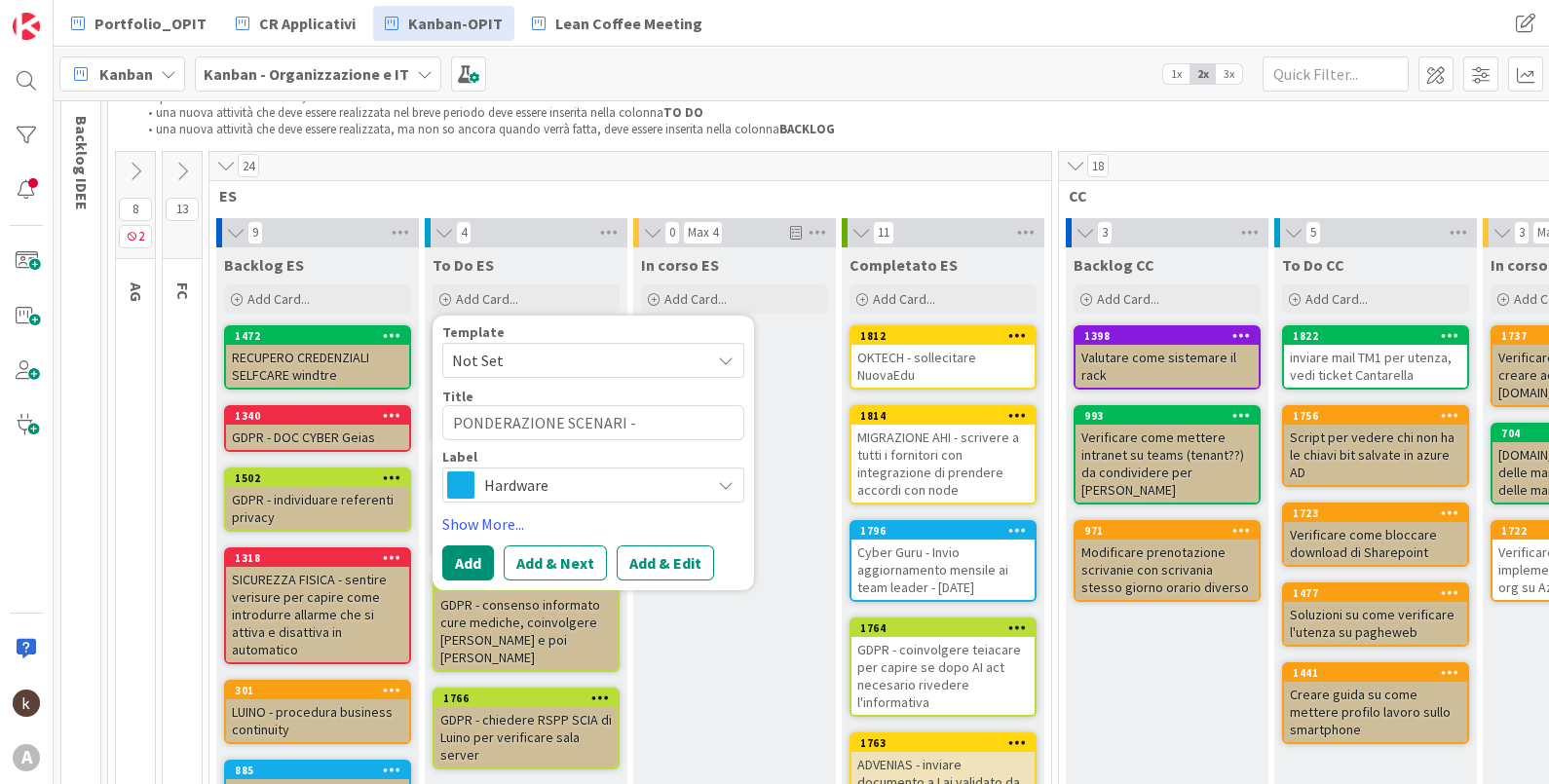
type textarea "x"
type textarea "PONDERAZIONE SCENARI - v"
type textarea "x"
type textarea "PONDERAZIONE SCENARI - val"
type textarea "x"
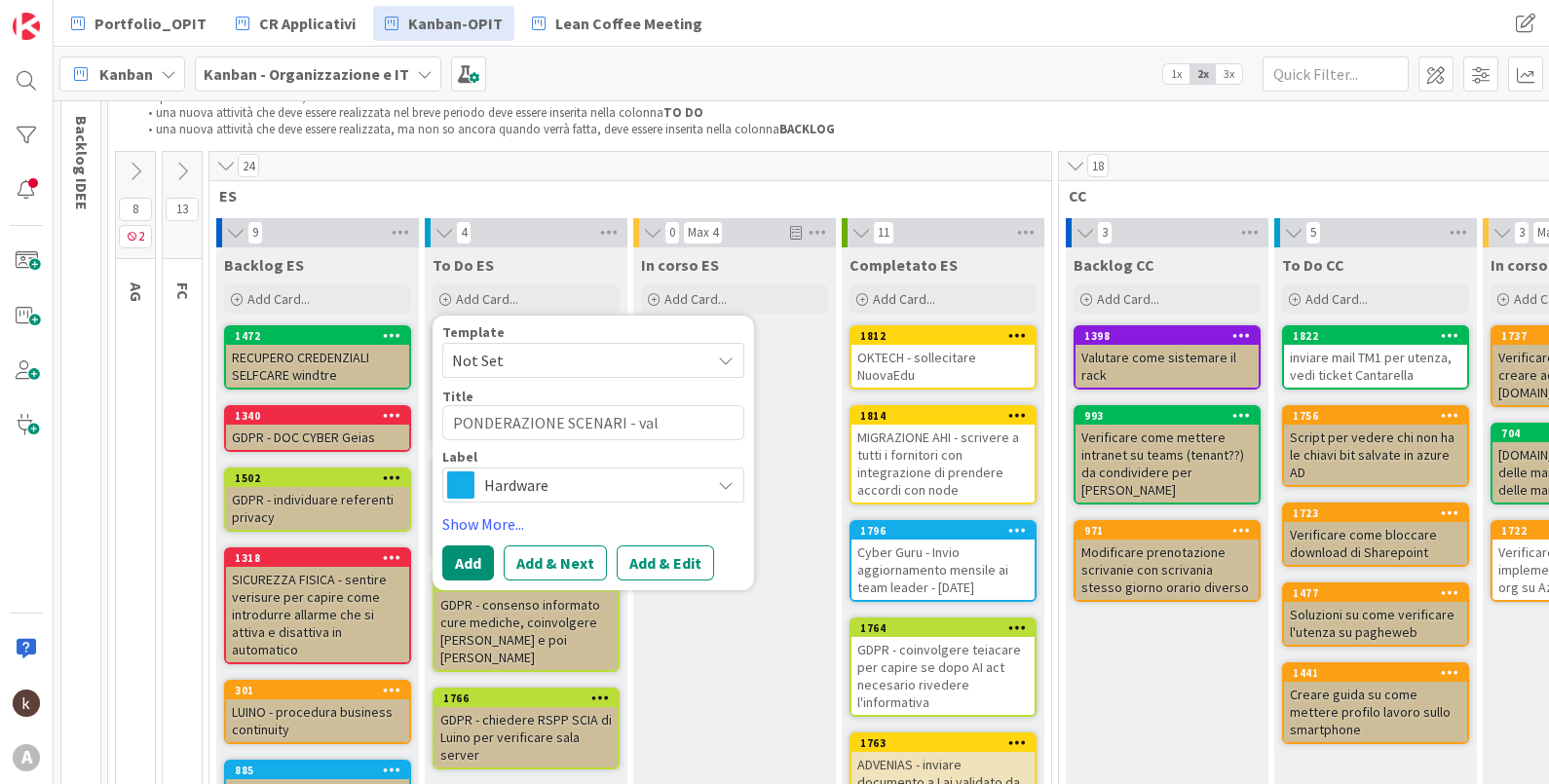
type textarea "PONDERAZIONE SCENARI - valu"
type textarea "x"
type textarea "PONDERAZIONE SCENARI - valut"
type textarea "x"
type textarea "PONDERAZIONE SCENARI - valuta"
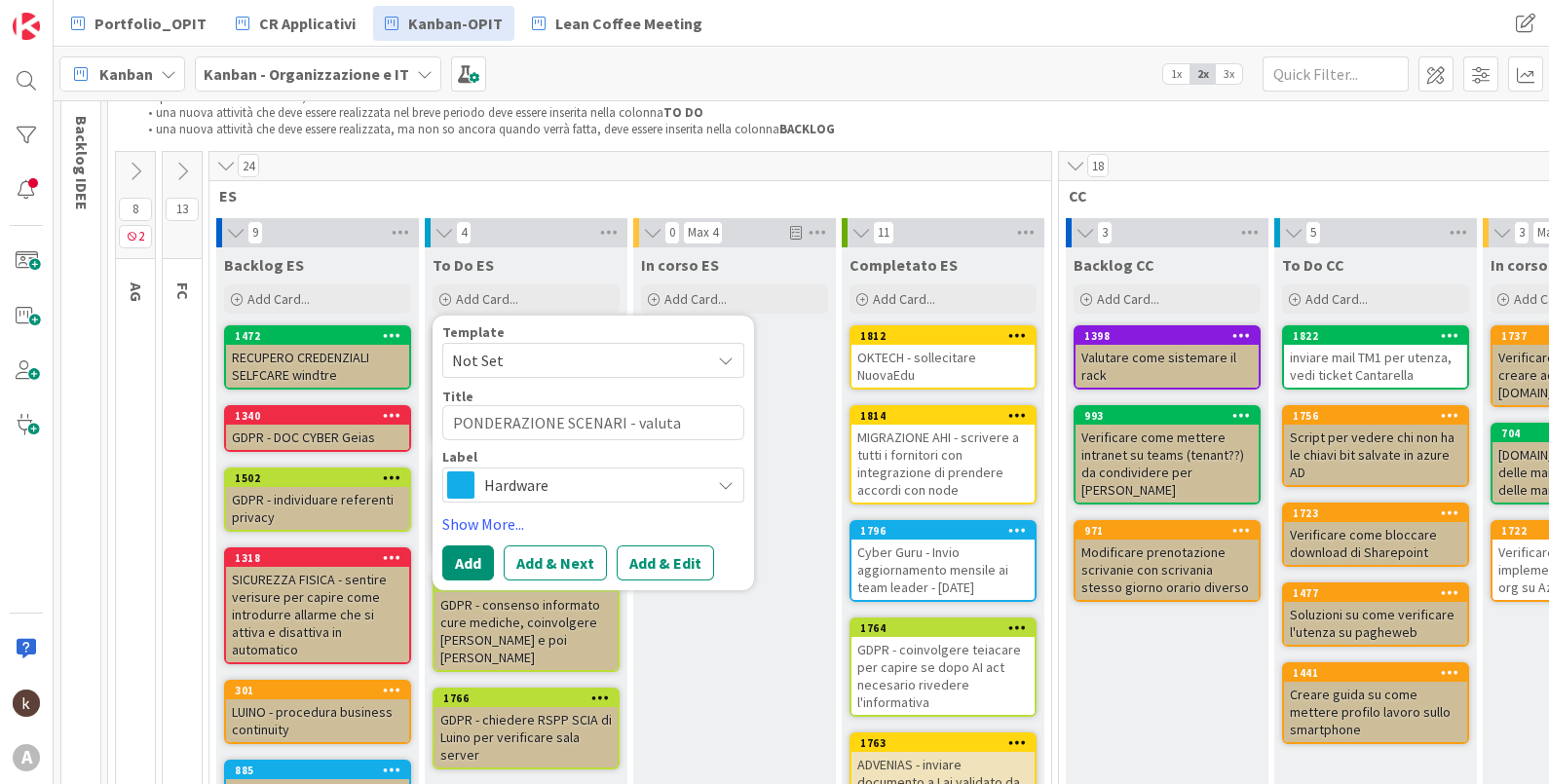
type textarea "x"
type textarea "PONDERAZIONE SCENARI - valutaz"
type textarea "x"
type textarea "PONDERAZIONE SCENARI - valutazio"
type textarea "x"
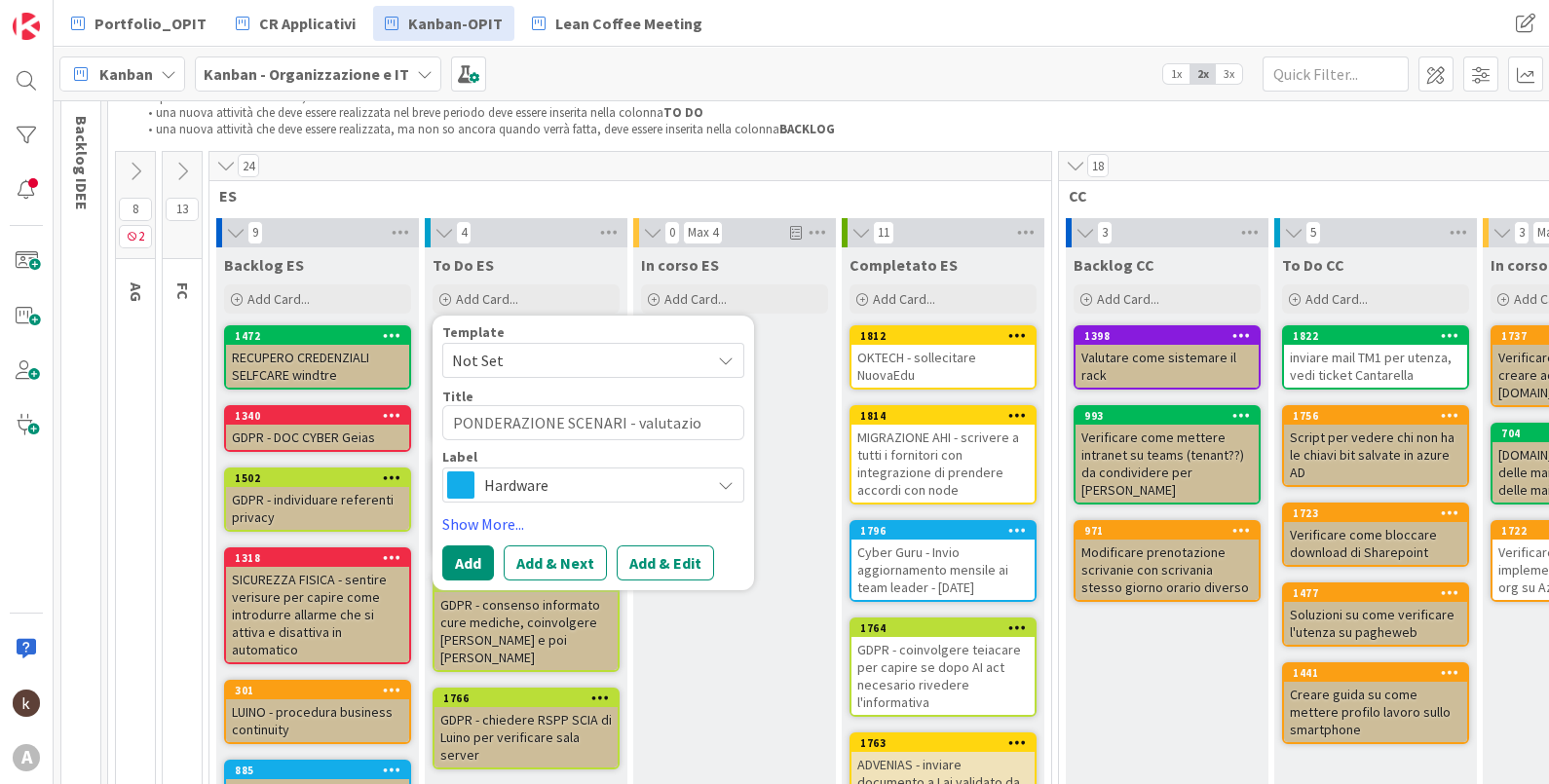
type textarea "PONDERAZIONE SCENARI - valutazion"
type textarea "x"
type textarea "PONDERAZIONE SCENARI - valutazione"
type textarea "x"
type textarea "PONDERAZIONE SCENARI - valutazione l"
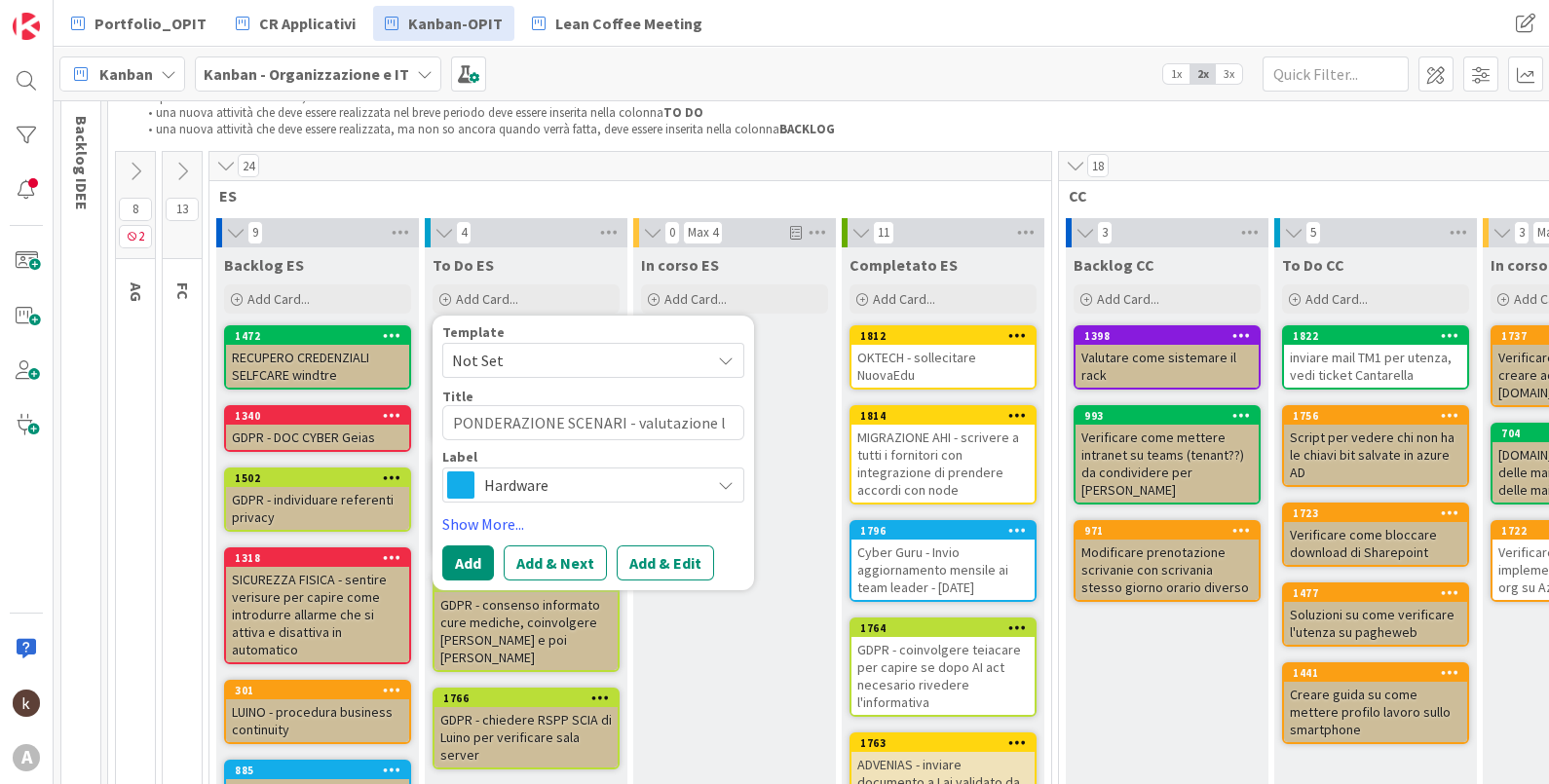
type textarea "x"
type textarea "PONDERAZIONE SCENARI - valutazione li"
type textarea "x"
type textarea "PONDERAZIONE SCENARI - valutazione lig"
type textarea "x"
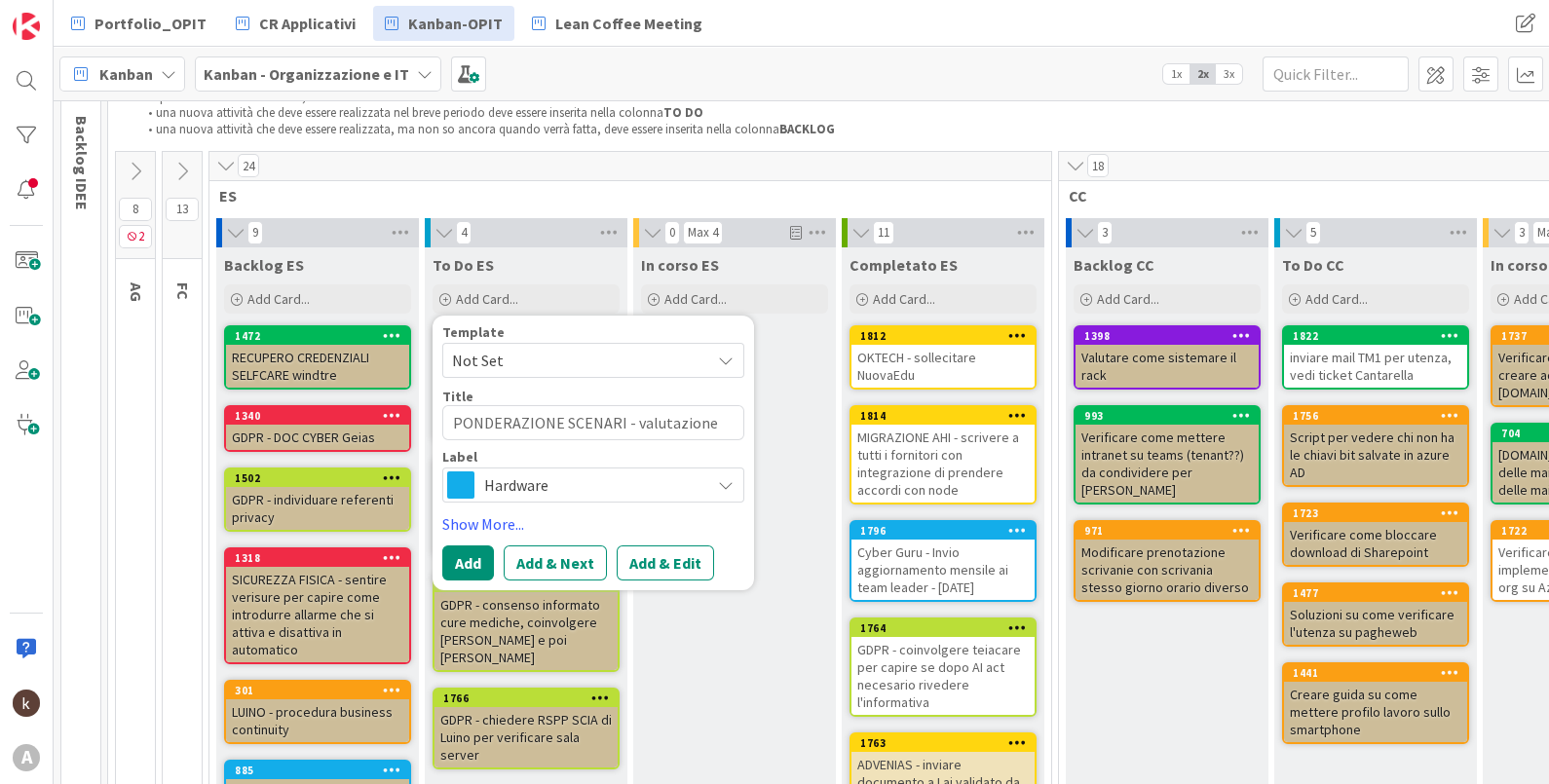
type textarea "PONDERAZIONE SCENARI - valutazione ligh"
type textarea "x"
type textarea "PONDERAZIONE SCENARI - valutazione light"
type textarea "x"
type textarea "PONDERAZIONE SCENARI - valutazione light"
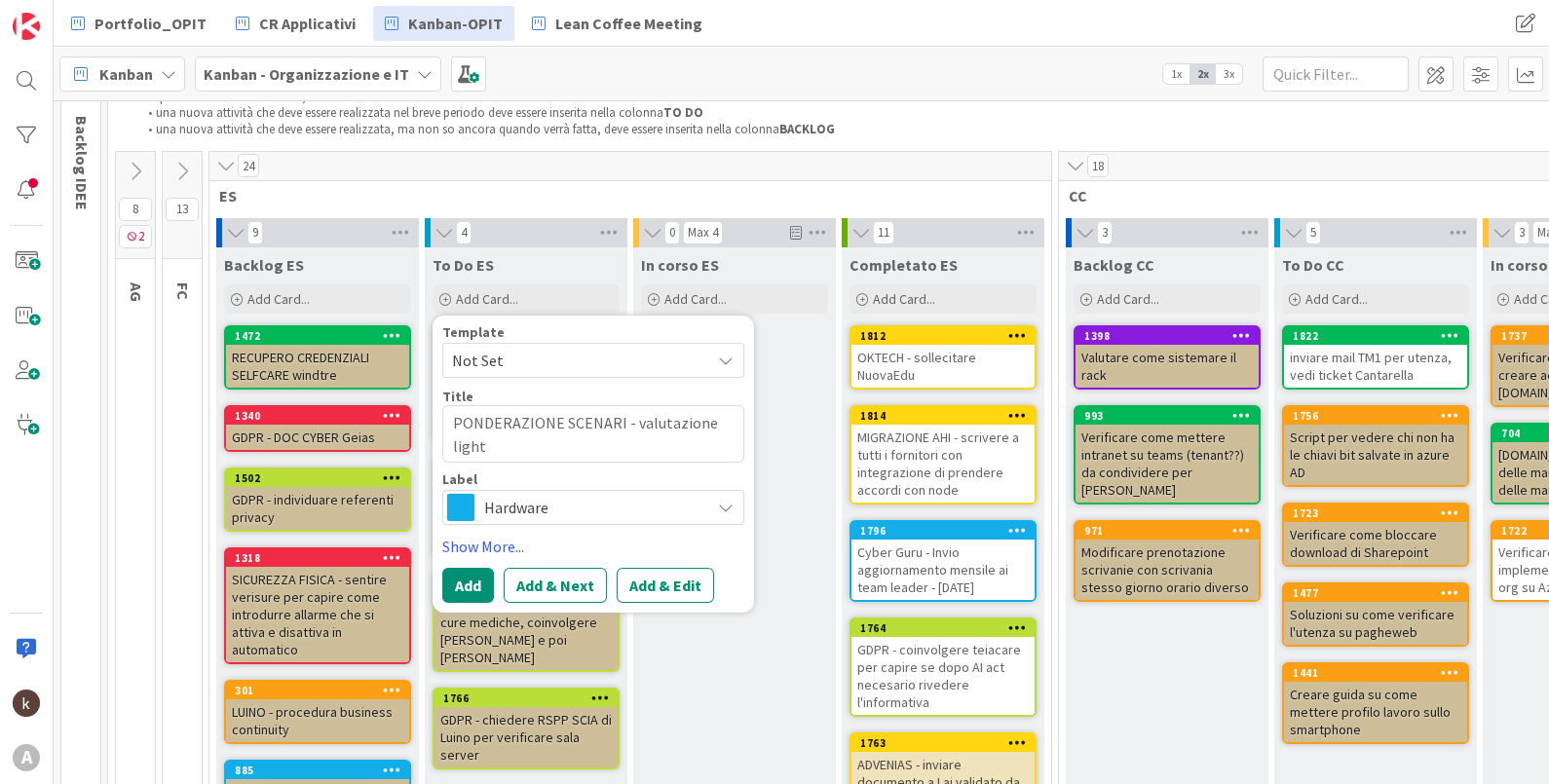
type textarea "x"
type textarea "PONDERAZIONE SCENARI - valutazione light e"
type textarea "x"
type textarea "PONDERAZIONE SCENARI - valutazione light en"
type textarea "x"
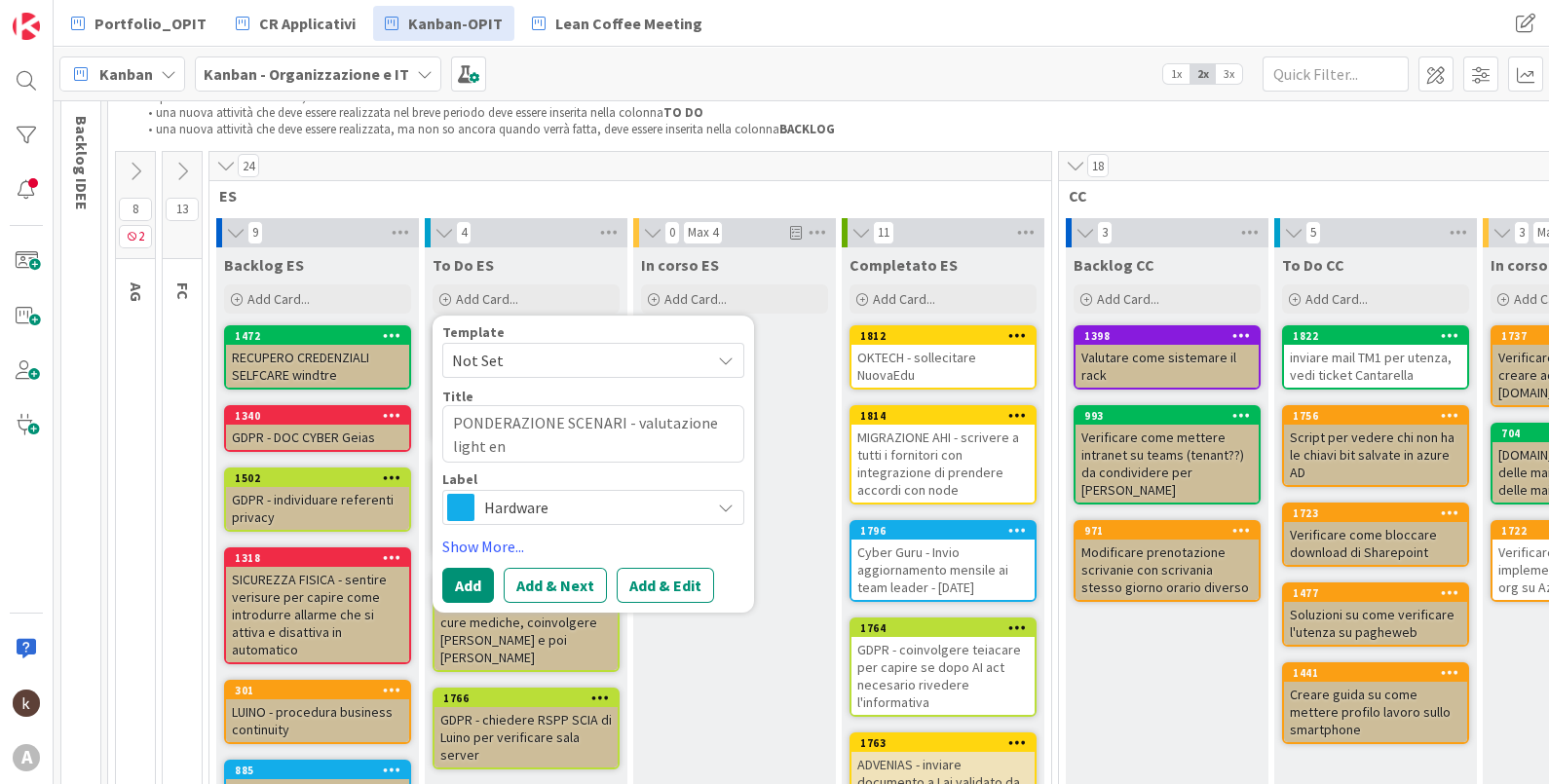
type textarea "PONDERAZIONE SCENARI - valutazione light ent"
type textarea "x"
type textarea "PONDERAZIONE SCENARI - valutazione light entr"
type textarea "x"
type textarea "PONDERAZIONE SCENARI - valutazione light entro"
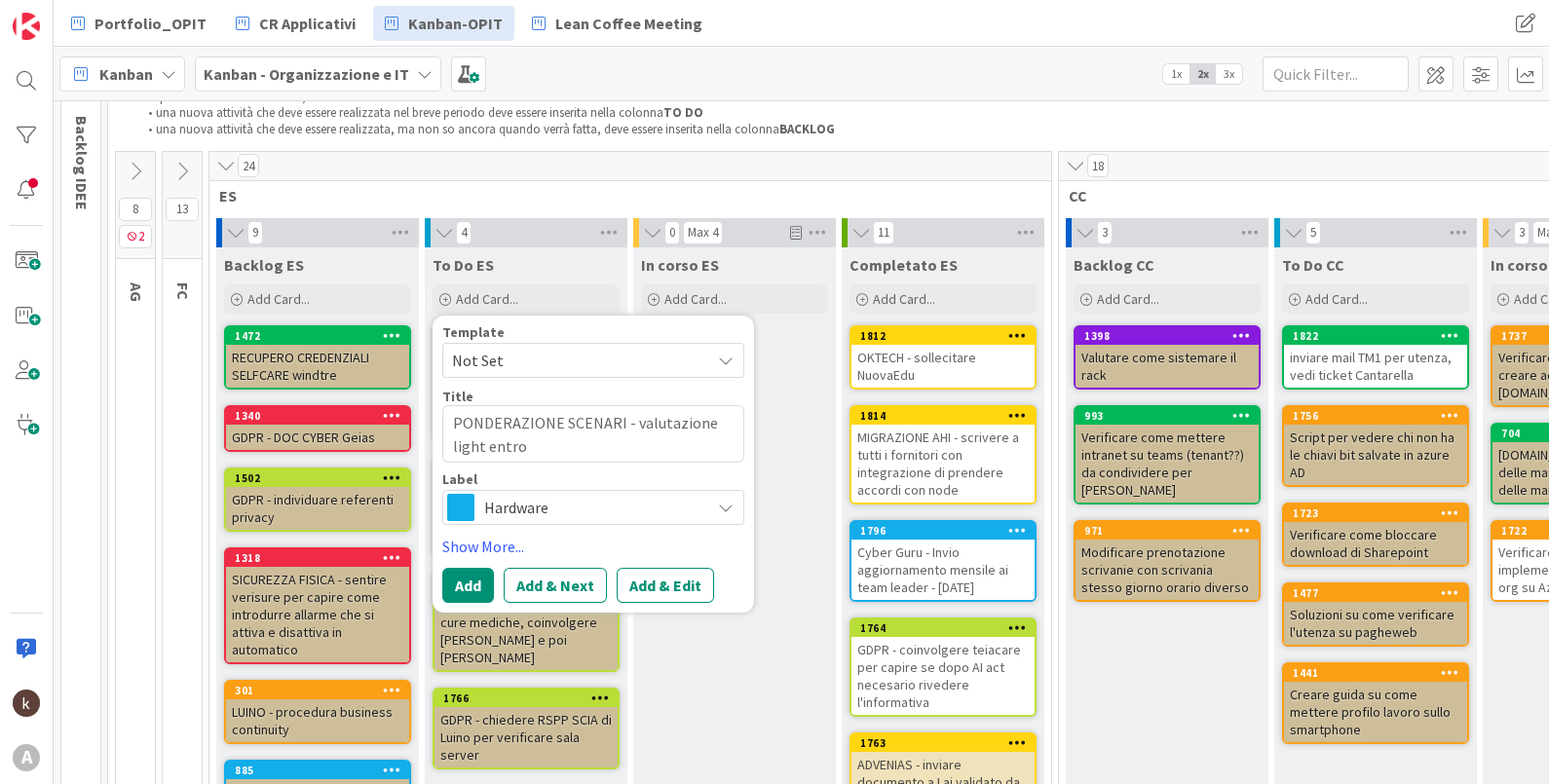
type textarea "x"
type textarea "PONDERAZIONE SCENARI - valutazione light entro"
type textarea "x"
type textarea "PONDERAZIONE SCENARI - valutazione light entro f"
type textarea "x"
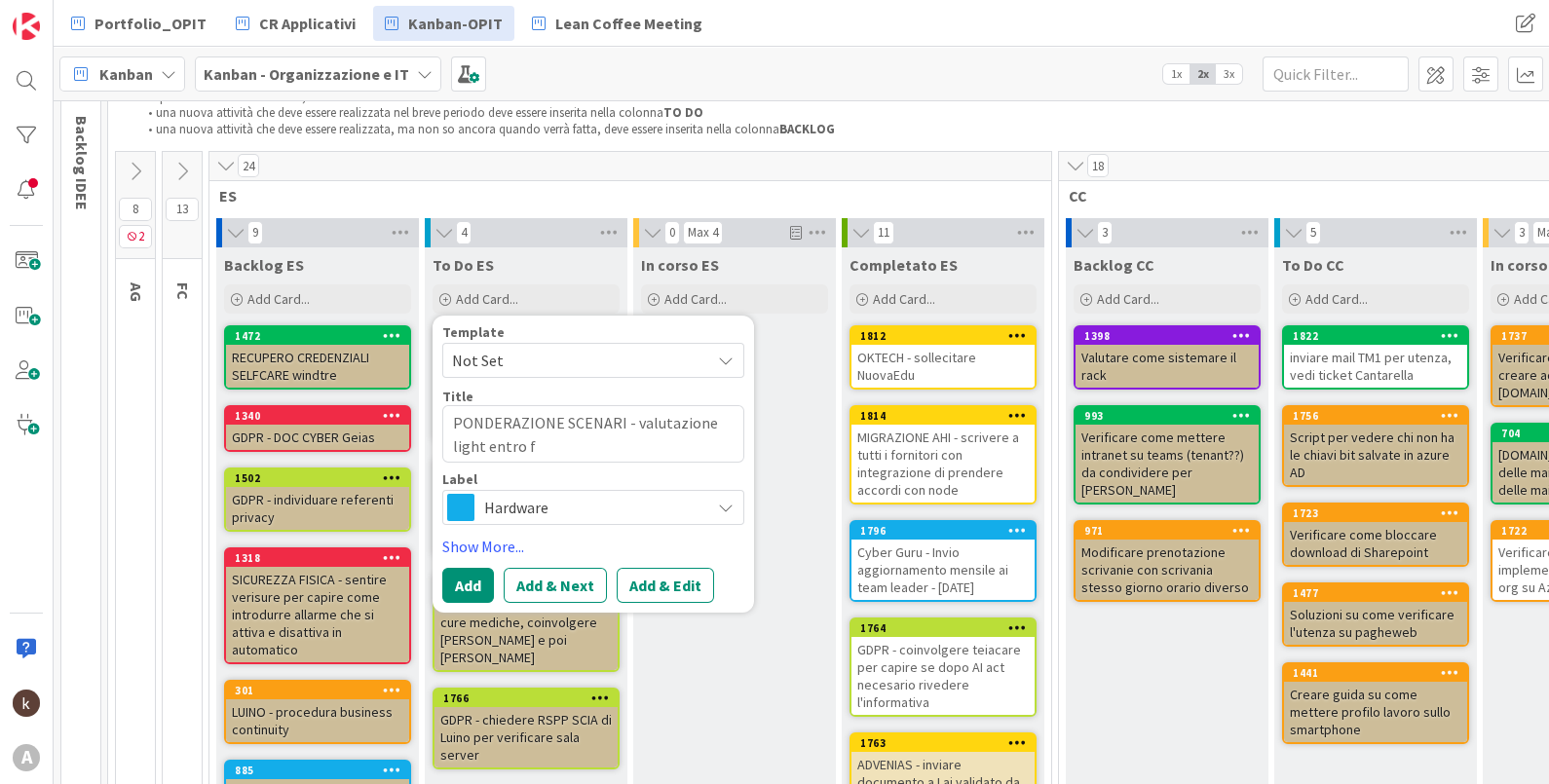
type textarea "PONDERAZIONE SCENARI - valutazione light entro fi"
type textarea "x"
type textarea "PONDERAZIONE SCENARI - valutazione light entro fin"
type textarea "x"
type textarea "PONDERAZIONE SCENARI - valutazione light entro fine"
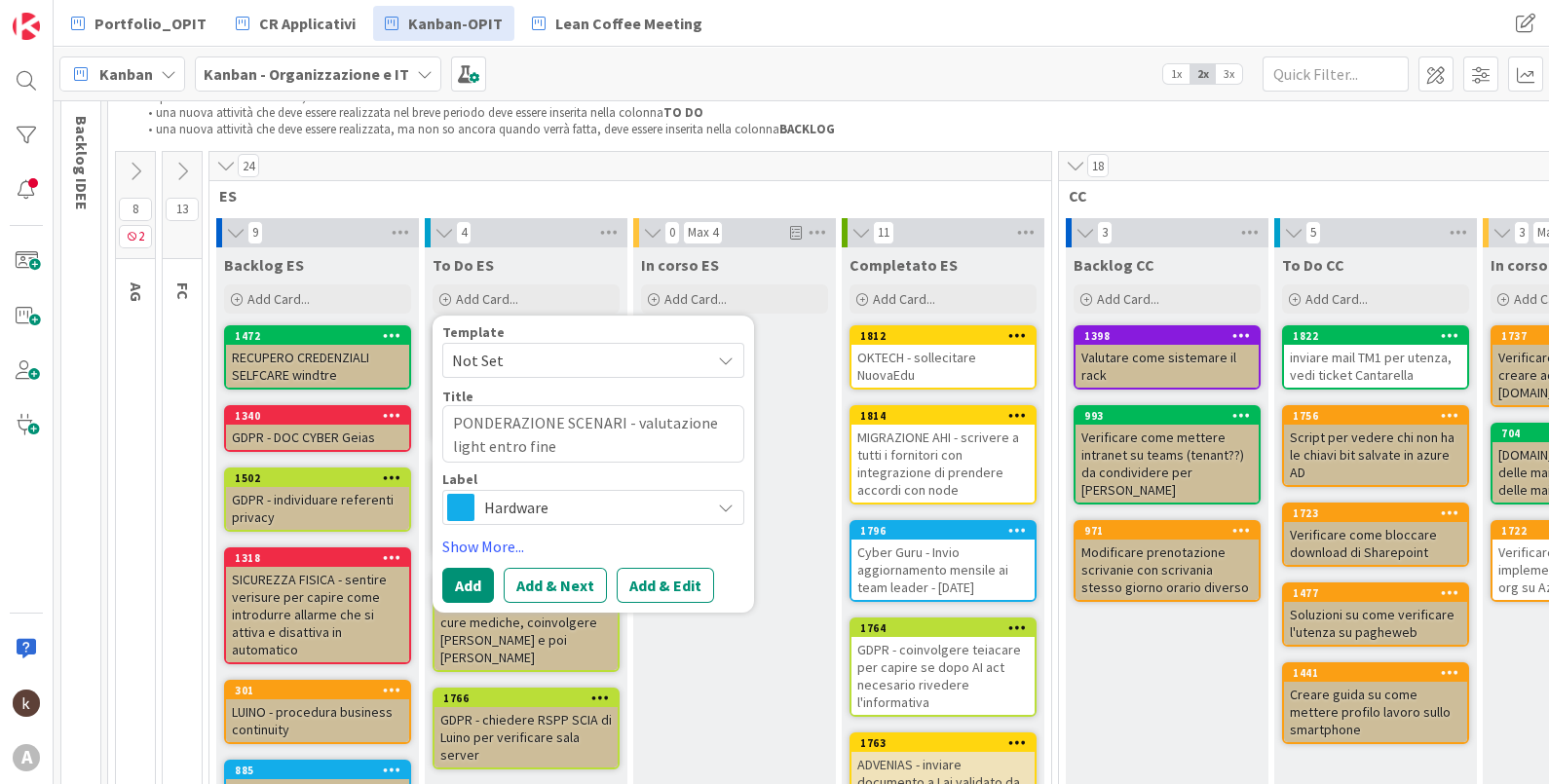
type textarea "x"
type textarea "PONDERAZIONE SCENARI - valutazione light entro fine"
type textarea "x"
type textarea "PONDERAZIONE SCENARI - valutazione light entro fine o"
type textarea "x"
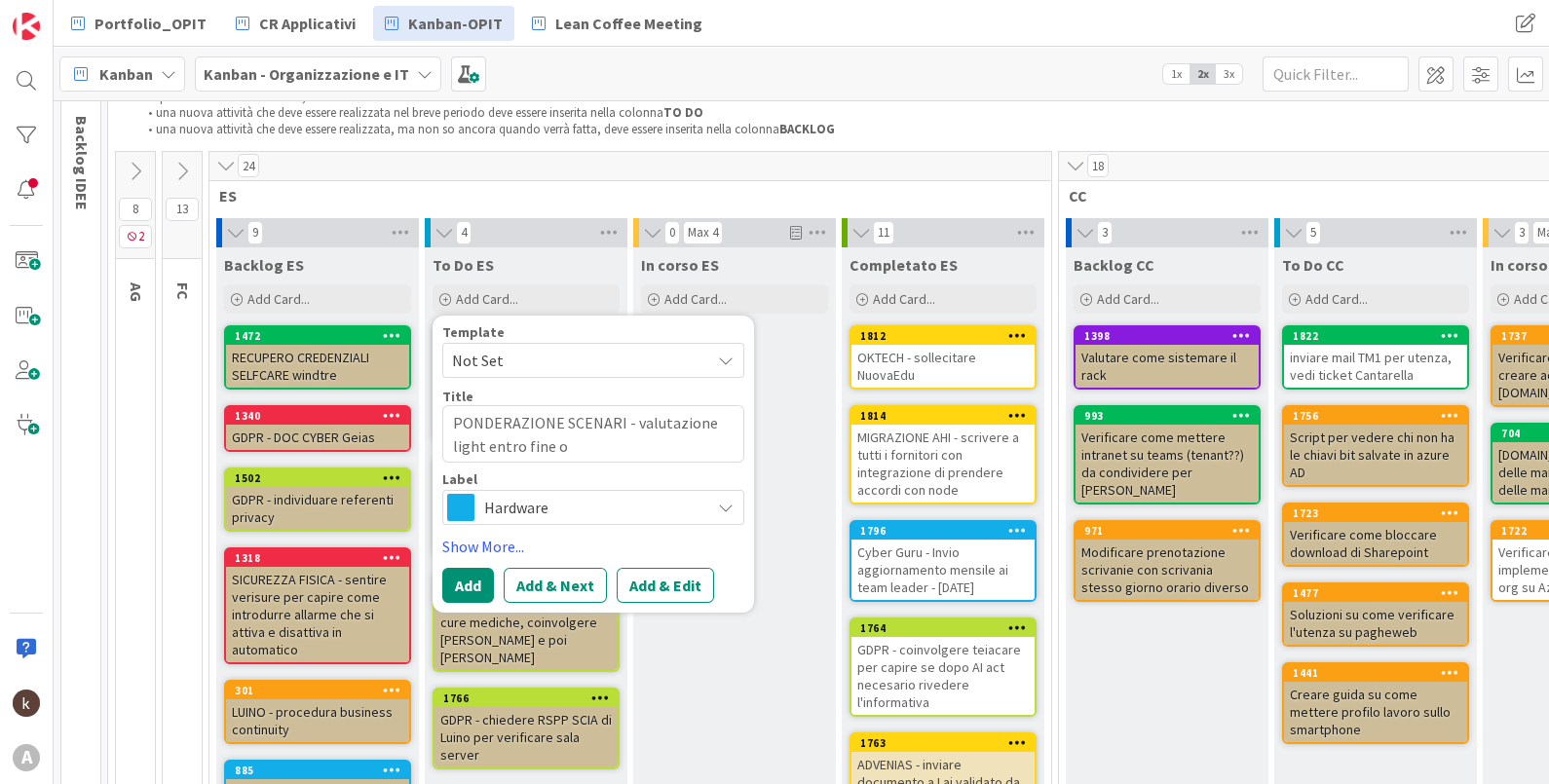
type textarea "PONDERAZIONE SCENARI - valutazione light entro fine ot"
type textarea "x"
type textarea "PONDERAZIONE SCENARI - valutazione light entro fine [PERSON_NAME]"
type textarea "x"
type textarea "PONDERAZIONE SCENARI - valutazione light entro fine ottob"
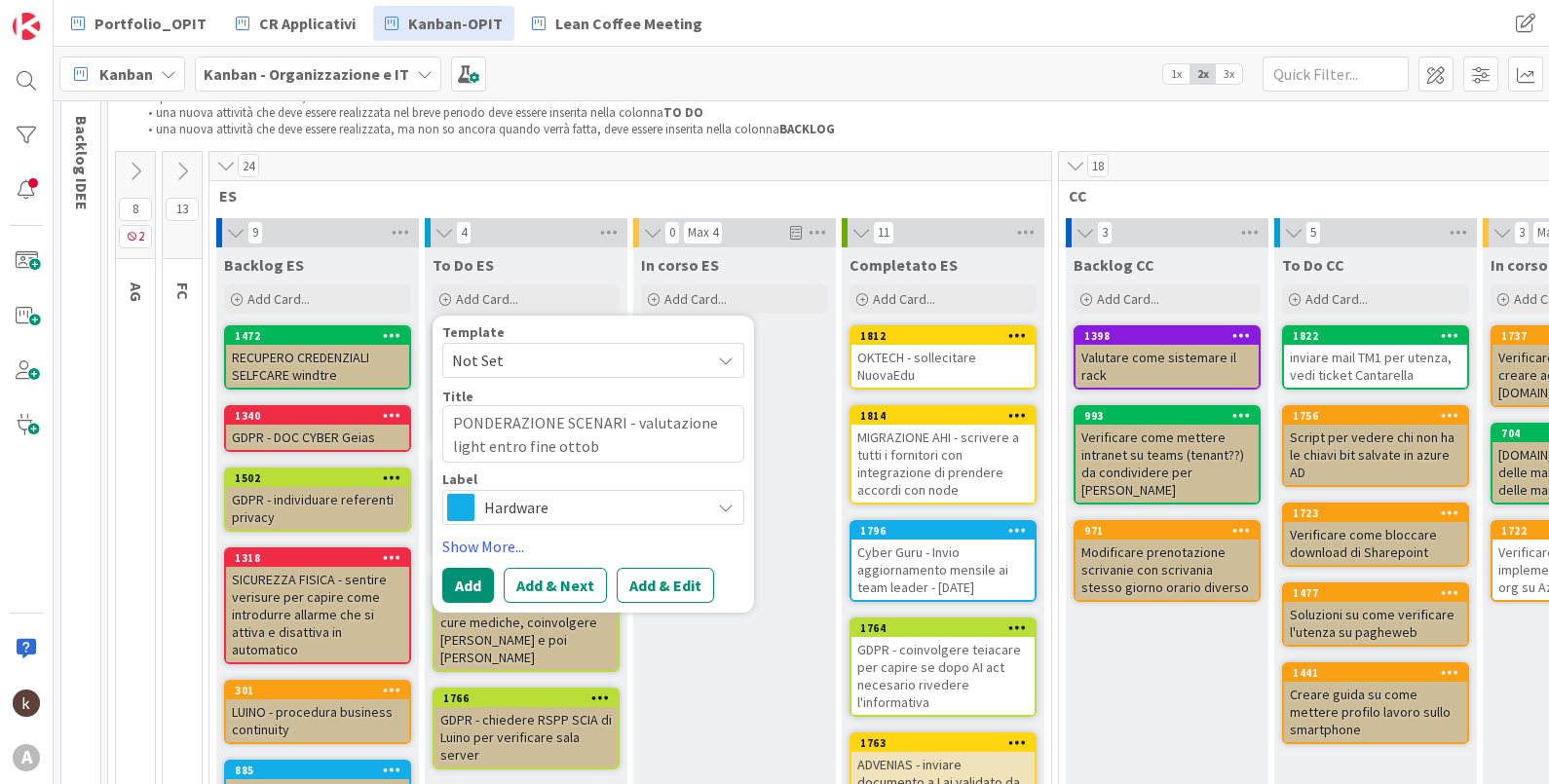
type textarea "x"
type textarea "PONDERAZIONE SCENARI - valutazione light entro fine ottobr"
type textarea "x"
type textarea "PONDERAZIONE SCENARI - valutazione light entro fine ottobre"
type textarea "x"
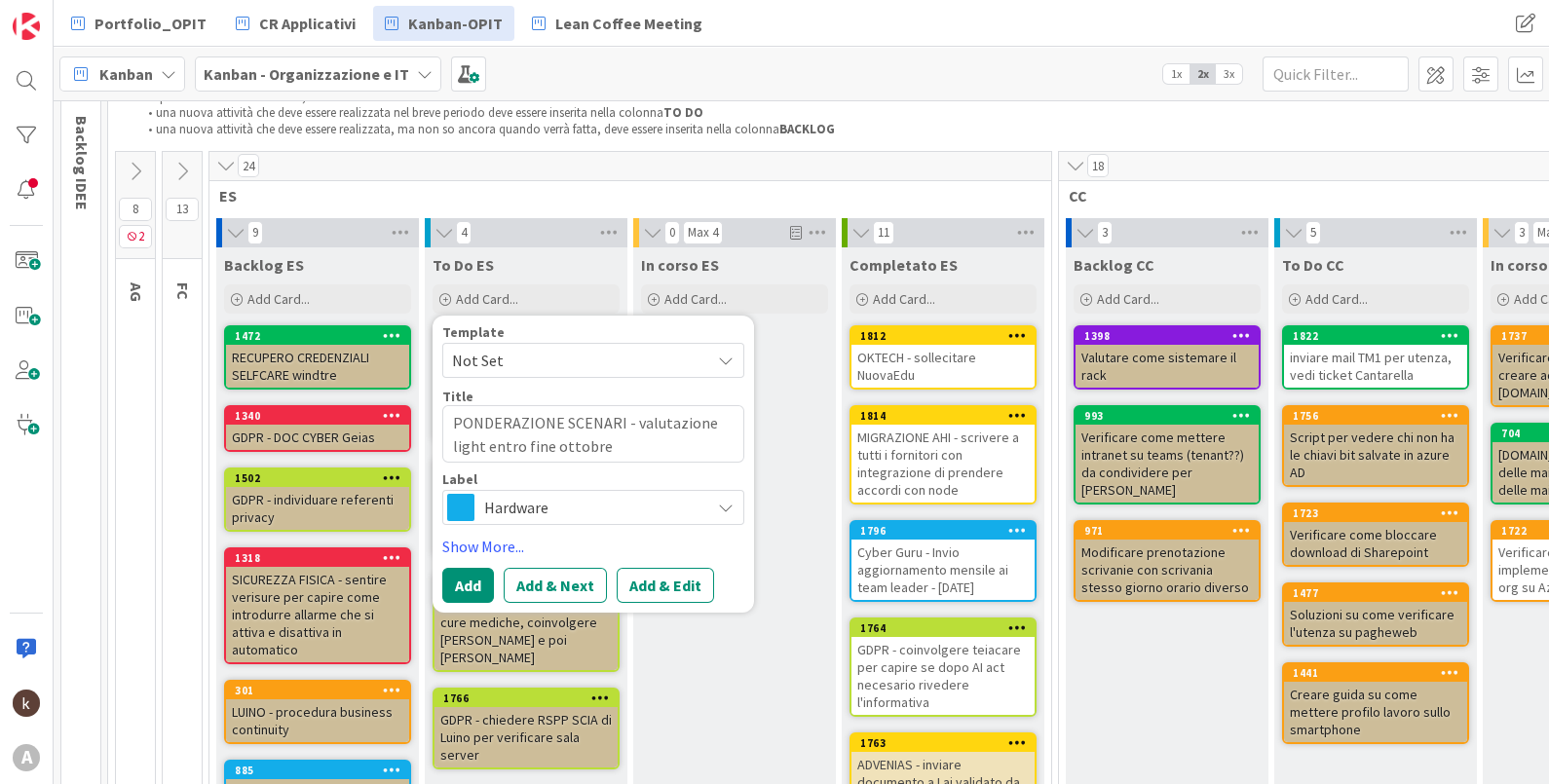
type textarea "PONDERAZIONE SCENARI - valutazione light entro fine ottobre"
type textarea "x"
type textarea "PONDERAZIONE SCENARI - valutazione light entro fine ottobre R"
type textarea "x"
type textarea "PONDERAZIONE SCENARI - valutazione light entro fine ottobre RI"
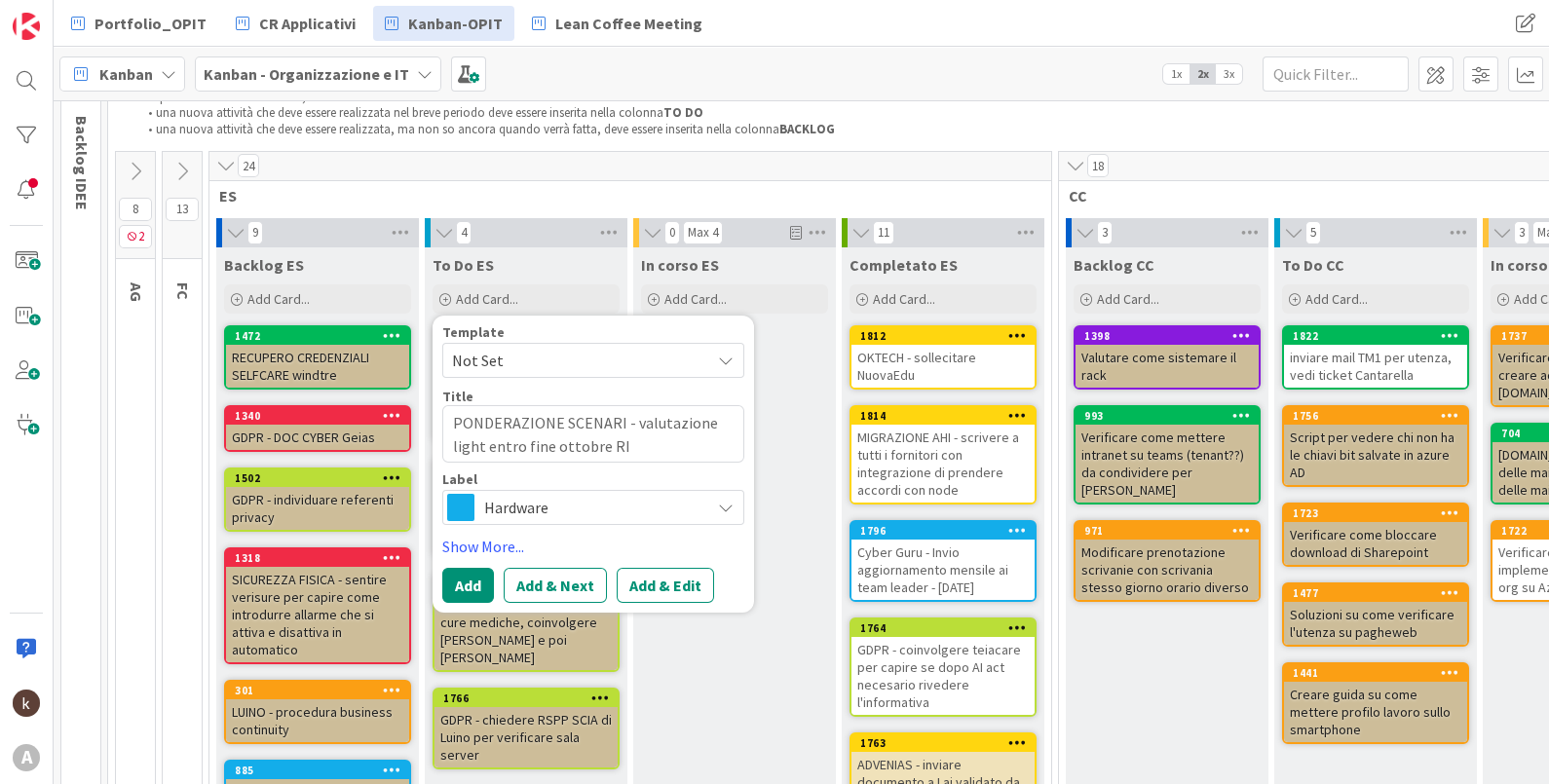
type textarea "x"
type textarea "PONDERAZIONE SCENARI - valutazione light entro fine ottobre RIS"
type textarea "x"
type textarea "PONDERAZIONE SCENARI - valutazione light entro fine ottobre RISK"
type textarea "x"
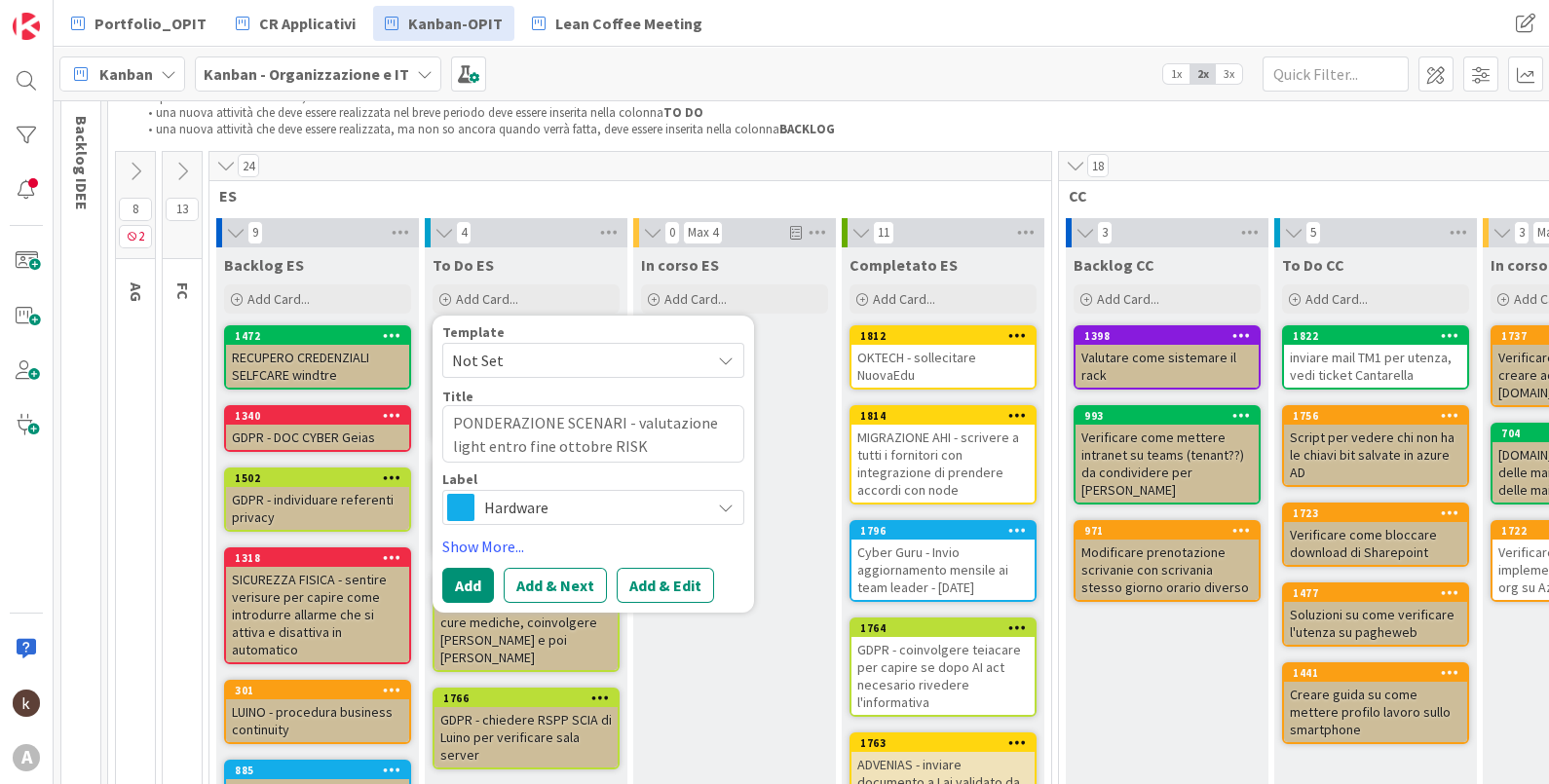
type textarea "PONDERAZIONE SCENARI - valutazione light entro fine ottobre RIS"
type textarea "x"
type textarea "PONDERAZIONE SCENARI - valutazione light entro fine ottobre [PERSON_NAME]"
type textarea "x"
type textarea "PONDERAZIONE SCENARI - valutazione light entro fine ottobre RISCHI"
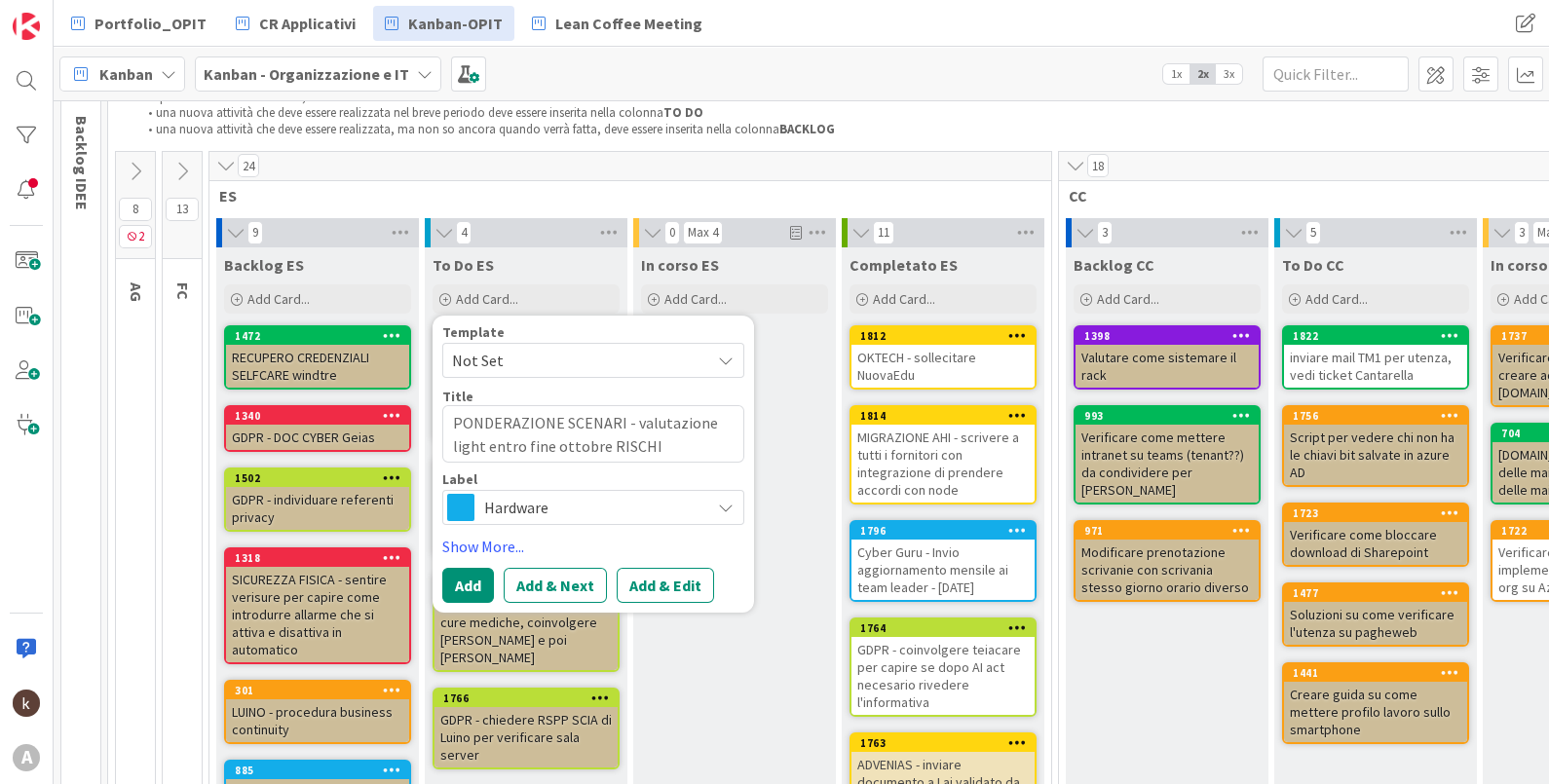
click at [517, 518] on span "Hardware" at bounding box center [592, 508] width 216 height 27
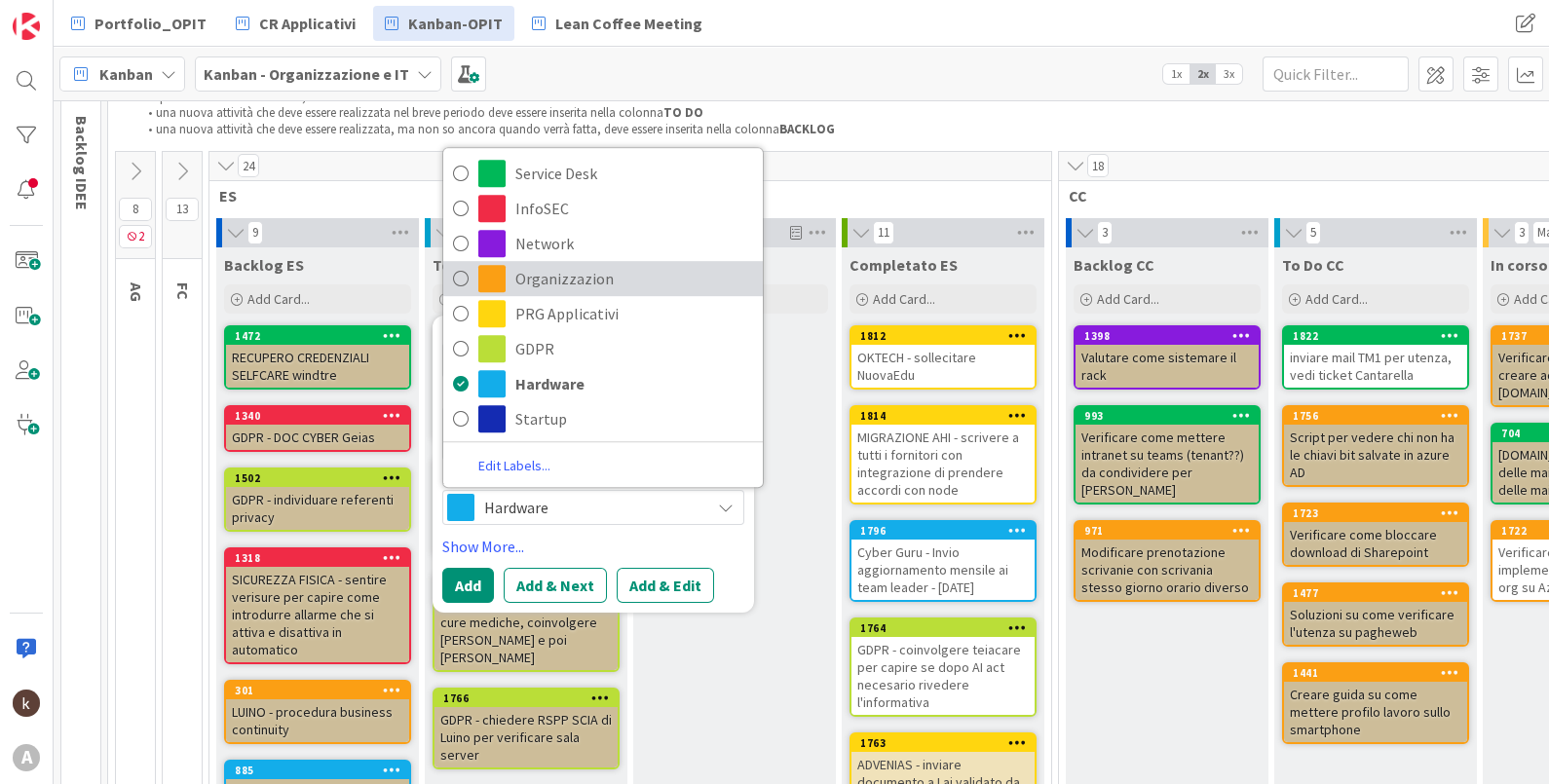
click at [546, 268] on span "Organizzazion" at bounding box center [634, 279] width 237 height 29
type textarea "x"
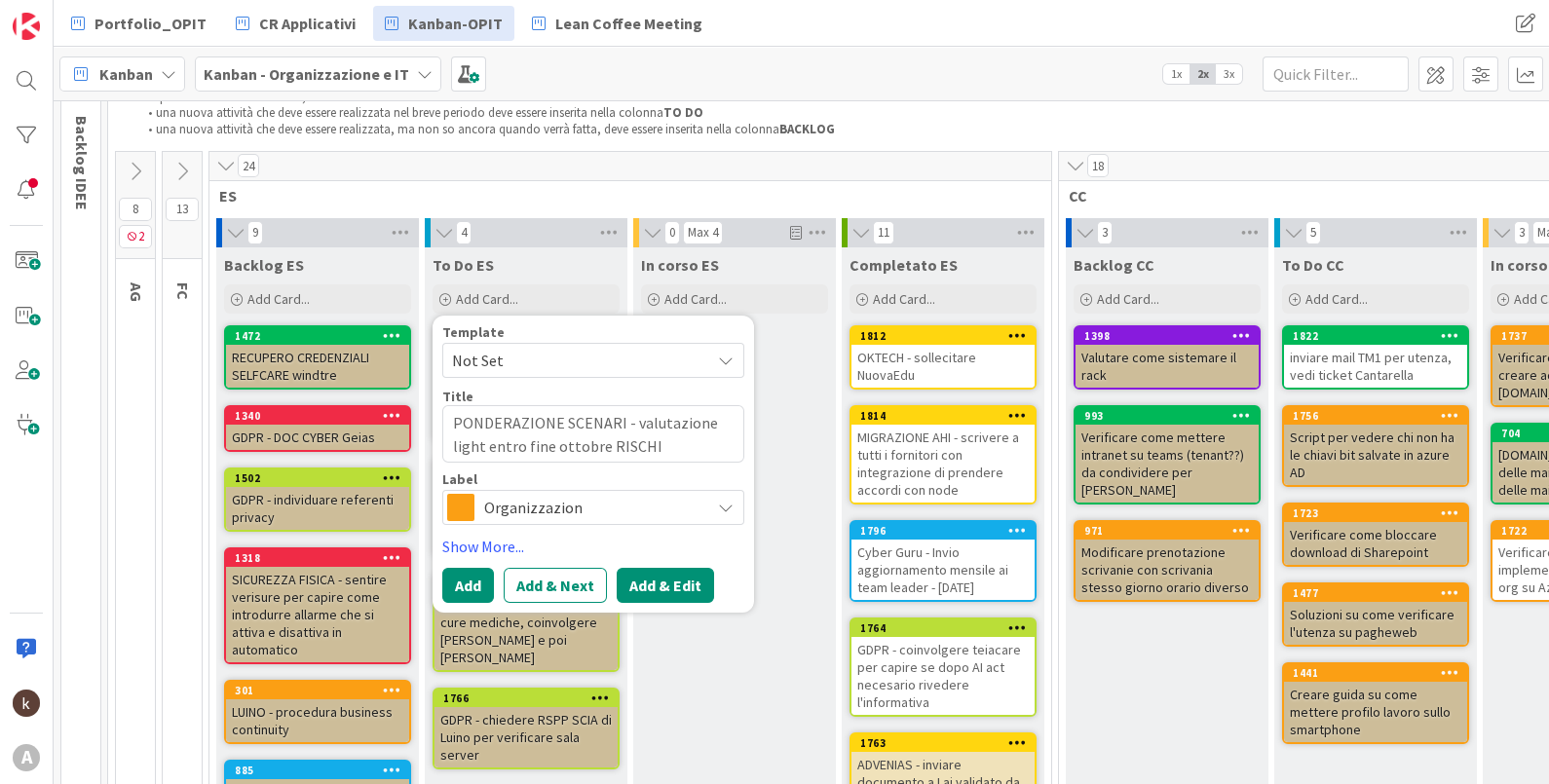
click at [664, 578] on button "Add & Edit" at bounding box center [665, 585] width 98 height 35
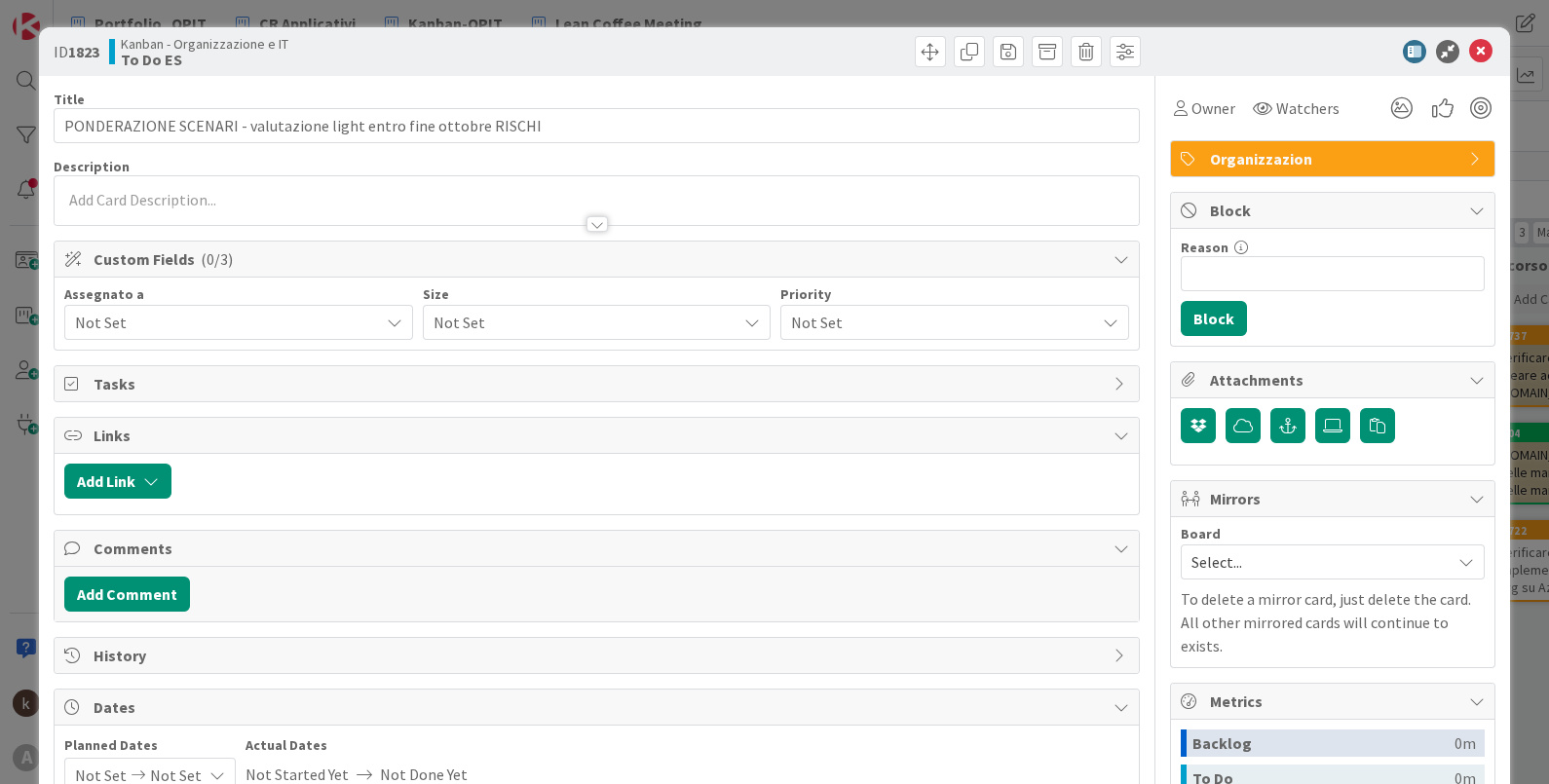
click at [351, 342] on div "Assegnato a Not Set Size Not Set Priority Not Set" at bounding box center [597, 313] width 1085 height 72
click at [335, 312] on span "Not Set" at bounding box center [227, 322] width 304 height 23
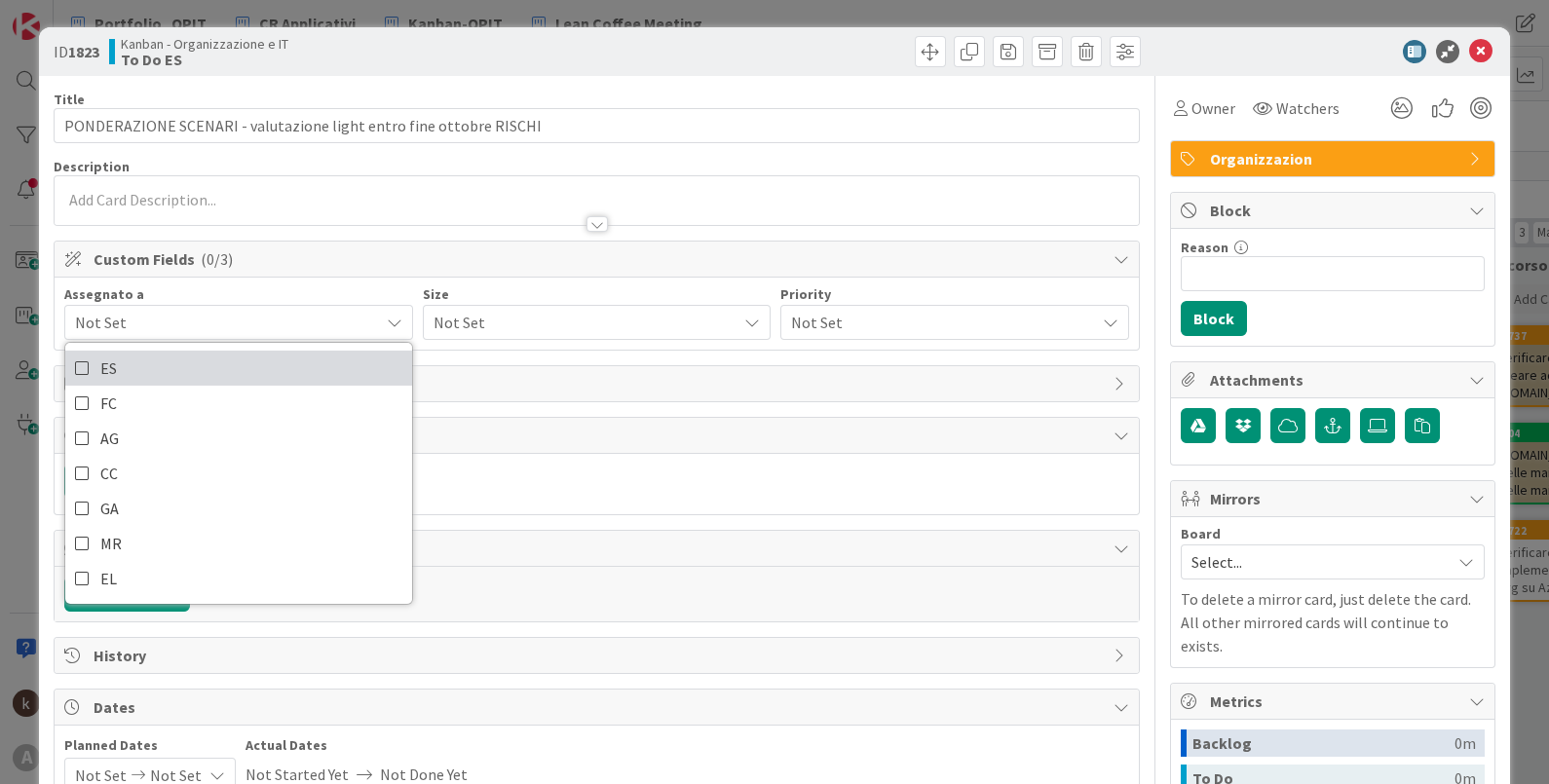
click at [250, 362] on link "ES" at bounding box center [238, 368] width 347 height 35
click at [604, 315] on span "Not Set" at bounding box center [580, 322] width 294 height 27
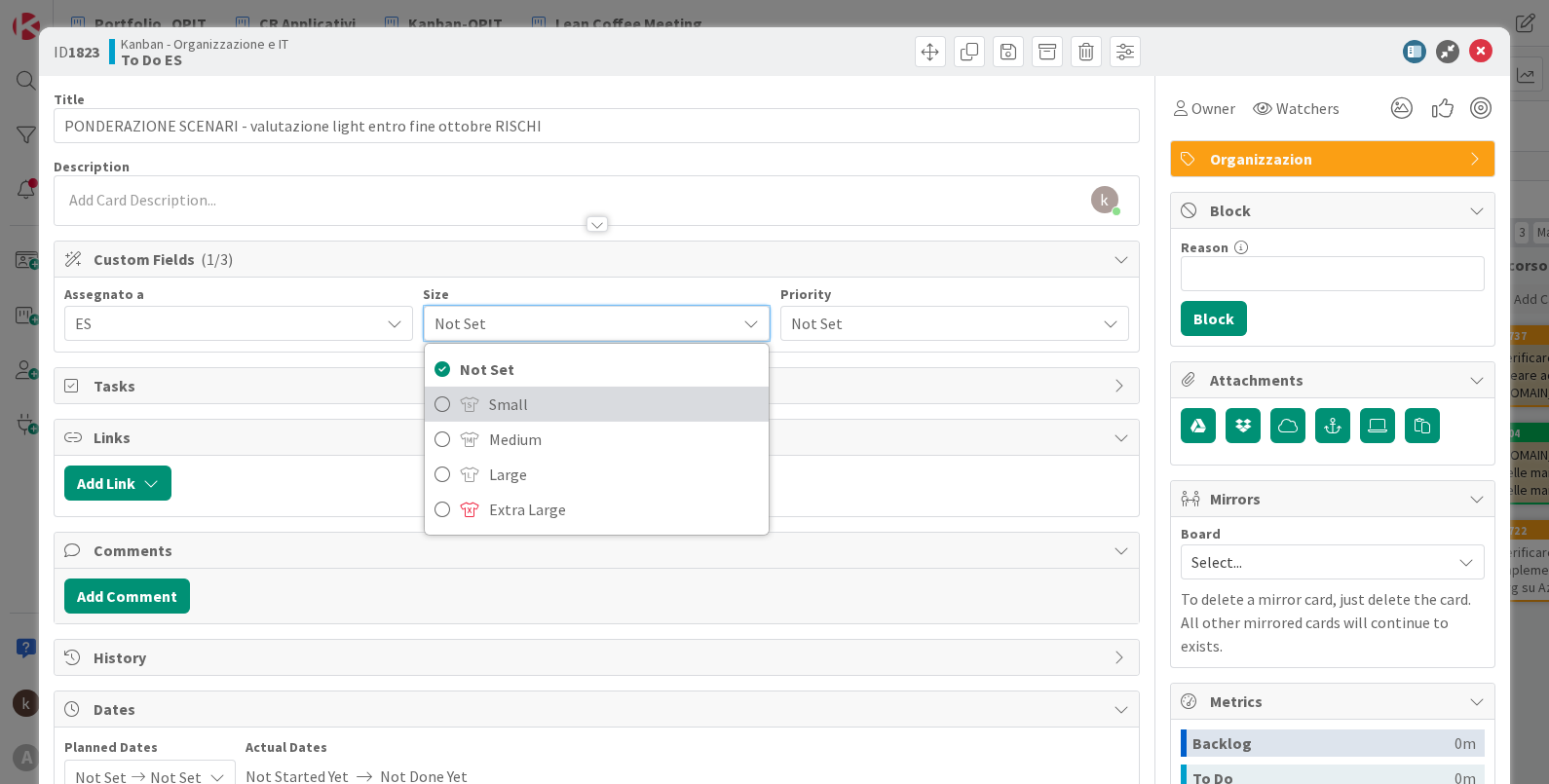
click at [589, 392] on span "Small" at bounding box center [624, 404] width 271 height 29
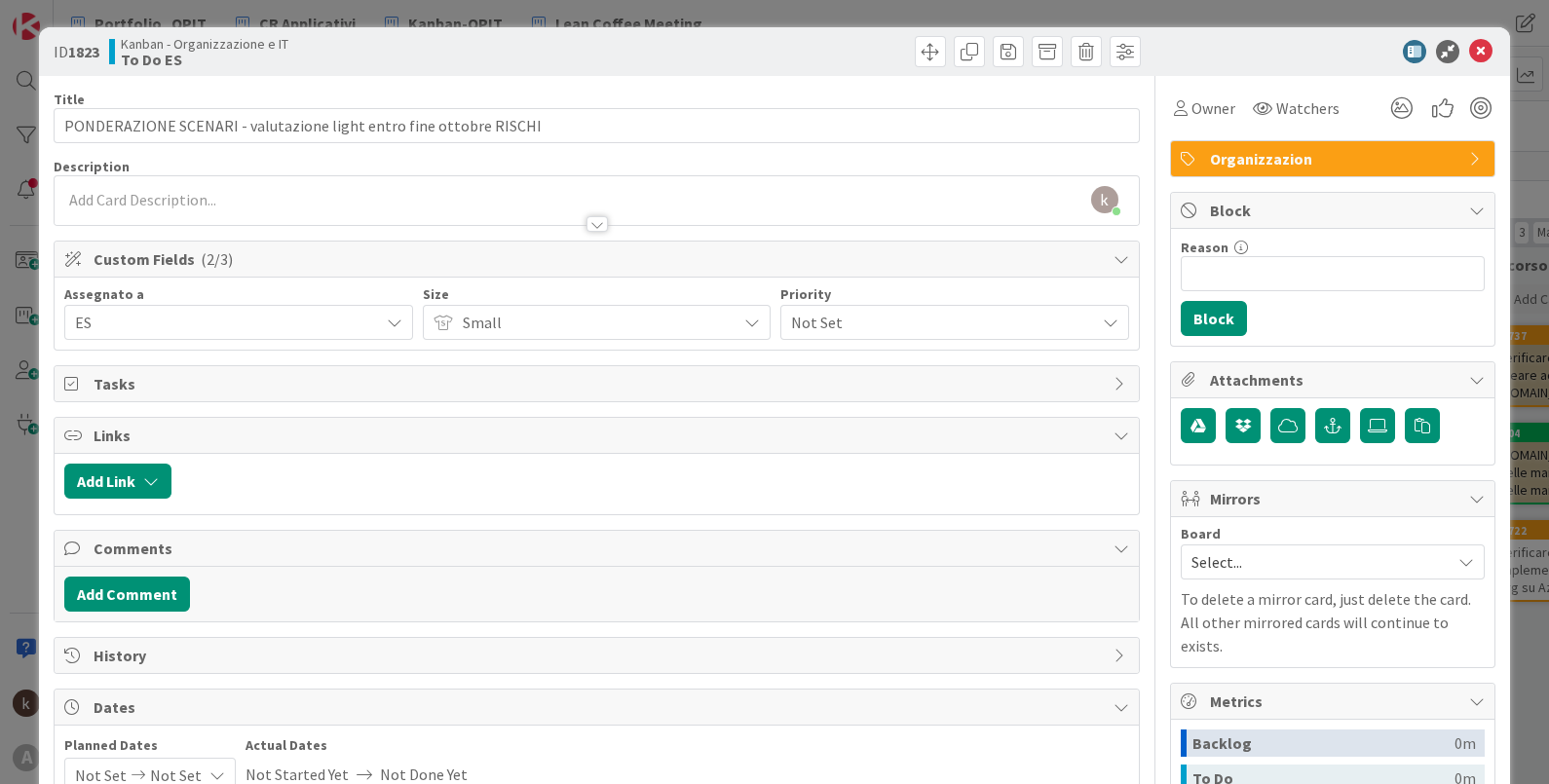
click at [889, 321] on span "Not Set" at bounding box center [938, 322] width 294 height 27
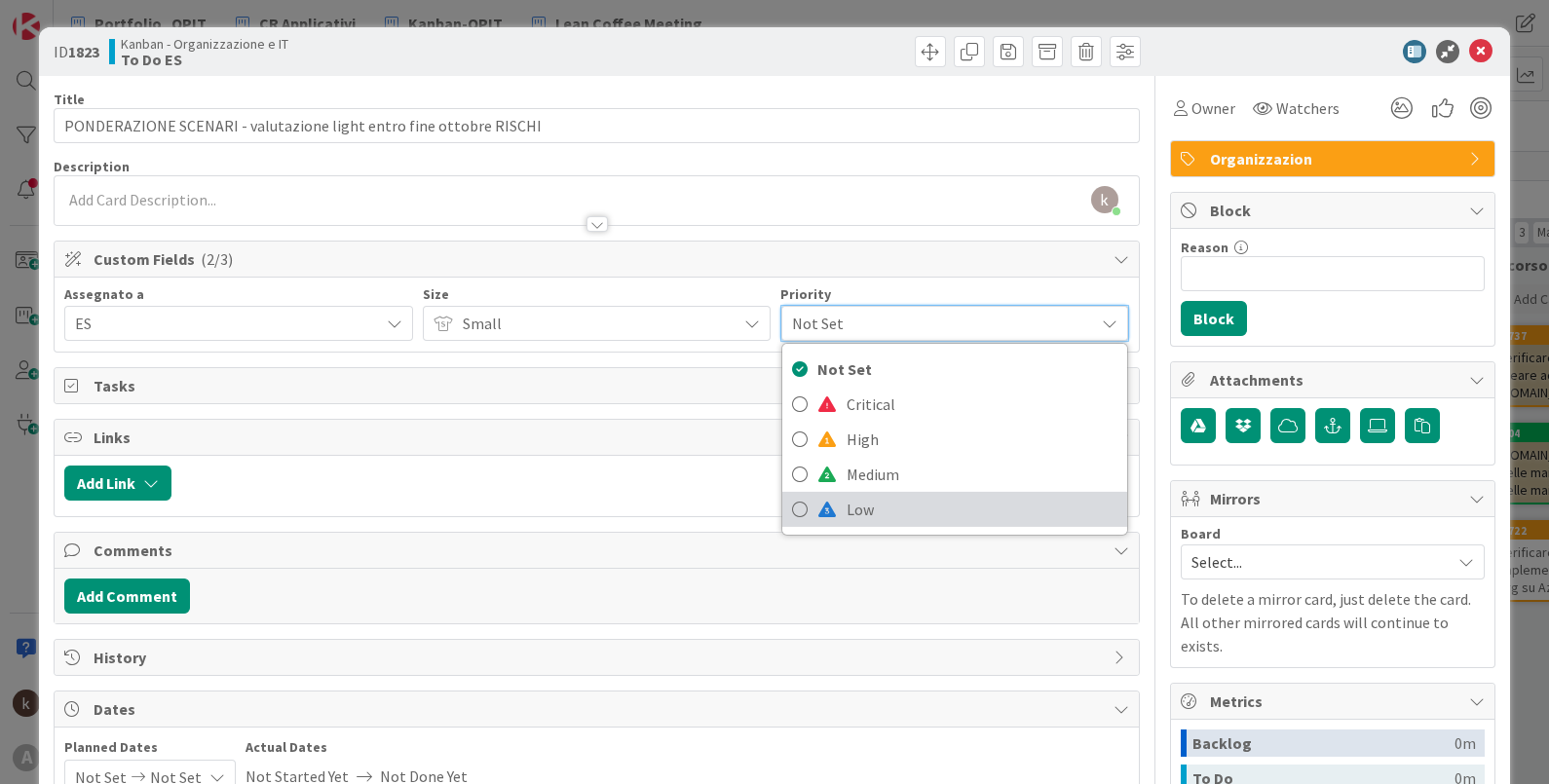
click at [847, 513] on span "Low" at bounding box center [982, 510] width 271 height 29
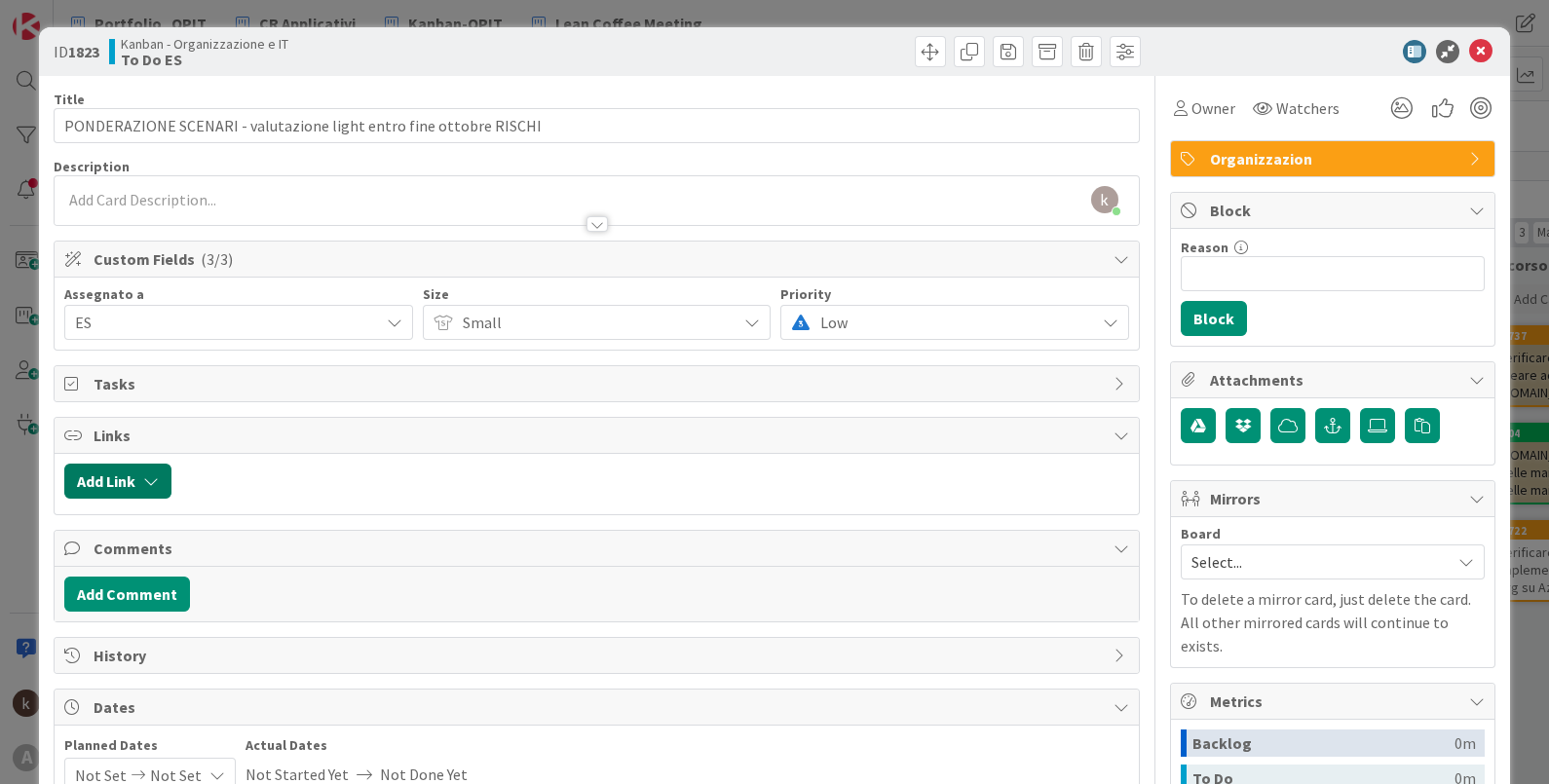
click at [158, 482] on icon "button" at bounding box center [151, 481] width 16 height 16
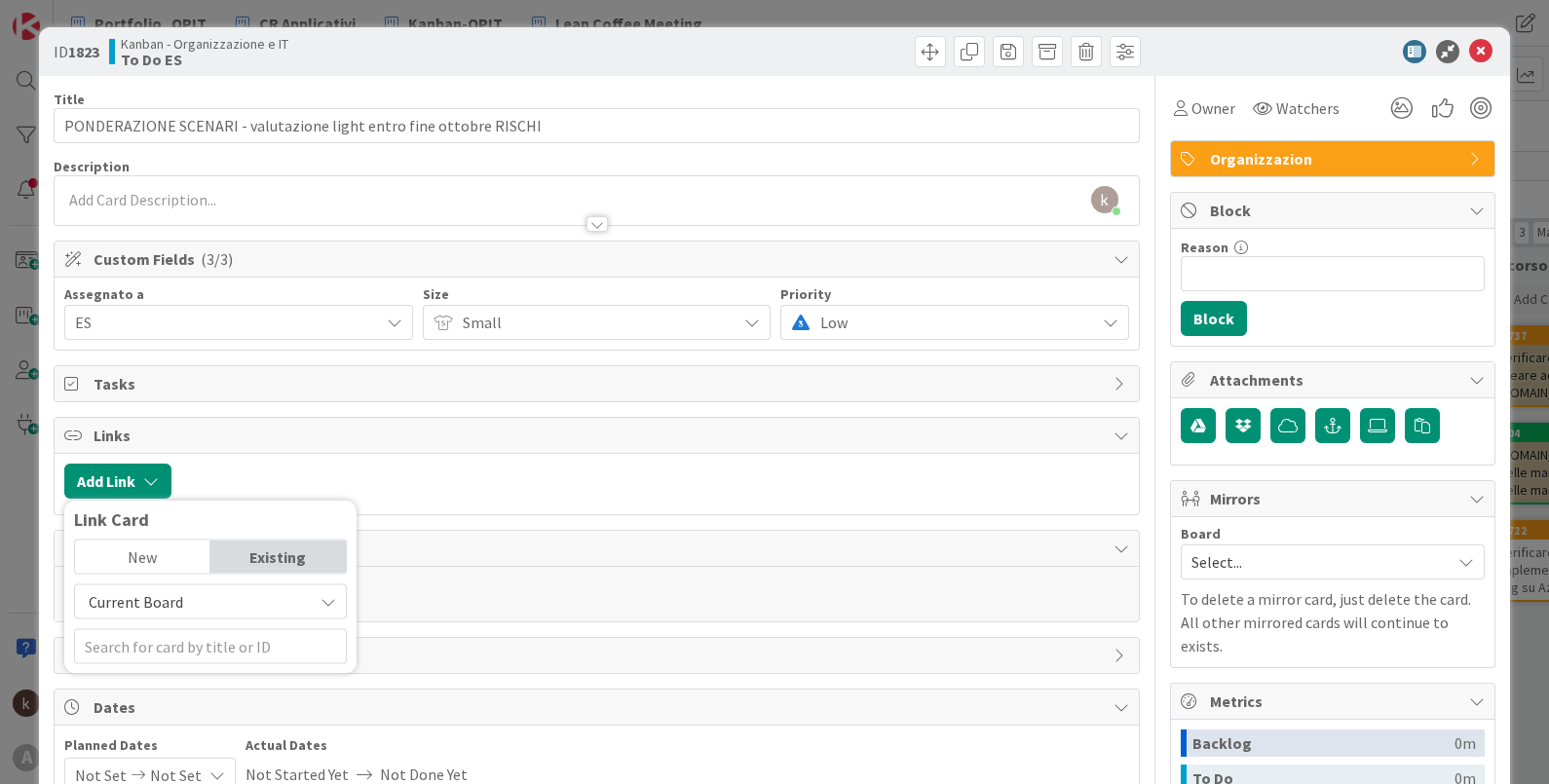
click at [188, 601] on span "Current Board" at bounding box center [193, 601] width 218 height 27
click at [168, 692] on span "All Boards" at bounding box center [220, 681] width 271 height 29
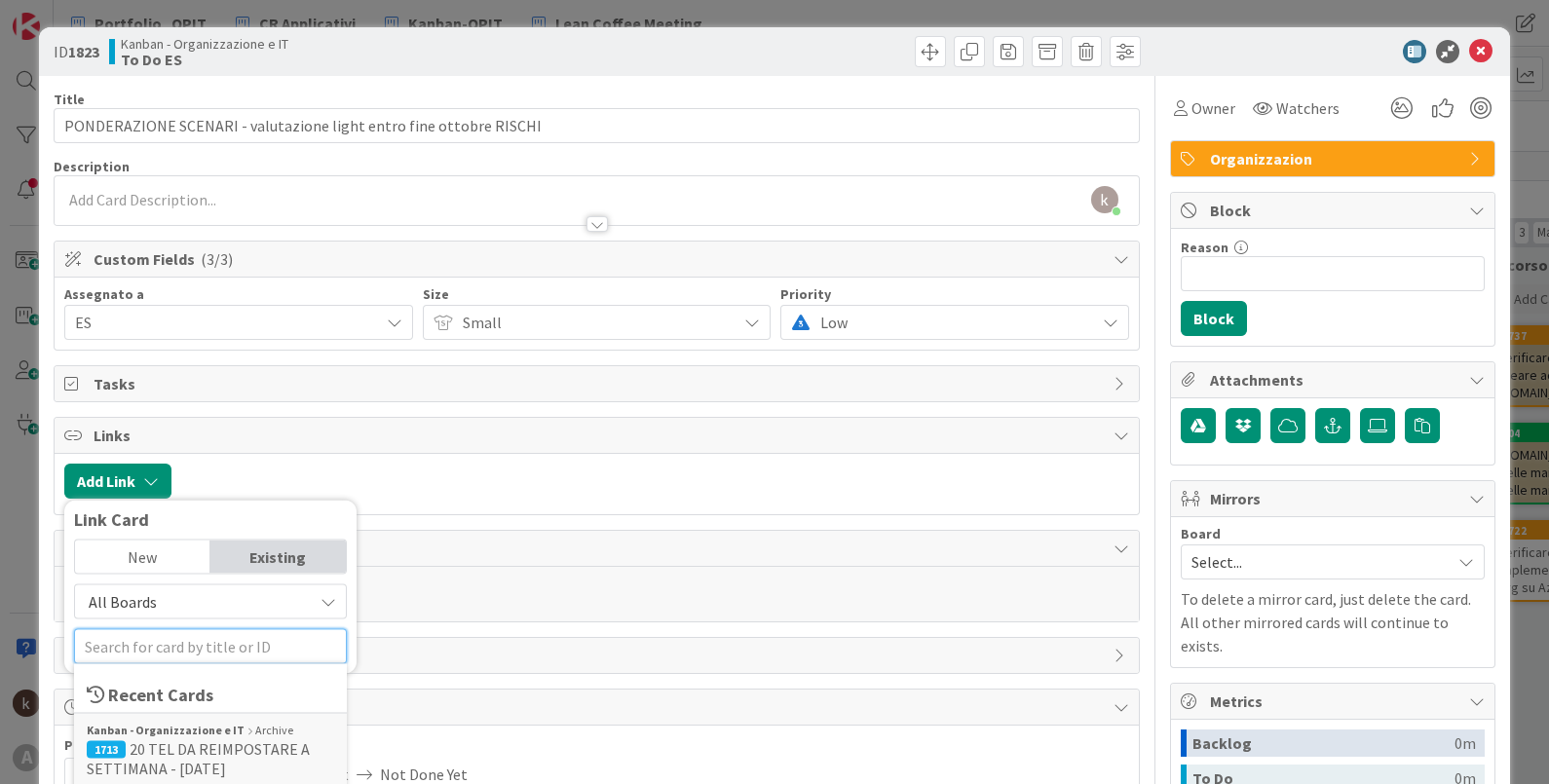
click at [206, 651] on input "text" at bounding box center [210, 646] width 272 height 35
type input "27001"
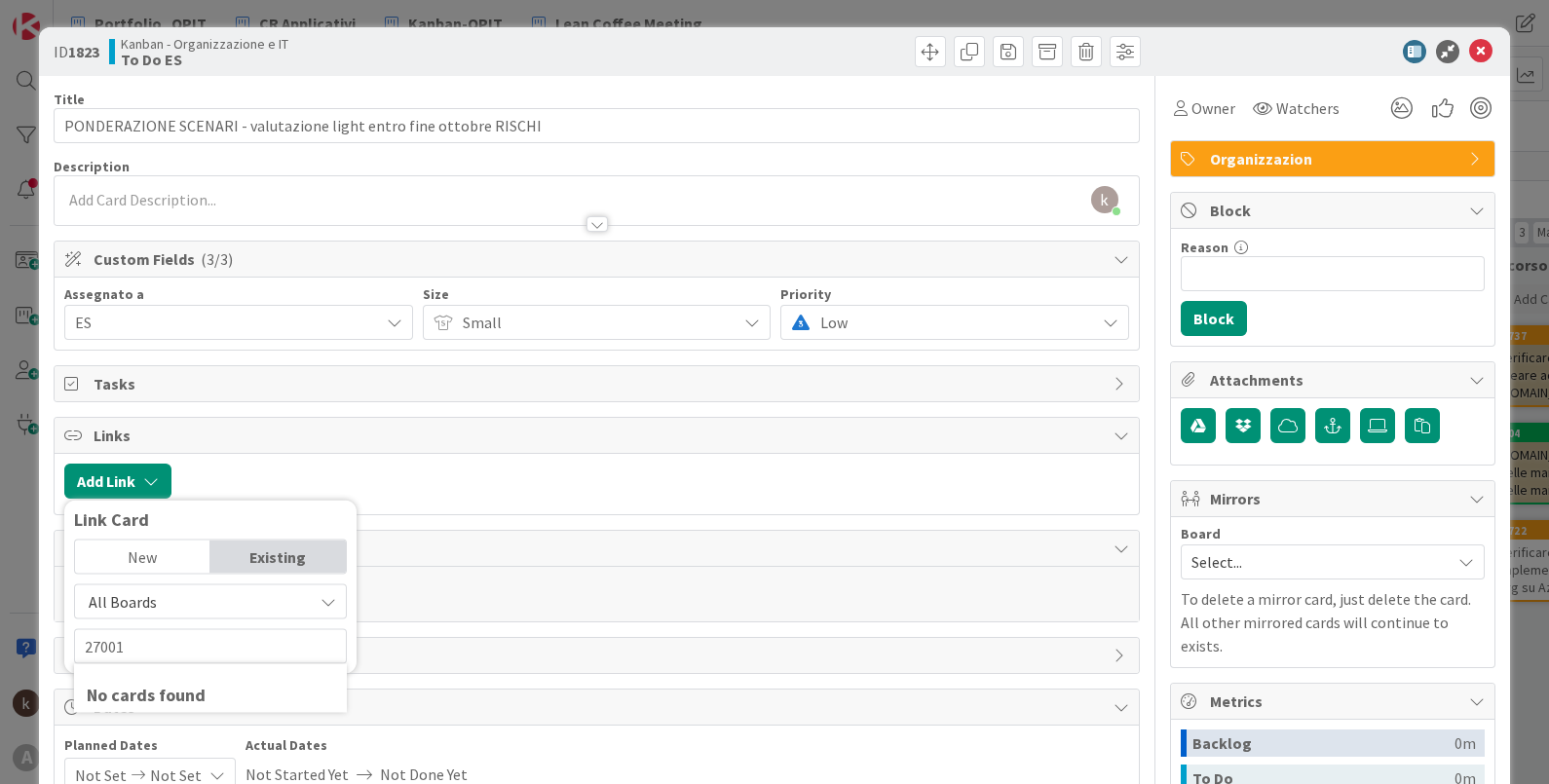
click at [556, 592] on div "Add Comment" at bounding box center [597, 594] width 1066 height 35
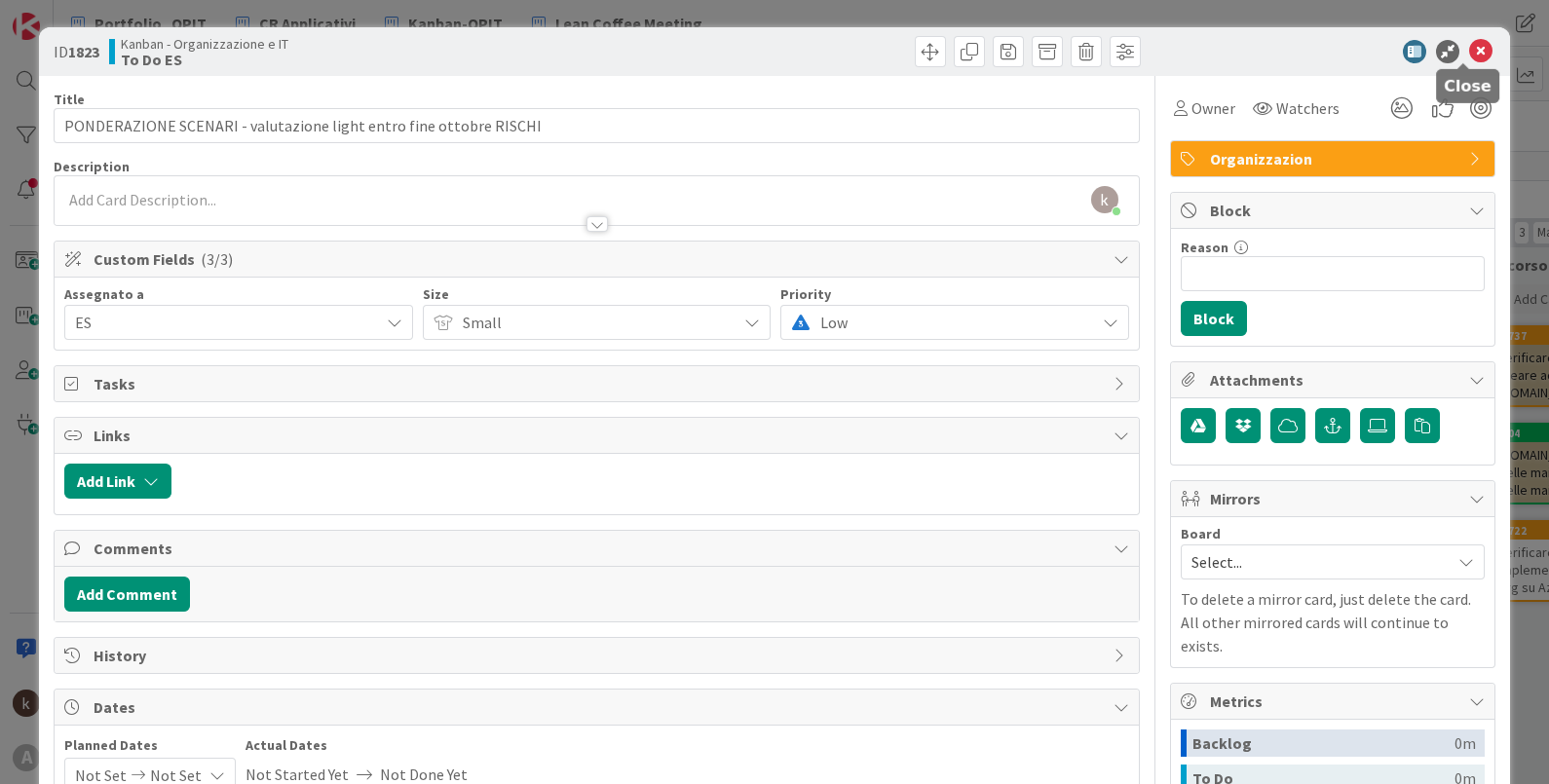
click at [1469, 49] on icon at bounding box center [1481, 52] width 23 height 23
